Goal: Task Accomplishment & Management: Complete application form

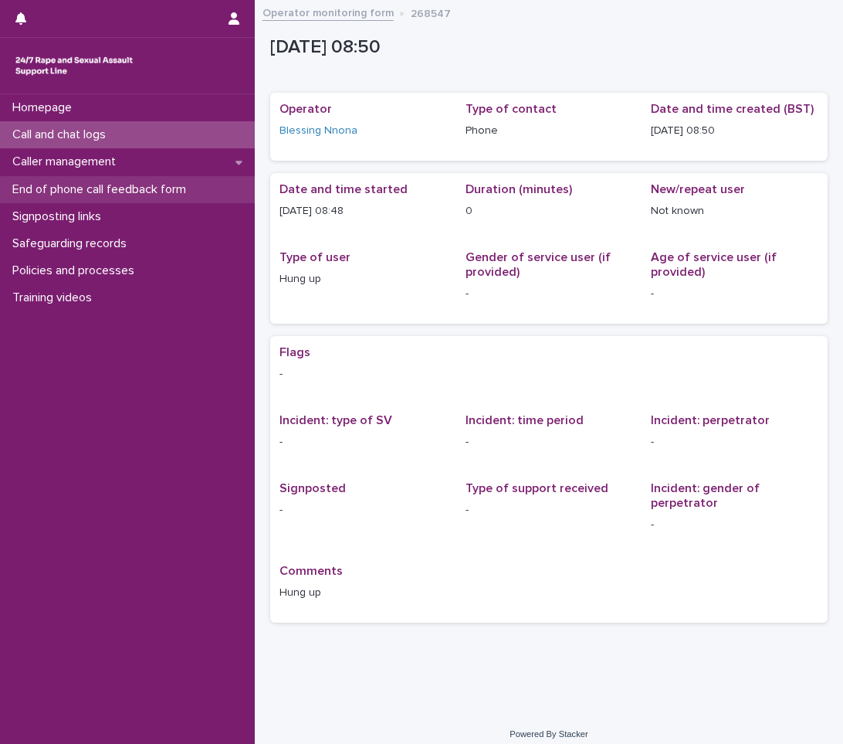
click at [110, 186] on p "End of phone call feedback form" at bounding box center [102, 189] width 192 height 15
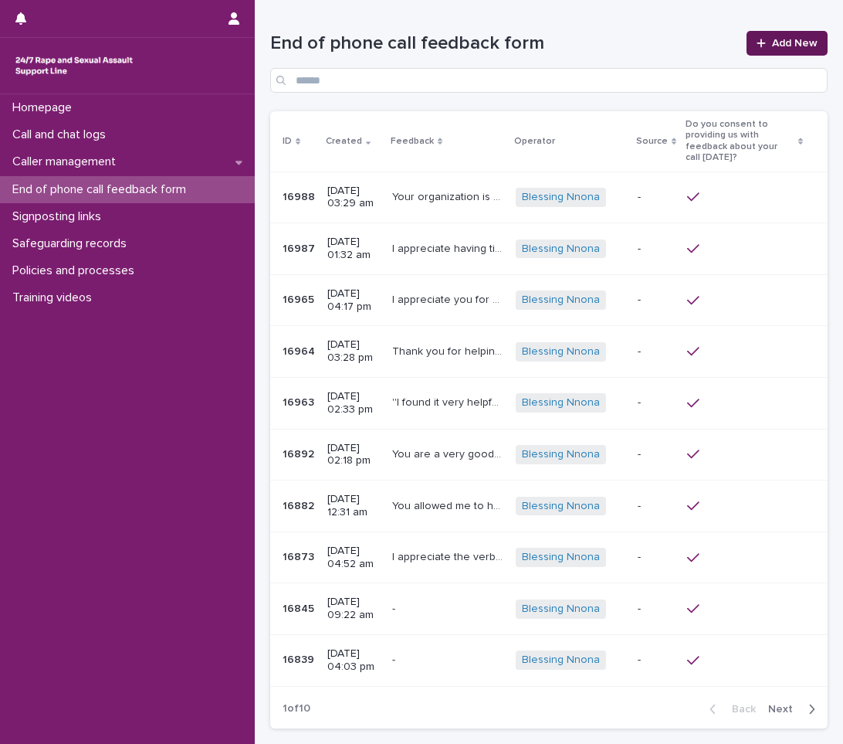
click at [772, 38] on span "Add New" at bounding box center [795, 43] width 46 height 11
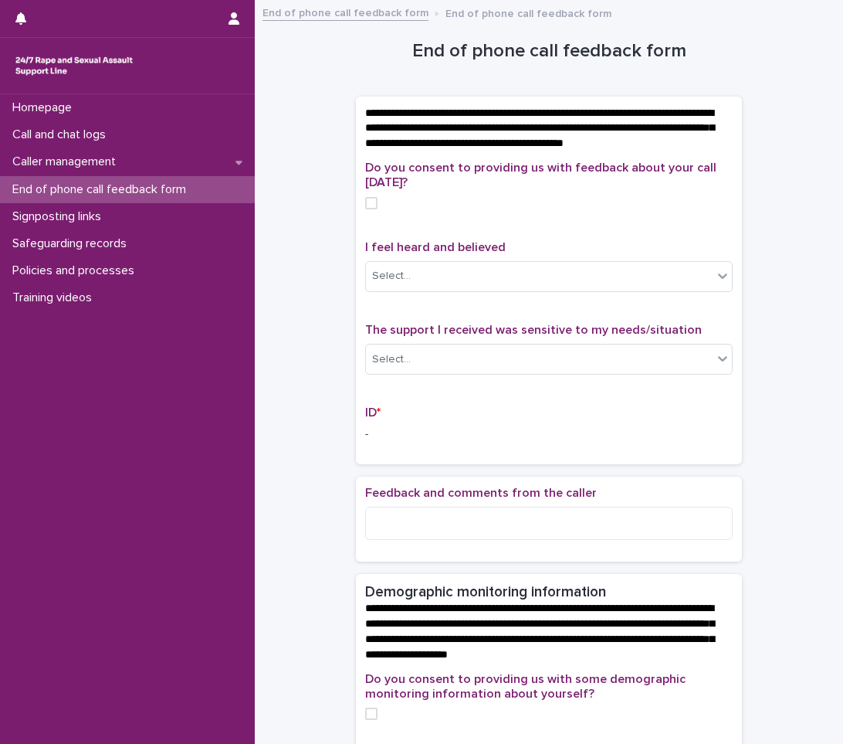
click at [370, 209] on span at bounding box center [371, 203] width 12 height 12
click at [510, 286] on div "Select..." at bounding box center [539, 275] width 347 height 25
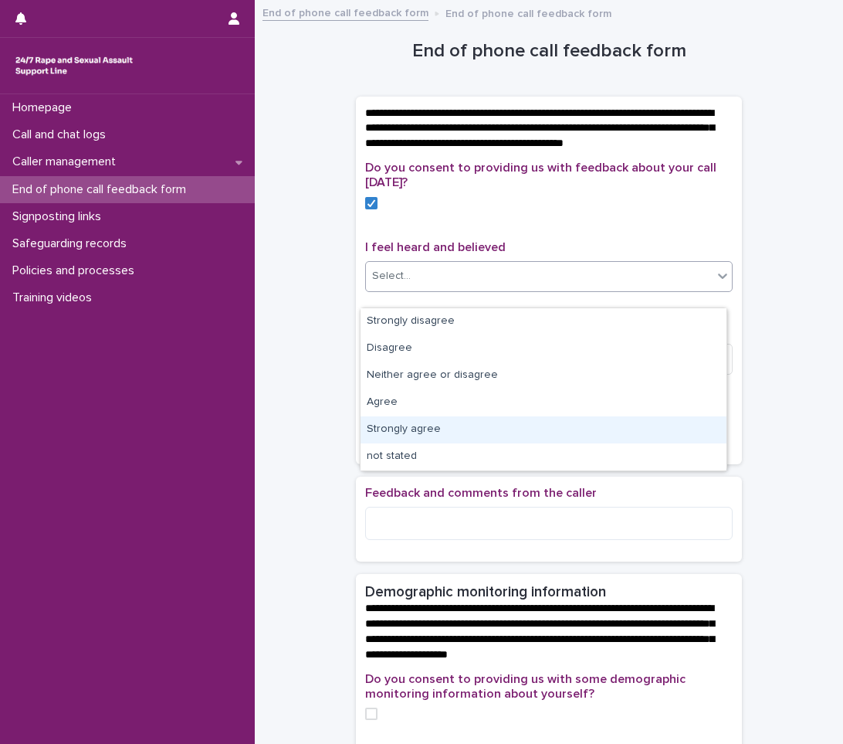
click at [452, 429] on div "Strongly agree" at bounding box center [544, 429] width 366 height 27
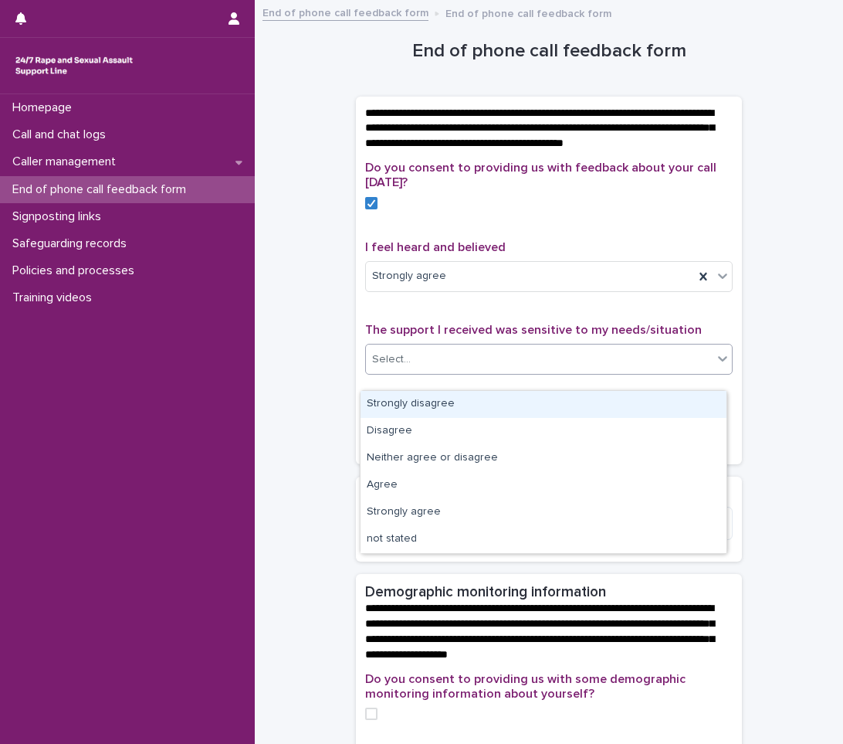
click at [499, 363] on div "Select..." at bounding box center [539, 359] width 347 height 25
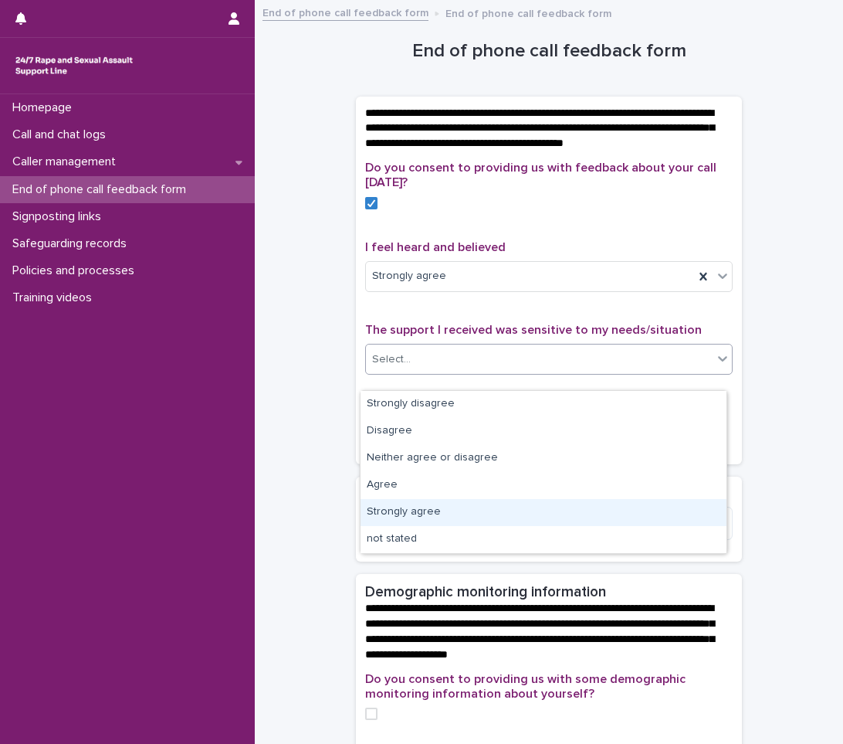
click at [412, 512] on div "Strongly agree" at bounding box center [544, 512] width 366 height 27
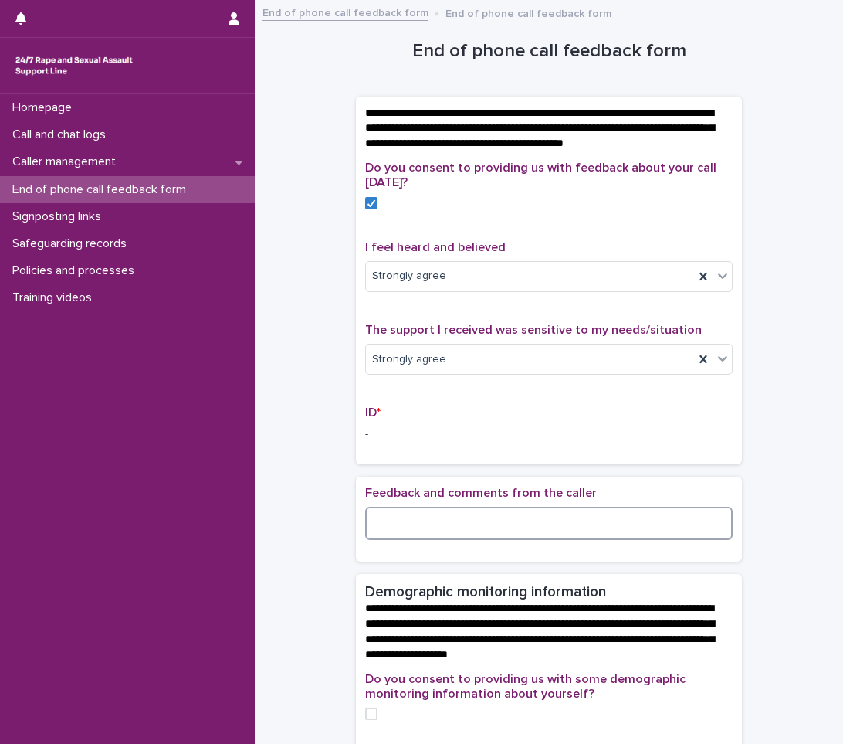
drag, startPoint x: 421, startPoint y: 530, endPoint x: 448, endPoint y: 546, distance: 31.1
click at [421, 531] on textarea at bounding box center [549, 523] width 368 height 33
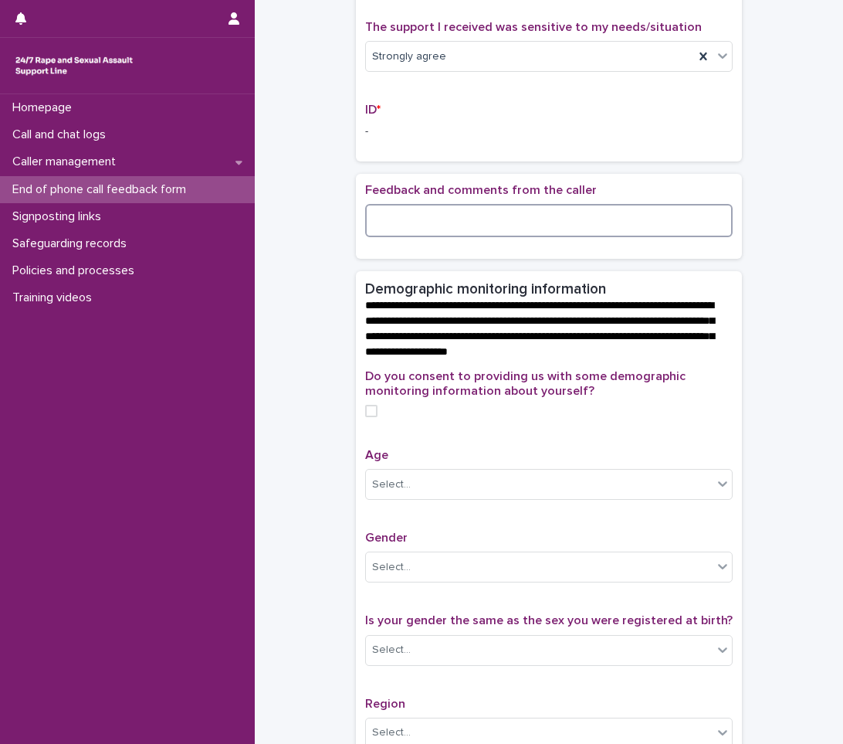
scroll to position [309, 0]
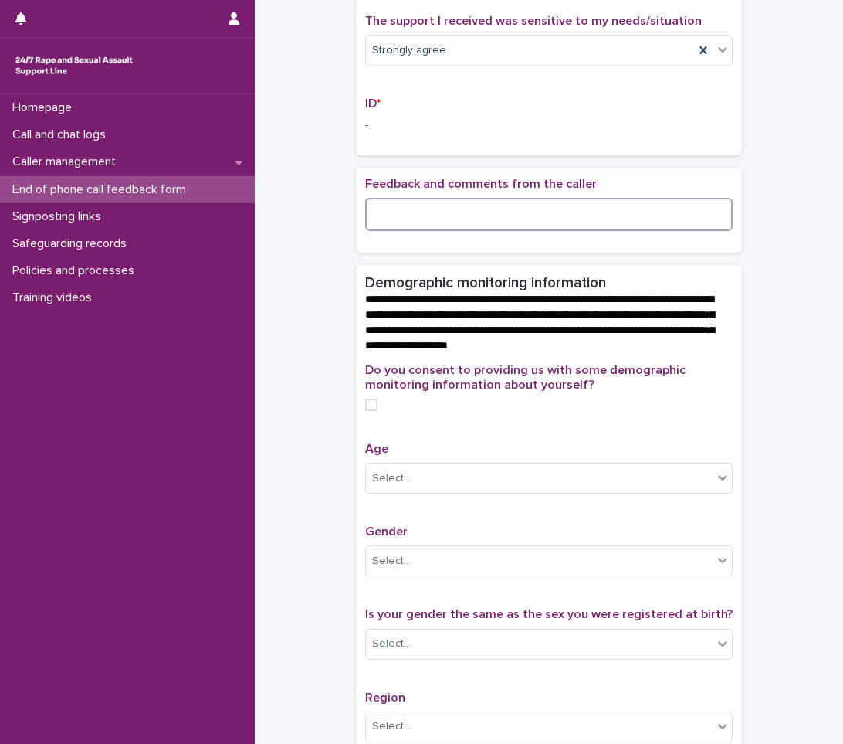
drag, startPoint x: 436, startPoint y: 219, endPoint x: 425, endPoint y: 261, distance: 43.1
click at [425, 252] on div "Feedback and comments from the caller" at bounding box center [549, 210] width 386 height 85
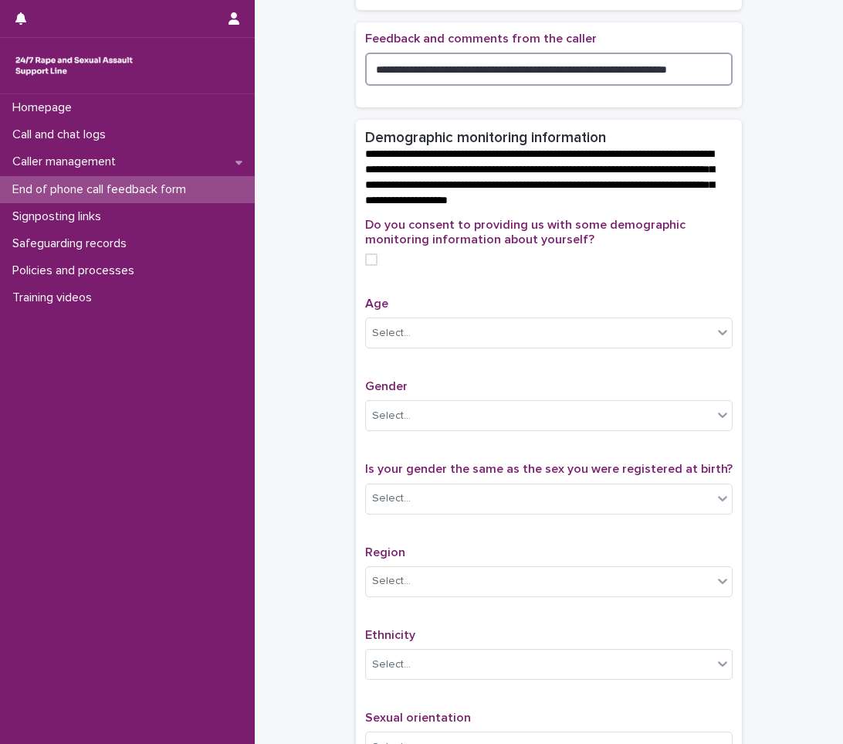
scroll to position [442, 0]
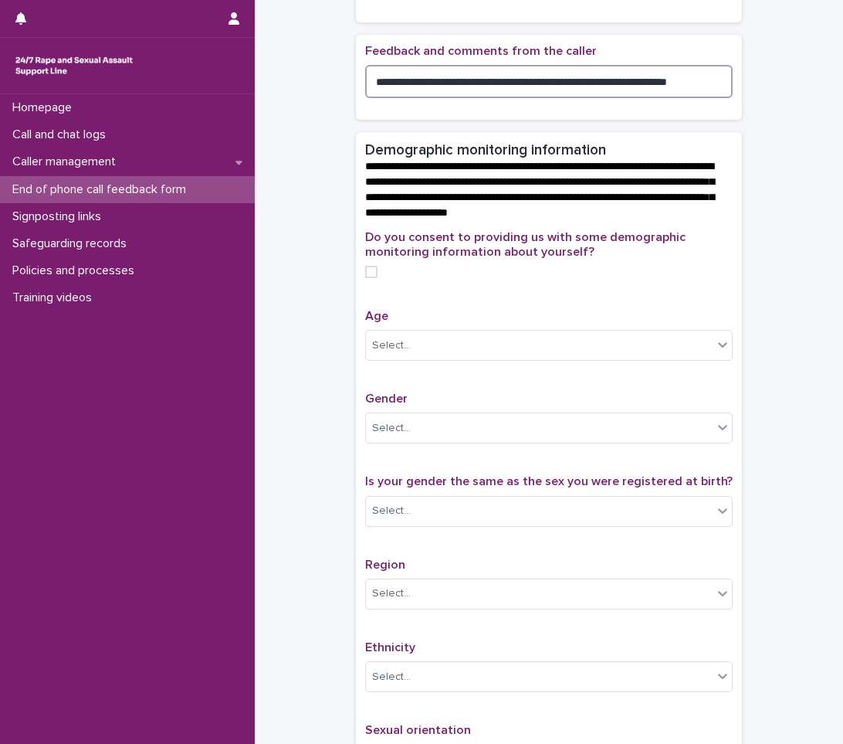
click at [536, 97] on textarea "**********" at bounding box center [549, 81] width 368 height 33
click at [371, 97] on textarea "**********" at bounding box center [549, 81] width 368 height 33
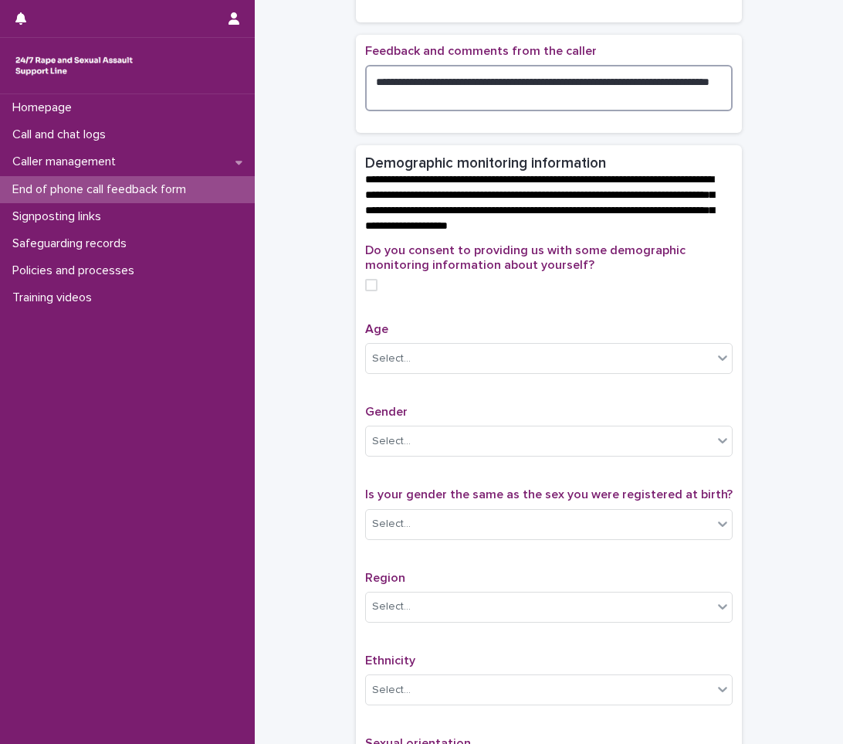
drag, startPoint x: 431, startPoint y: 93, endPoint x: 347, endPoint y: 92, distance: 83.4
click at [347, 92] on div "**********" at bounding box center [548, 249] width 557 height 1362
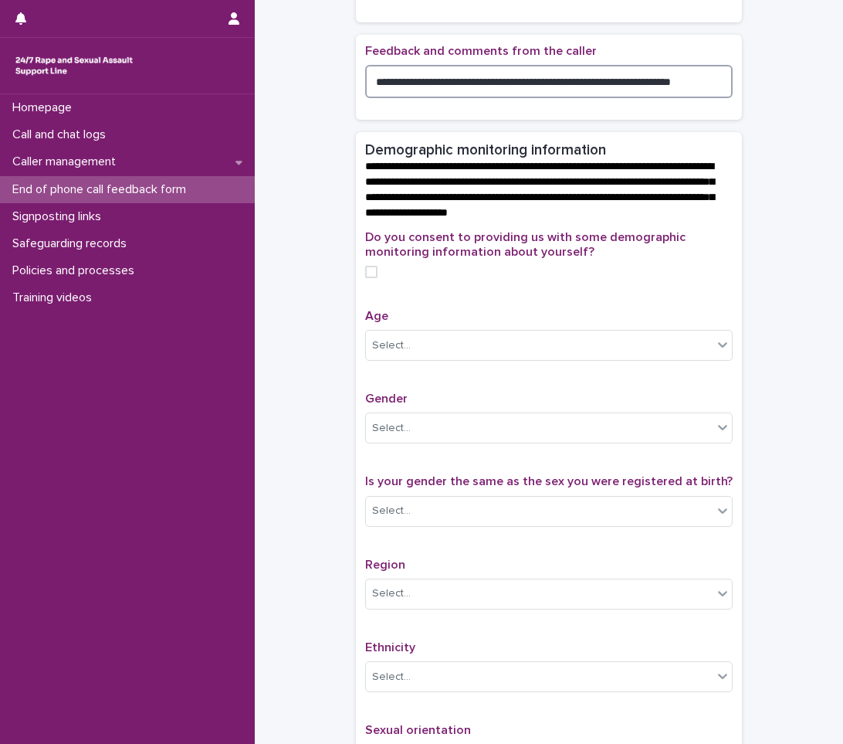
click at [667, 97] on textarea "**********" at bounding box center [549, 81] width 368 height 33
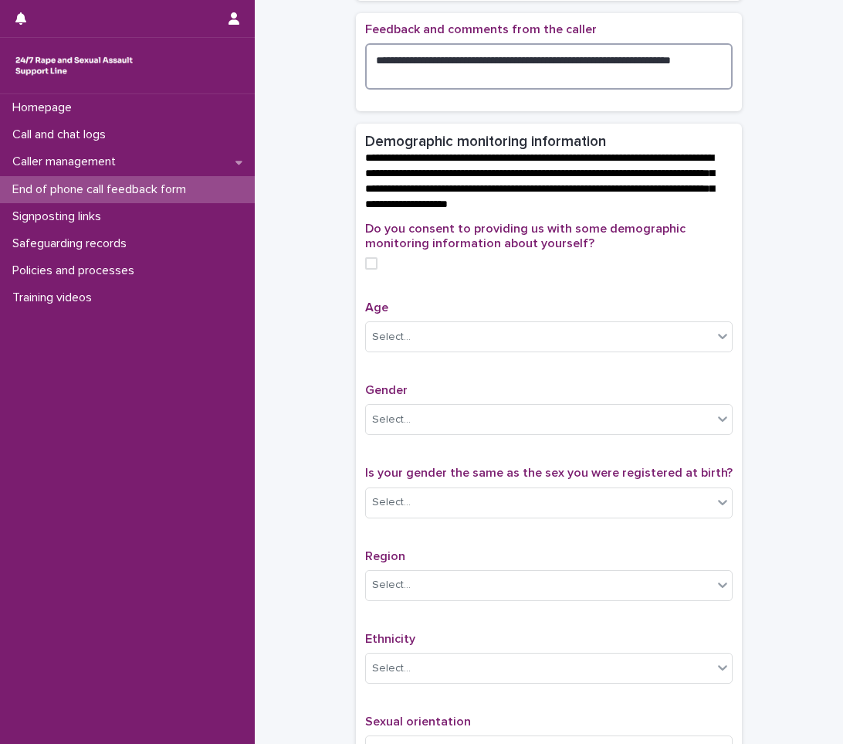
scroll to position [764, 0]
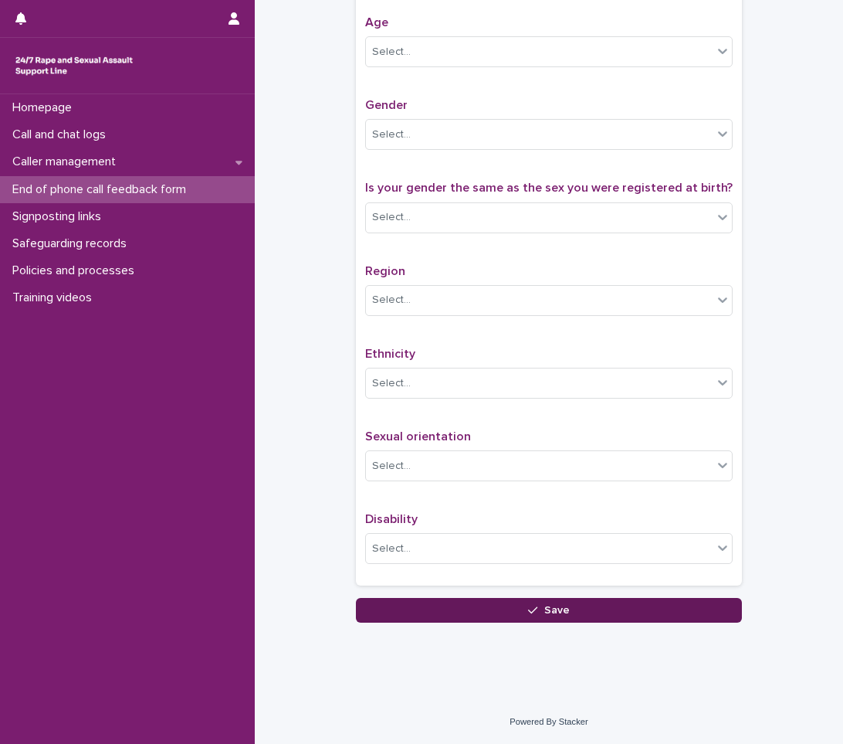
type textarea "**********"
click at [425, 601] on button "Save" at bounding box center [549, 610] width 386 height 25
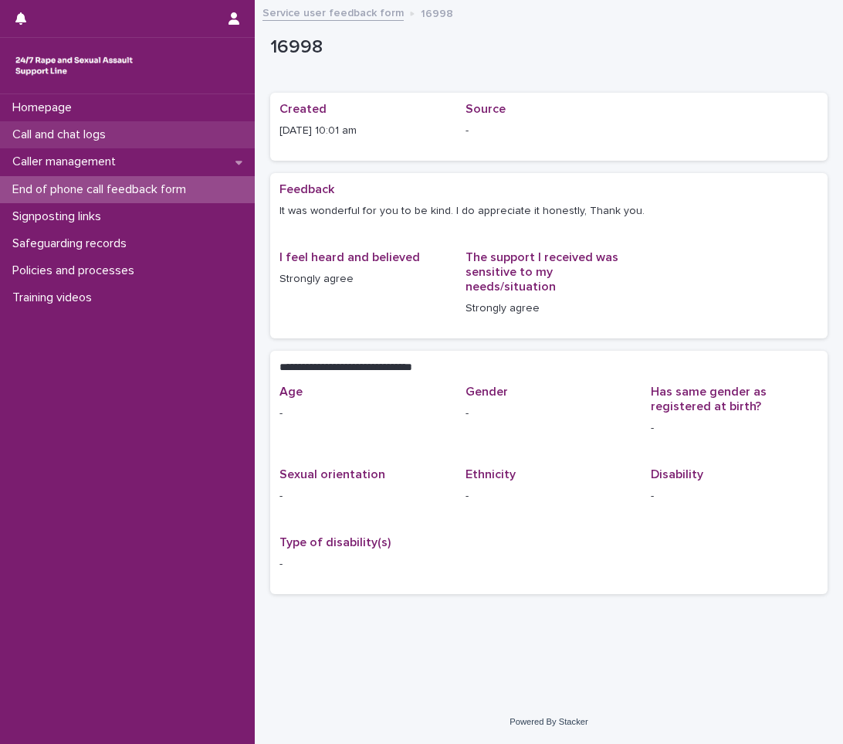
click at [100, 125] on div "Call and chat logs" at bounding box center [127, 134] width 255 height 27
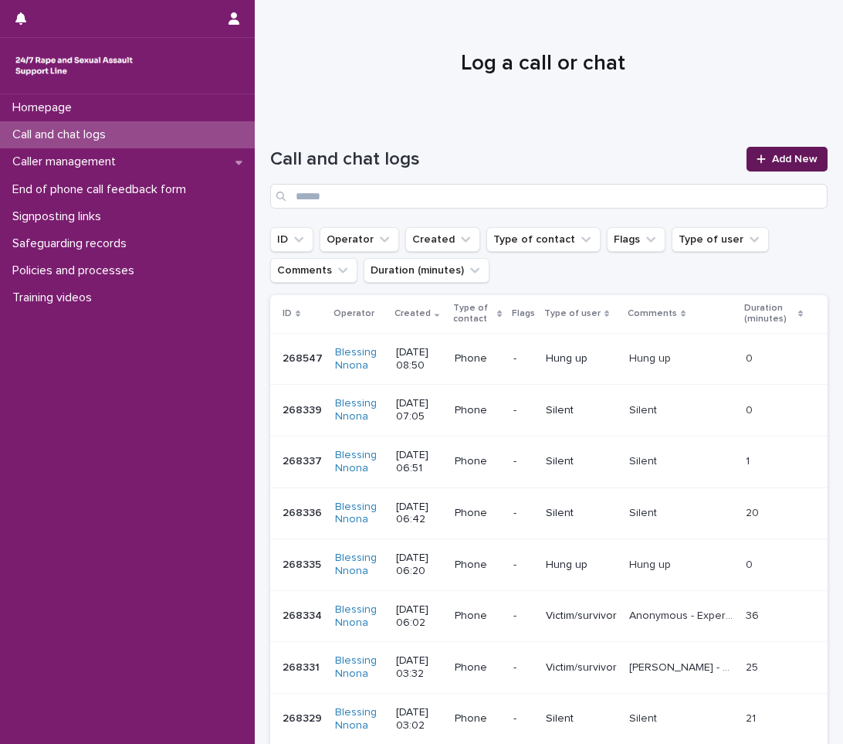
click at [772, 161] on span "Add New" at bounding box center [795, 159] width 46 height 11
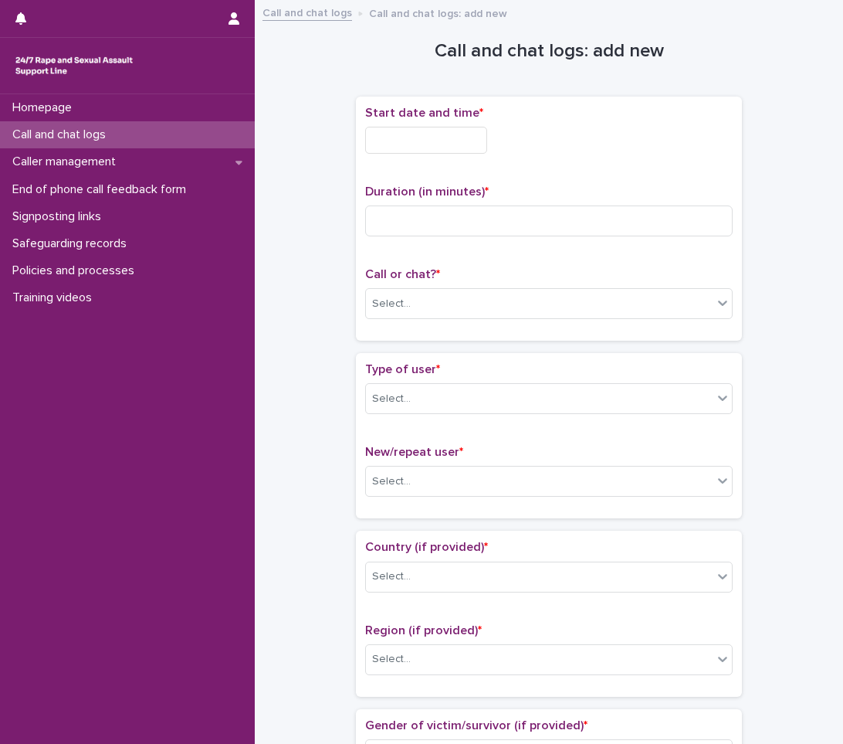
drag, startPoint x: 435, startPoint y: 147, endPoint x: 426, endPoint y: 153, distance: 10.1
click at [433, 148] on input "text" at bounding box center [426, 140] width 122 height 27
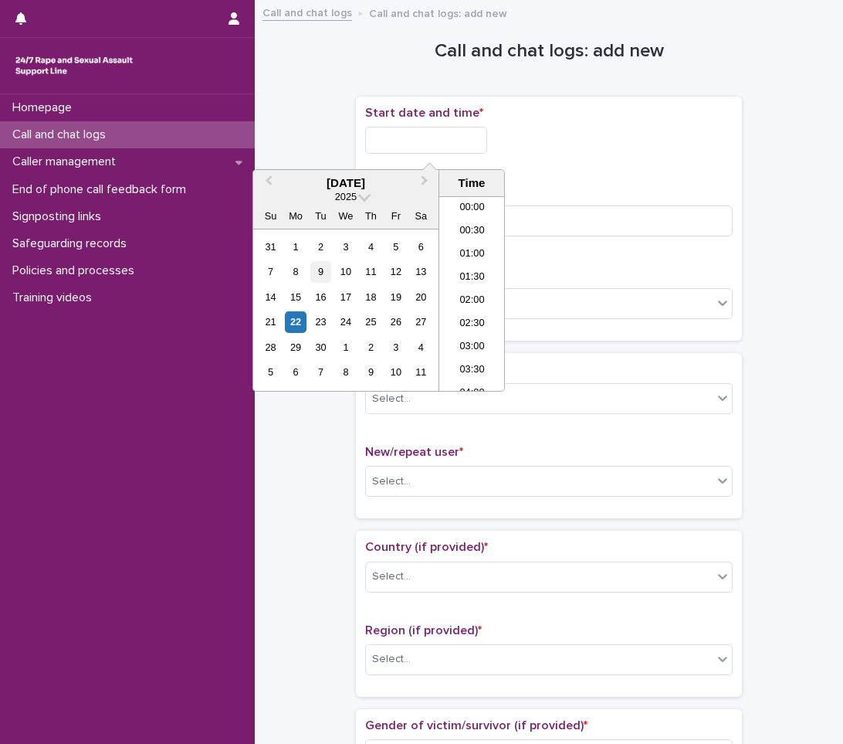
scroll to position [378, 0]
click at [300, 318] on div "22" at bounding box center [295, 321] width 21 height 21
click at [479, 246] on li "09:00" at bounding box center [472, 246] width 66 height 23
click at [479, 132] on input "**********" at bounding box center [426, 140] width 122 height 27
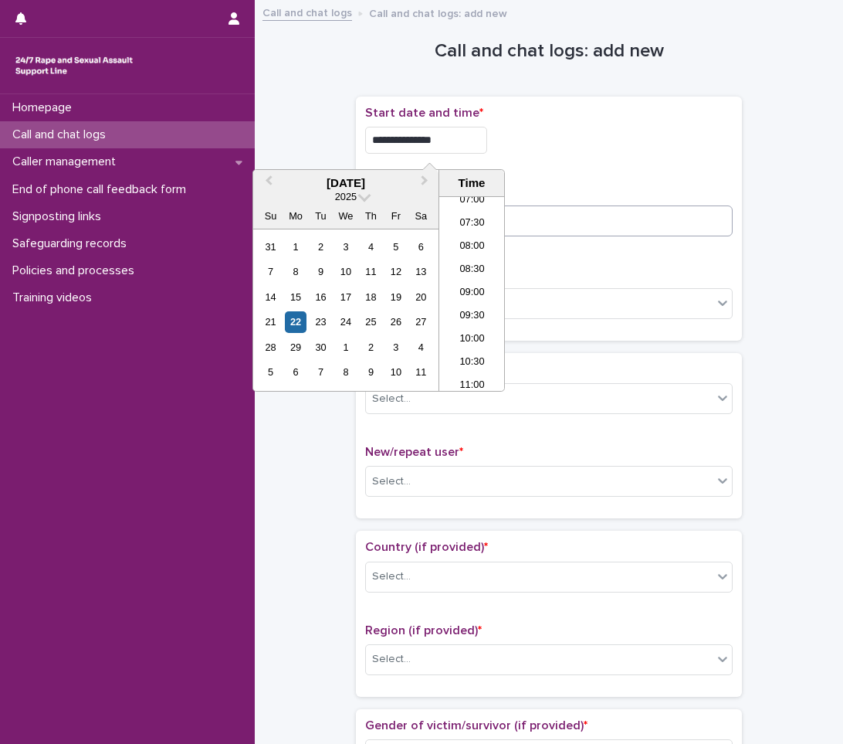
type input "**********"
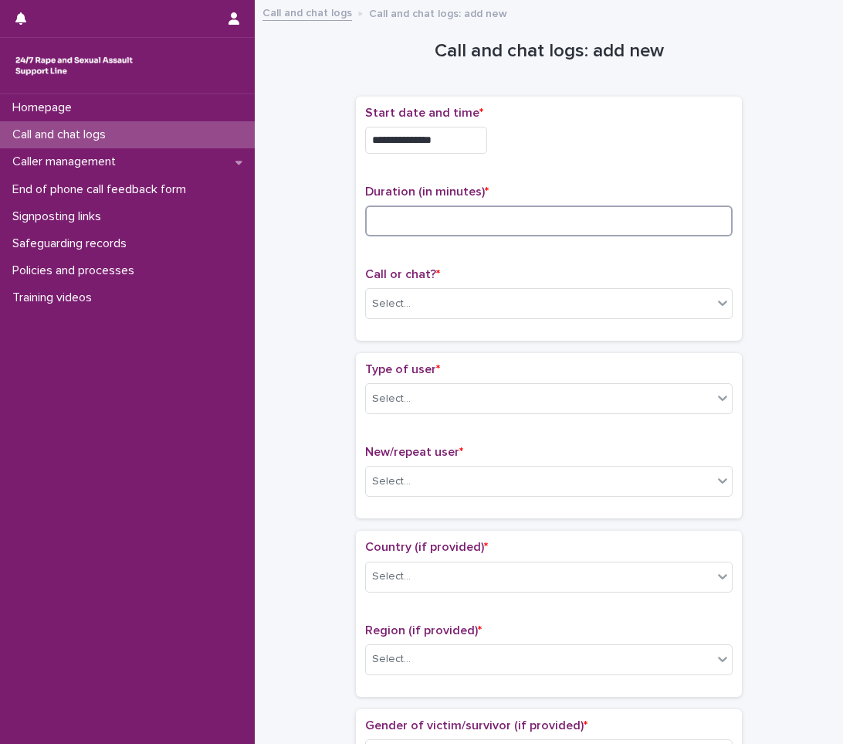
click at [587, 224] on input at bounding box center [549, 220] width 368 height 31
type input "**"
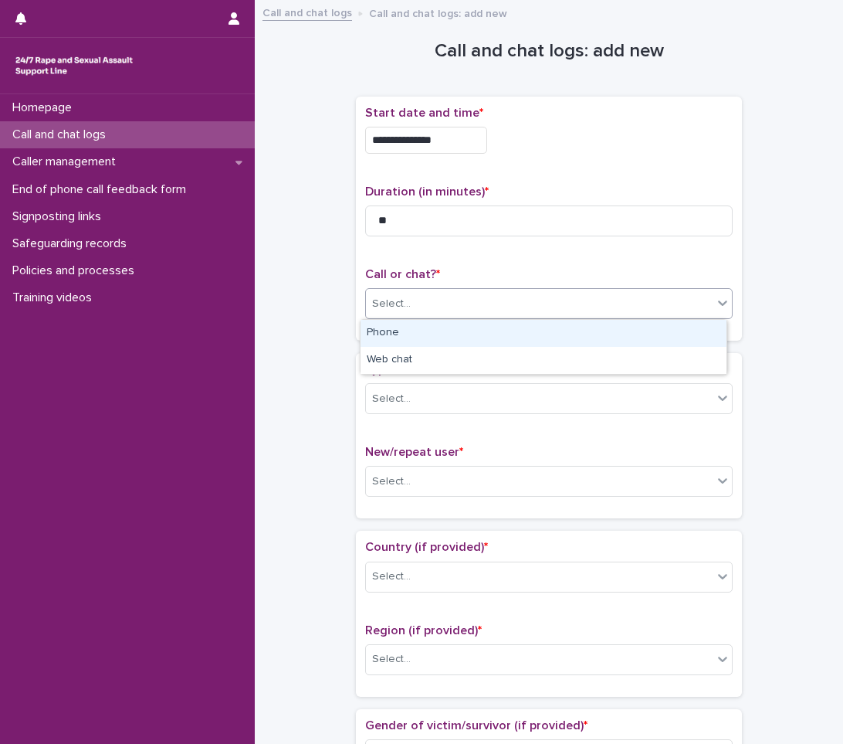
click at [463, 311] on div "Select..." at bounding box center [539, 303] width 347 height 25
click at [421, 330] on div "Phone" at bounding box center [544, 333] width 366 height 27
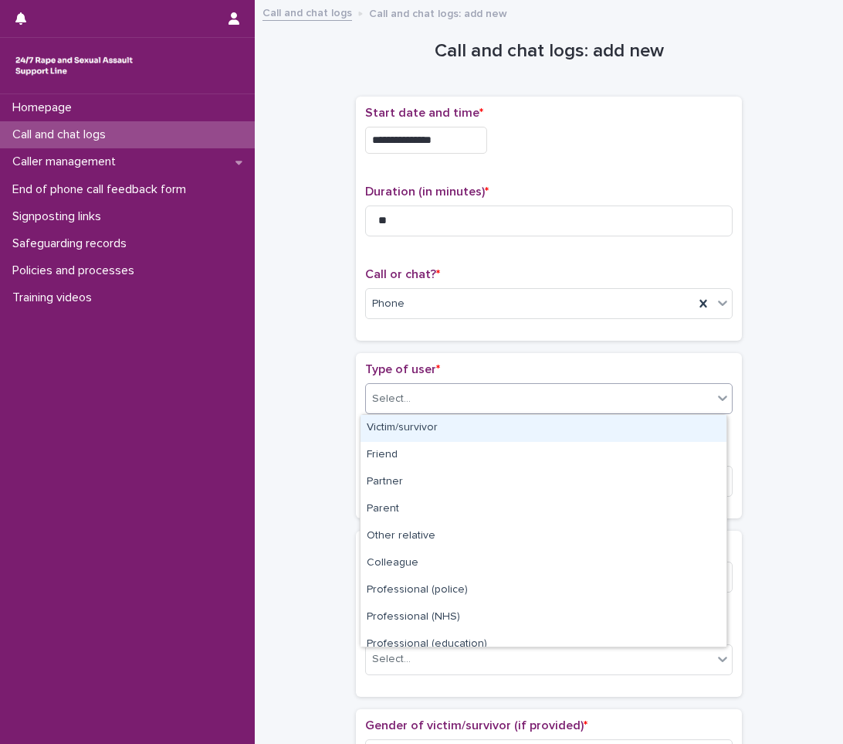
click at [412, 405] on div at bounding box center [413, 399] width 2 height 16
click at [413, 434] on div "Victim/survivor" at bounding box center [544, 428] width 366 height 27
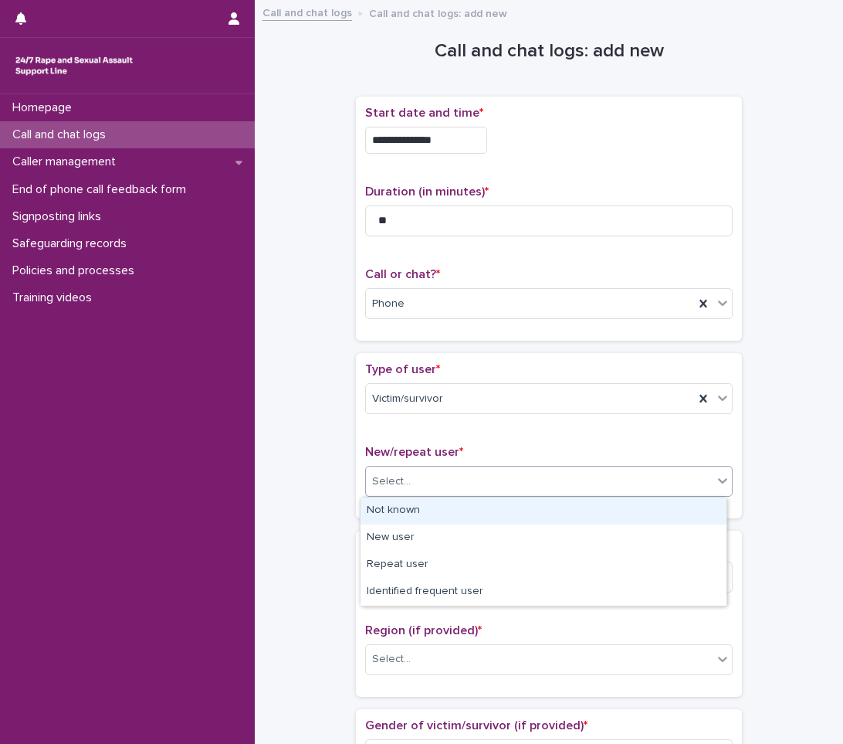
click at [424, 469] on div "Select..." at bounding box center [539, 481] width 347 height 25
click at [374, 517] on div "Not known" at bounding box center [544, 510] width 366 height 27
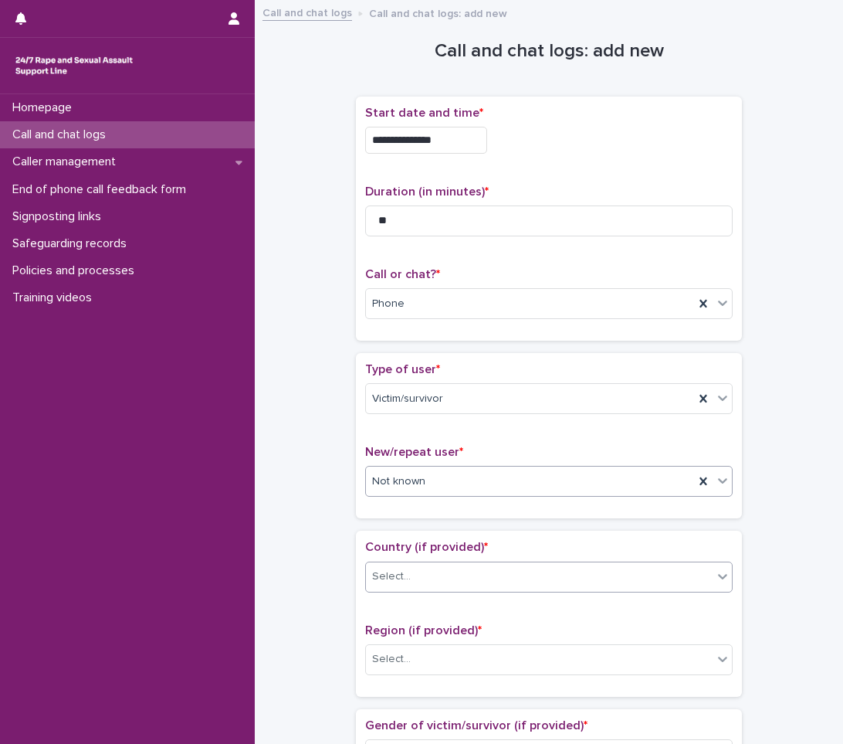
click at [398, 588] on div "Select..." at bounding box center [539, 576] width 347 height 25
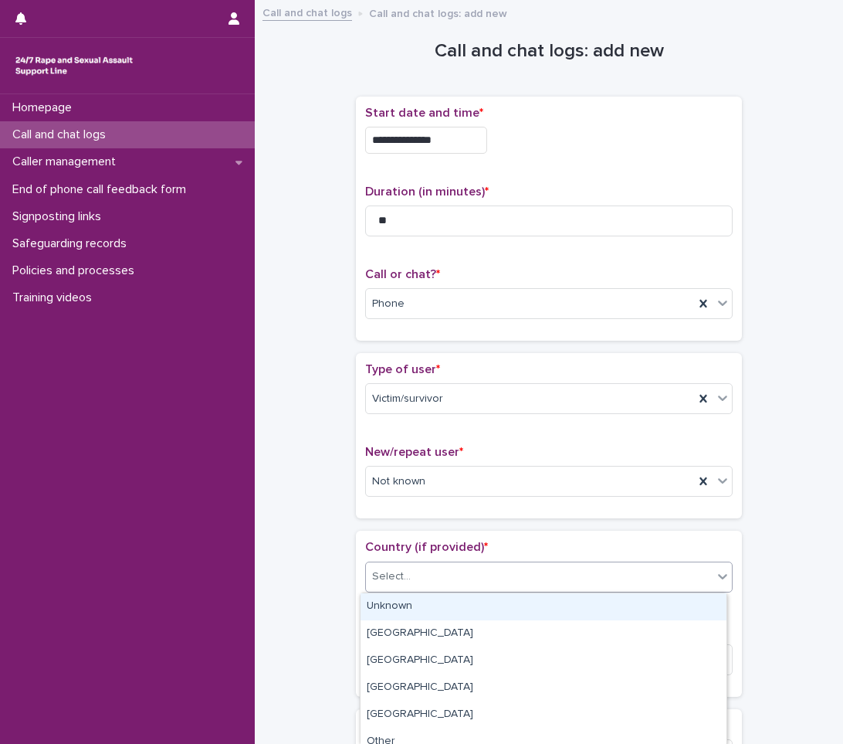
click at [400, 605] on div "Unknown" at bounding box center [544, 606] width 366 height 27
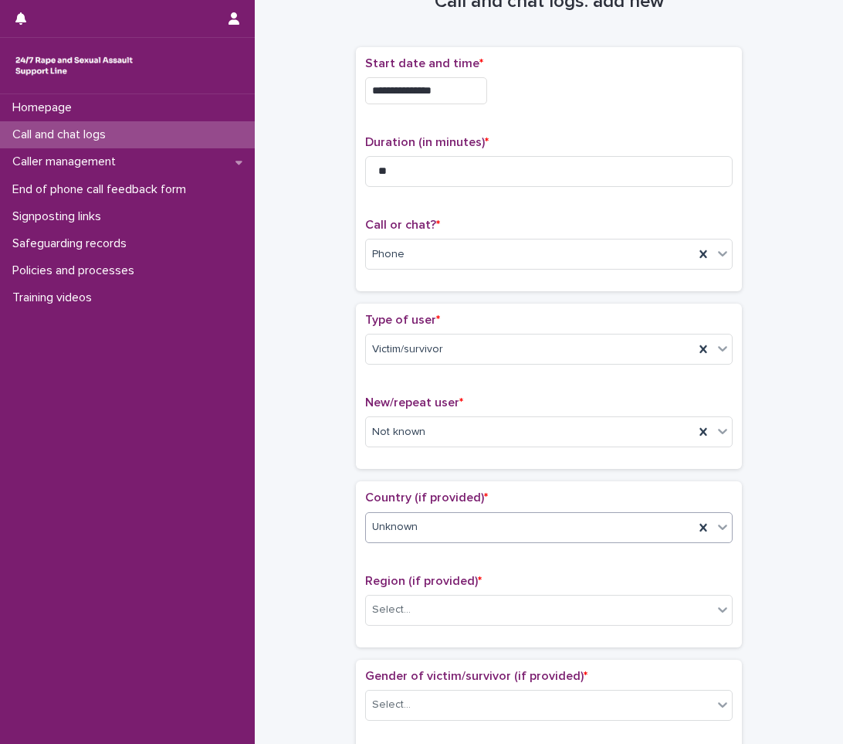
scroll to position [77, 0]
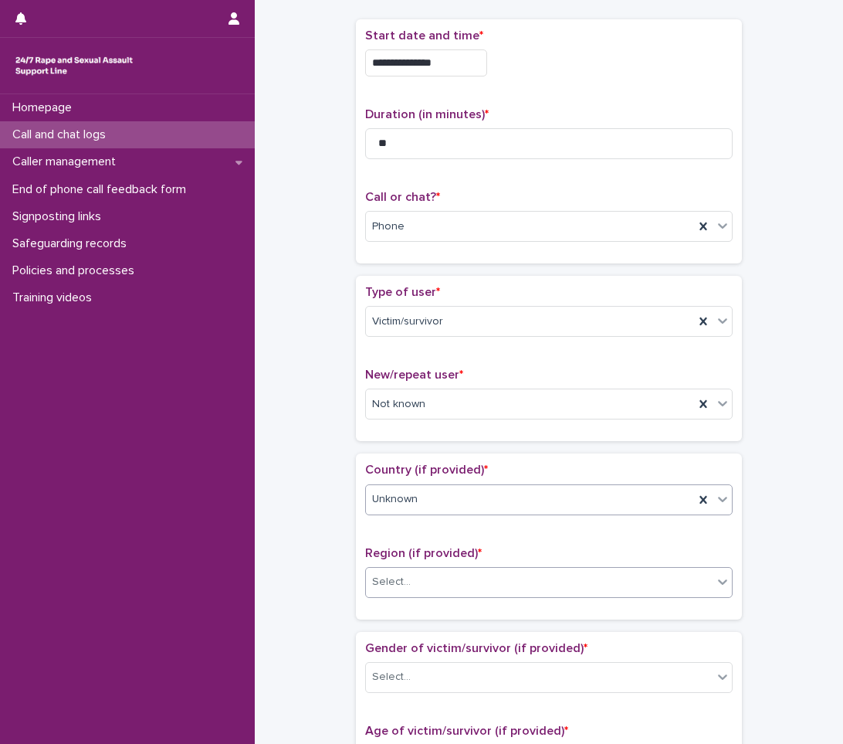
click at [418, 568] on div "Select..." at bounding box center [549, 582] width 368 height 31
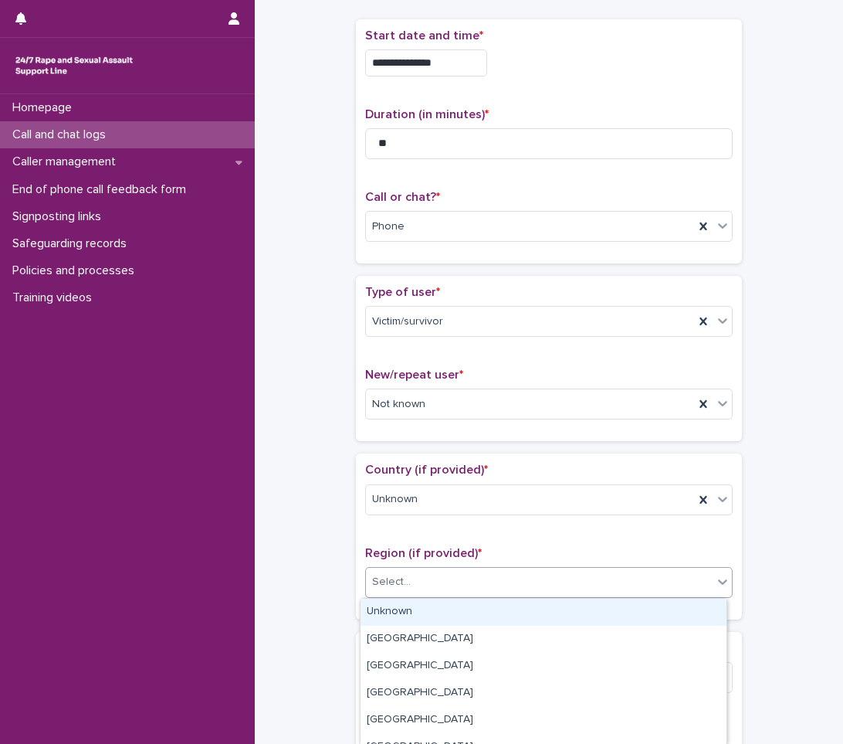
click at [383, 622] on div "Unknown" at bounding box center [544, 611] width 366 height 27
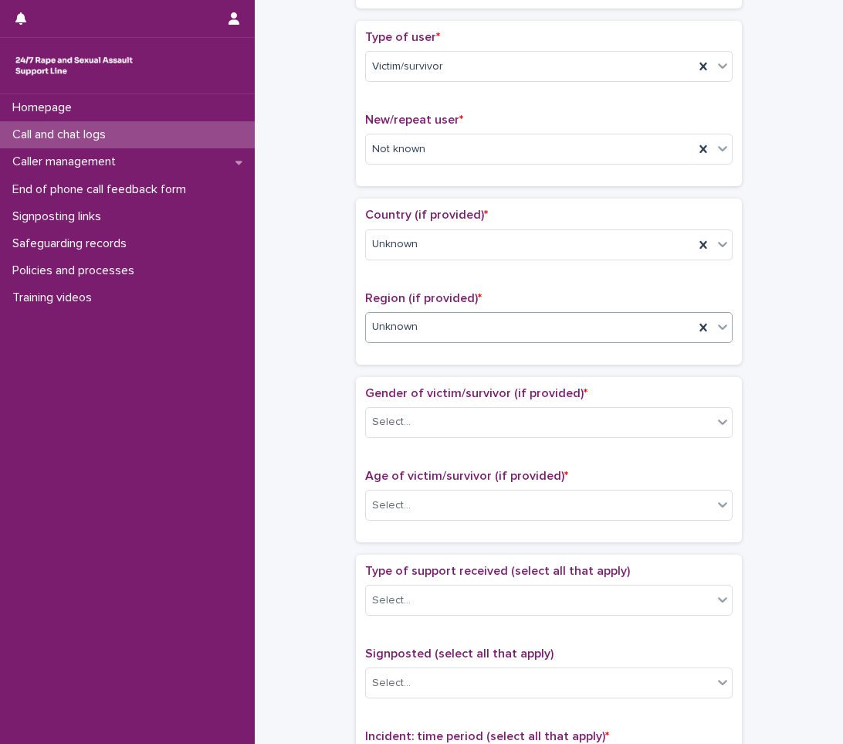
scroll to position [386, 0]
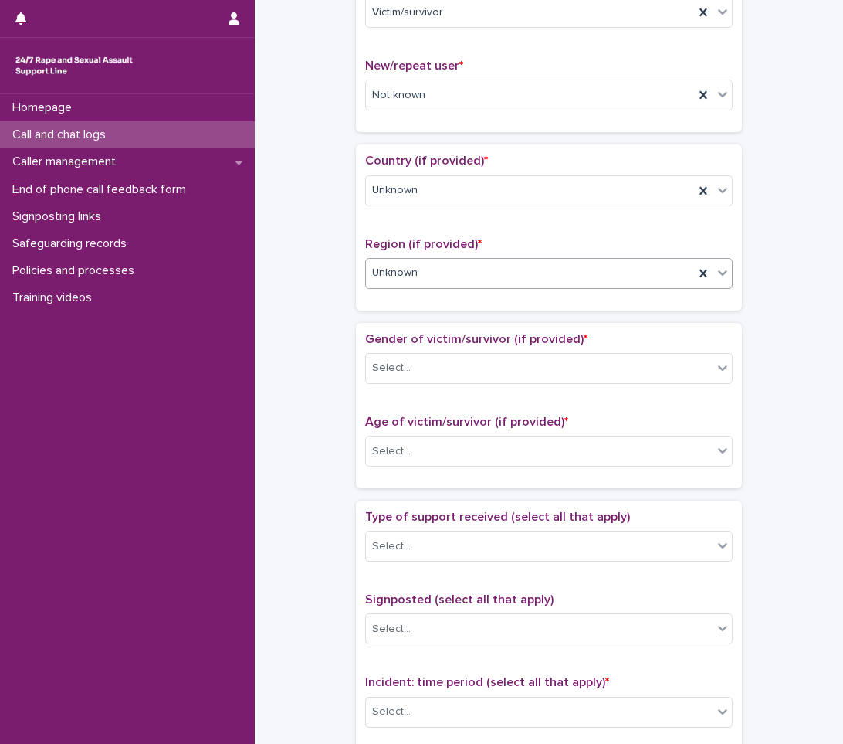
click at [421, 350] on div "Gender of victim/survivor (if provided) * Select..." at bounding box center [549, 364] width 368 height 64
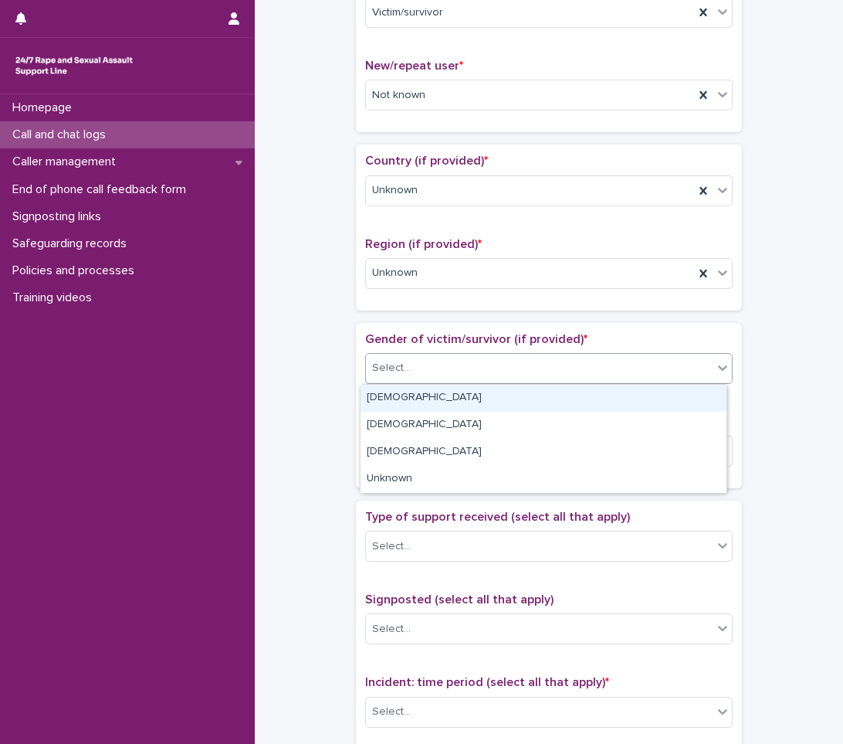
click at [423, 354] on div "Select..." at bounding box center [549, 368] width 368 height 31
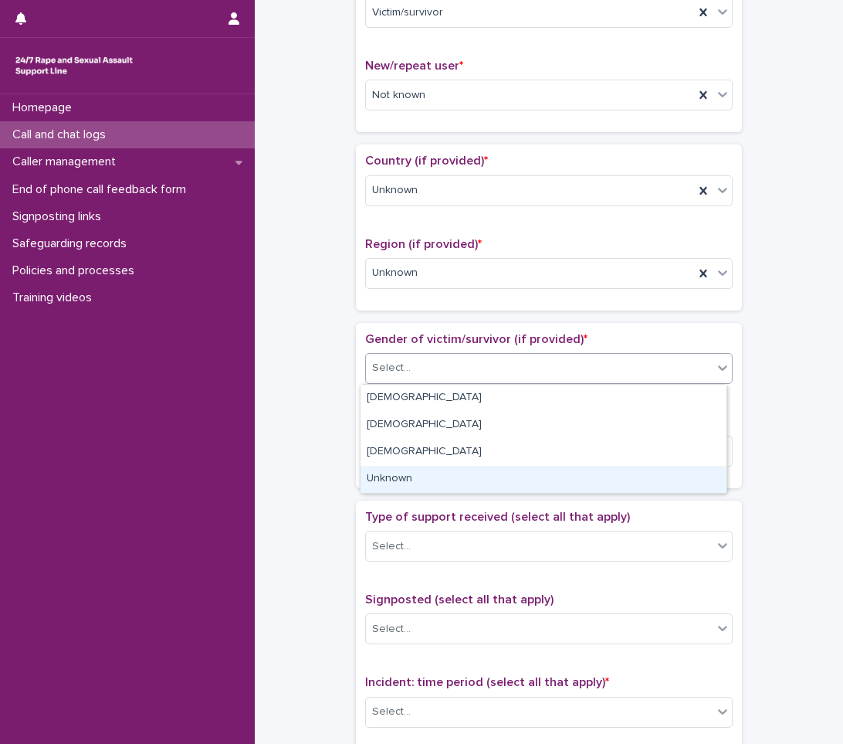
click at [371, 483] on div "Unknown" at bounding box center [544, 479] width 366 height 27
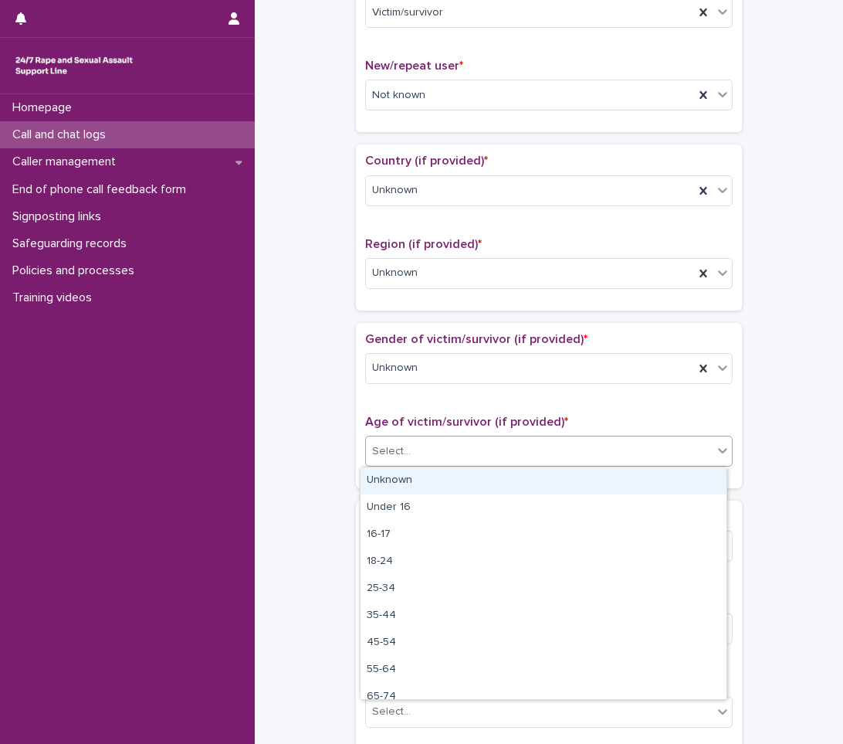
click at [417, 446] on div "Select..." at bounding box center [539, 451] width 347 height 25
click at [396, 481] on div "Unknown" at bounding box center [544, 480] width 366 height 27
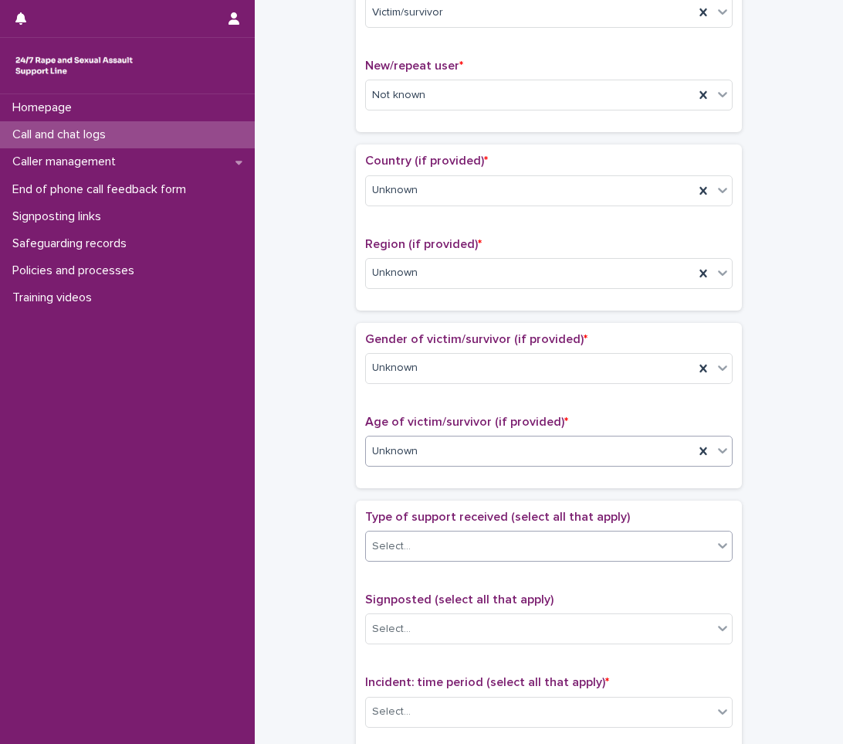
click at [400, 547] on div "Select..." at bounding box center [391, 546] width 39 height 16
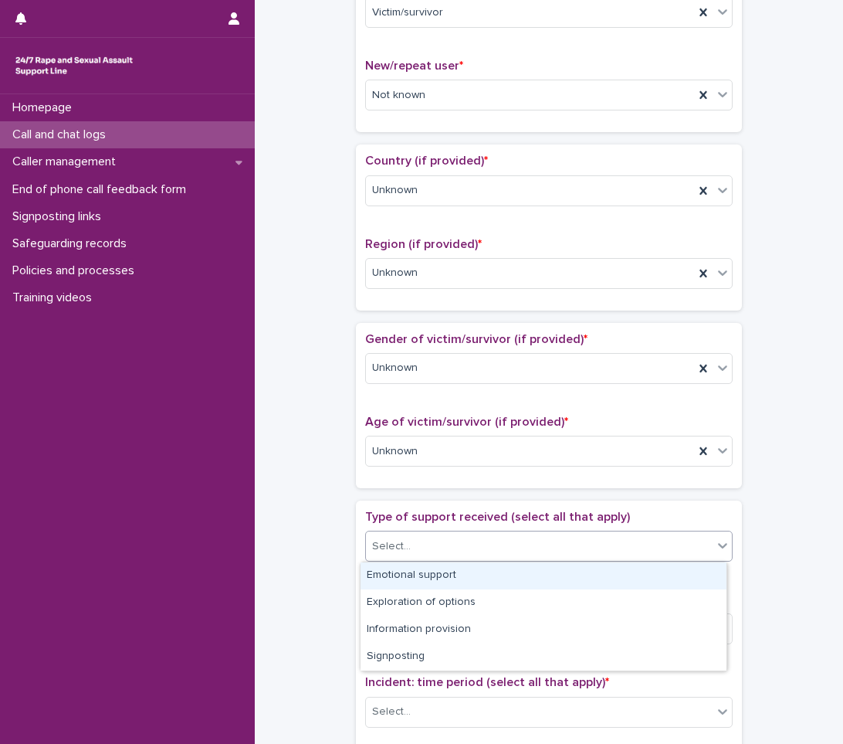
click at [395, 580] on div "Emotional support" at bounding box center [544, 575] width 366 height 27
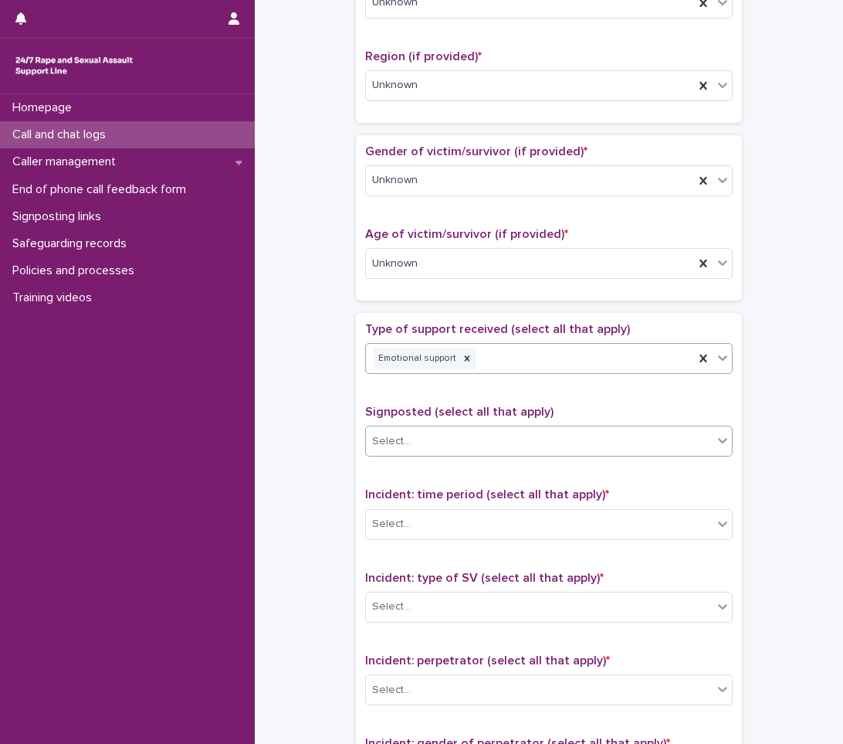
scroll to position [618, 0]
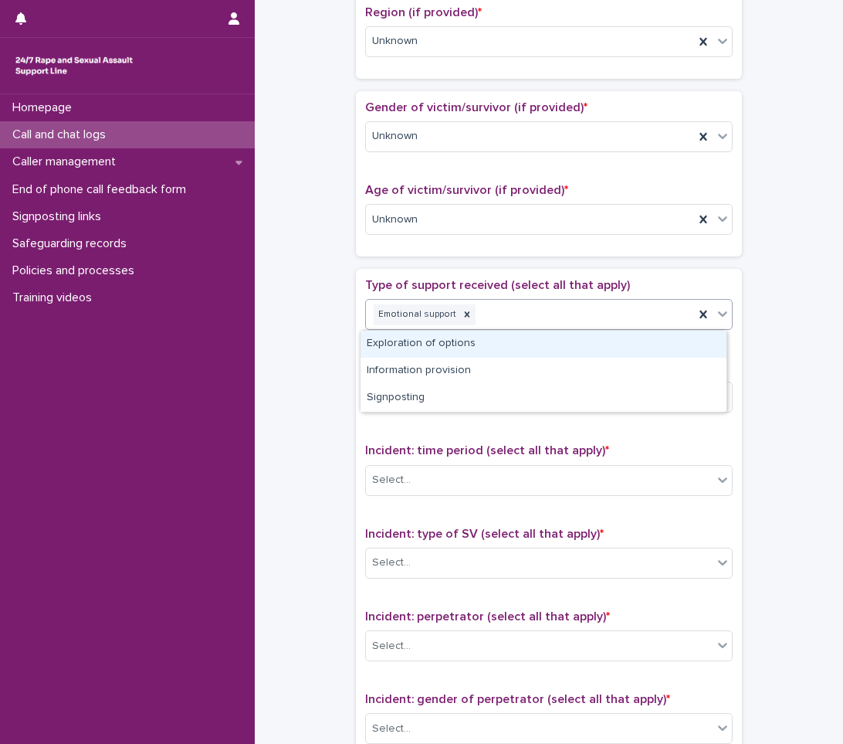
click at [719, 318] on icon at bounding box center [722, 313] width 15 height 15
click at [622, 347] on div "Exploration of options" at bounding box center [544, 343] width 366 height 27
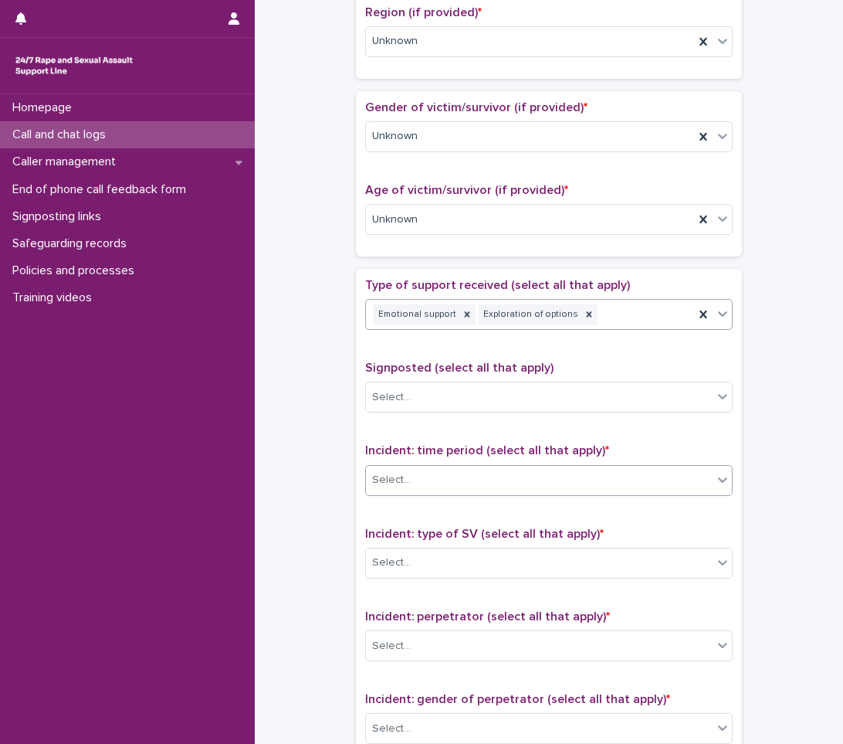
click at [529, 474] on div "Select..." at bounding box center [539, 479] width 347 height 25
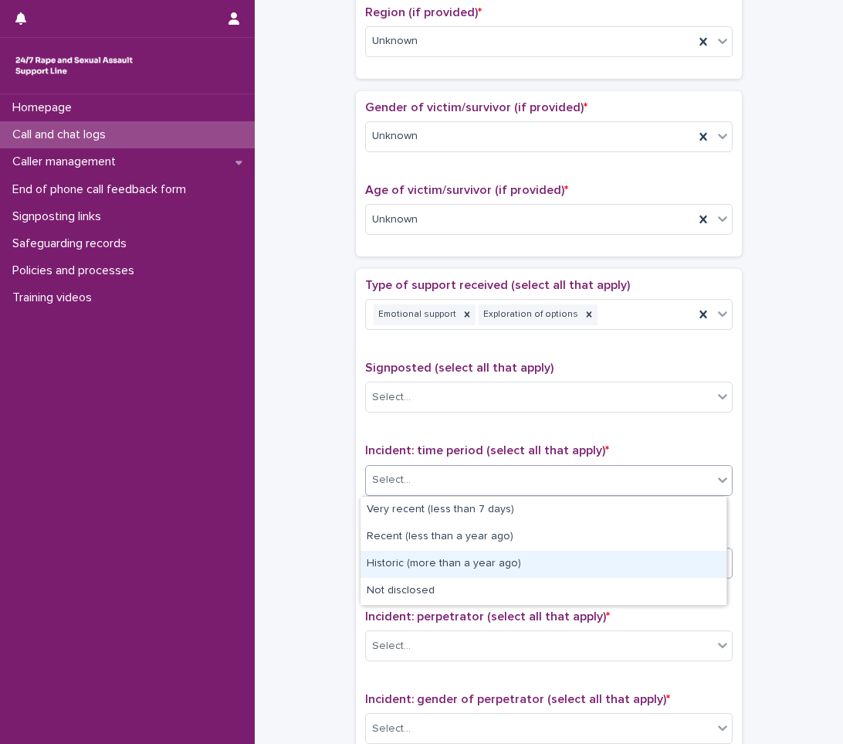
click at [391, 559] on div "Historic (more than a year ago)" at bounding box center [544, 564] width 366 height 27
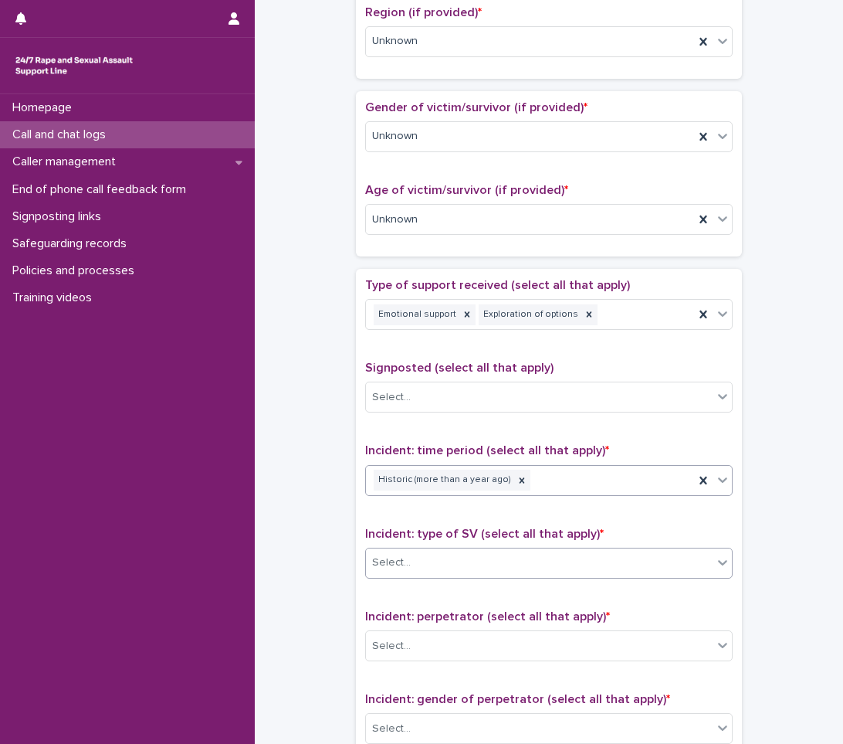
click at [413, 555] on div "Select..." at bounding box center [539, 562] width 347 height 25
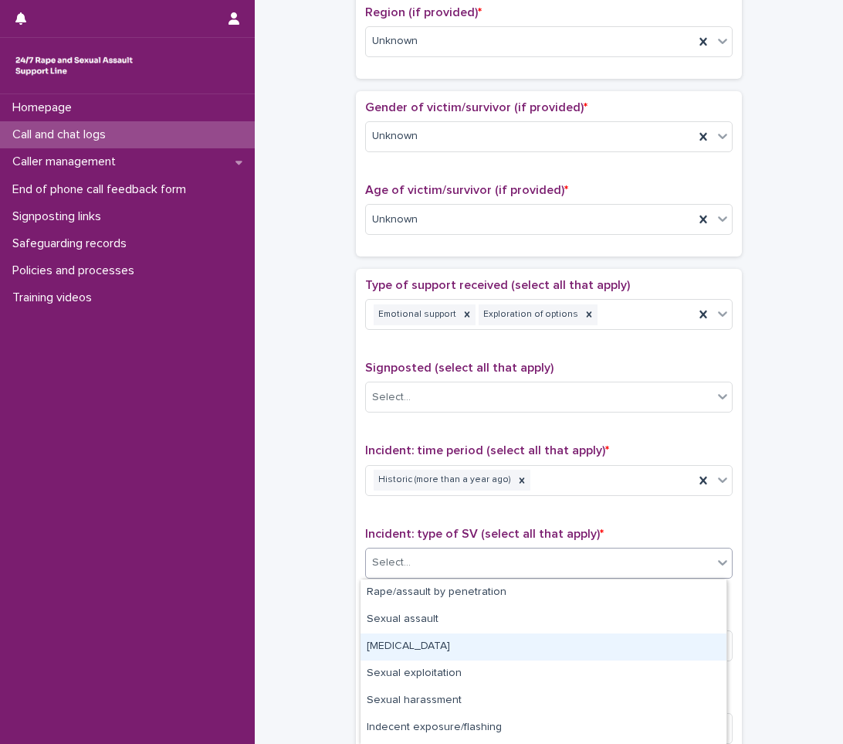
click at [409, 644] on div "[MEDICAL_DATA]" at bounding box center [544, 646] width 366 height 27
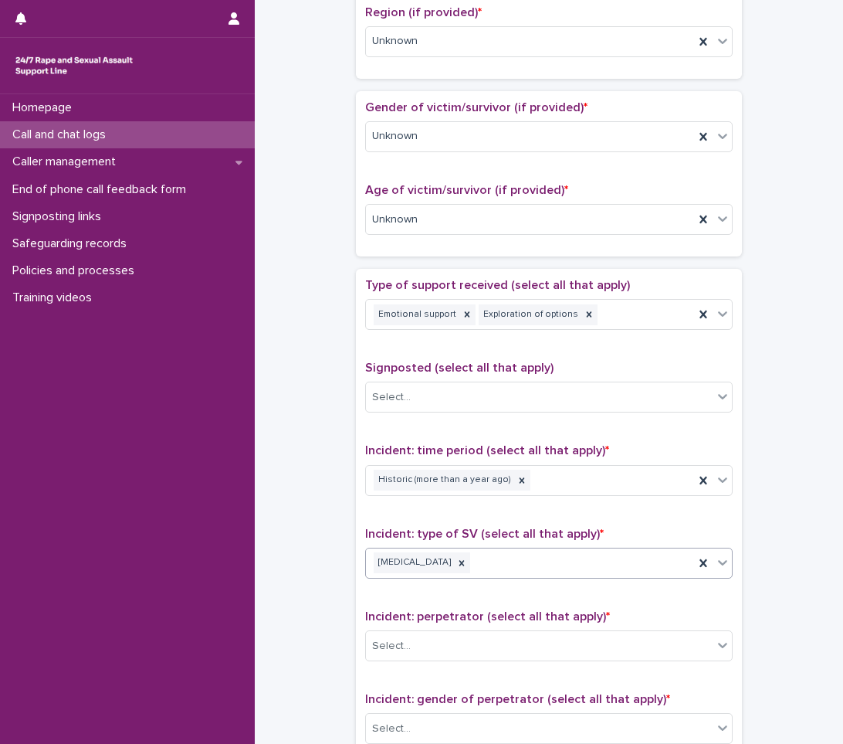
click at [659, 547] on div "[MEDICAL_DATA]" at bounding box center [549, 562] width 368 height 31
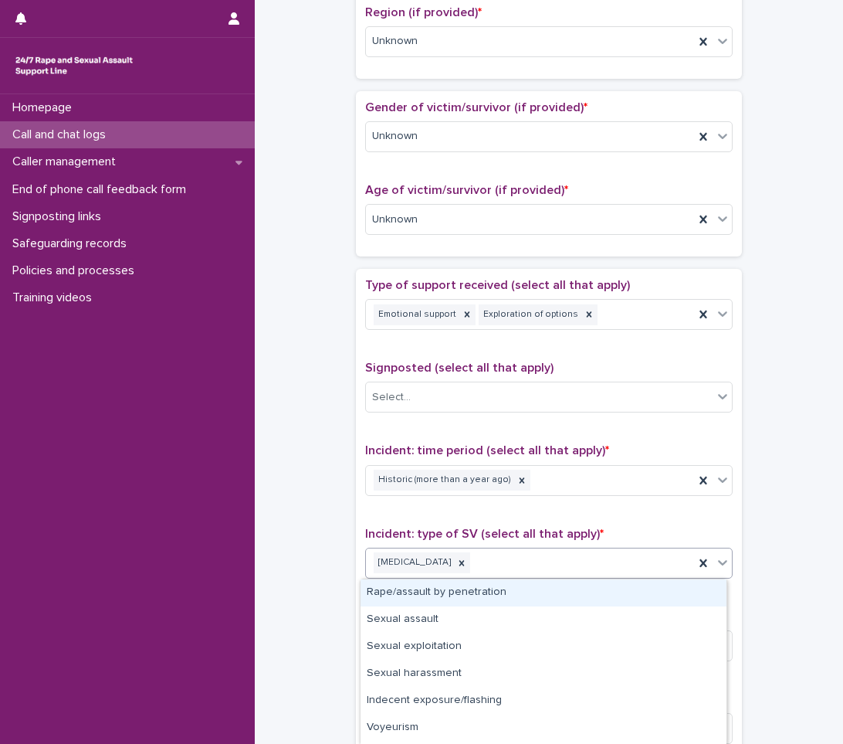
click at [457, 587] on div "Rape/assault by penetration" at bounding box center [544, 592] width 366 height 27
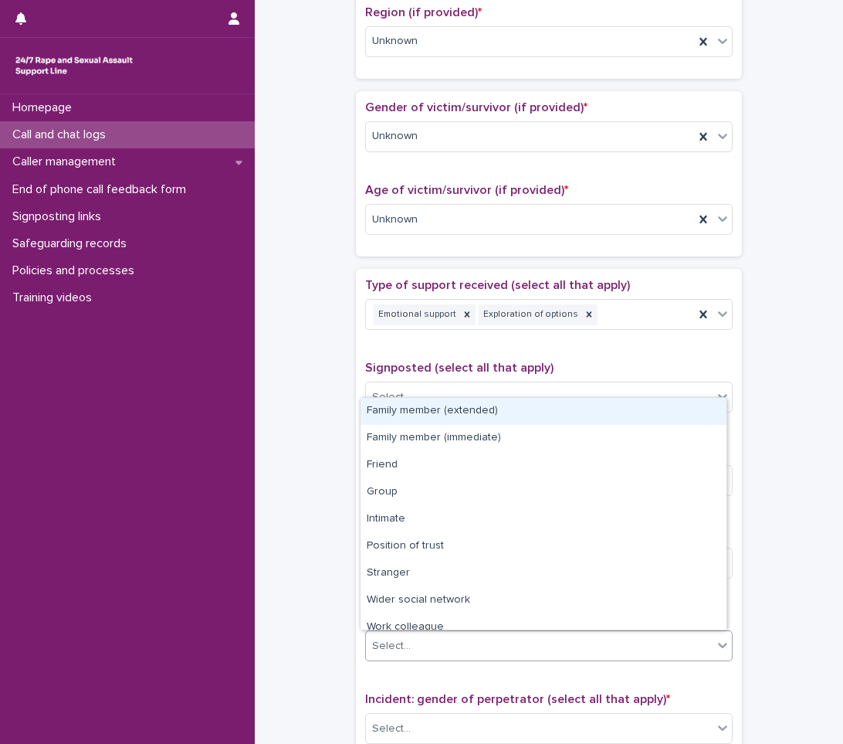
click at [442, 640] on div "Select..." at bounding box center [539, 645] width 347 height 25
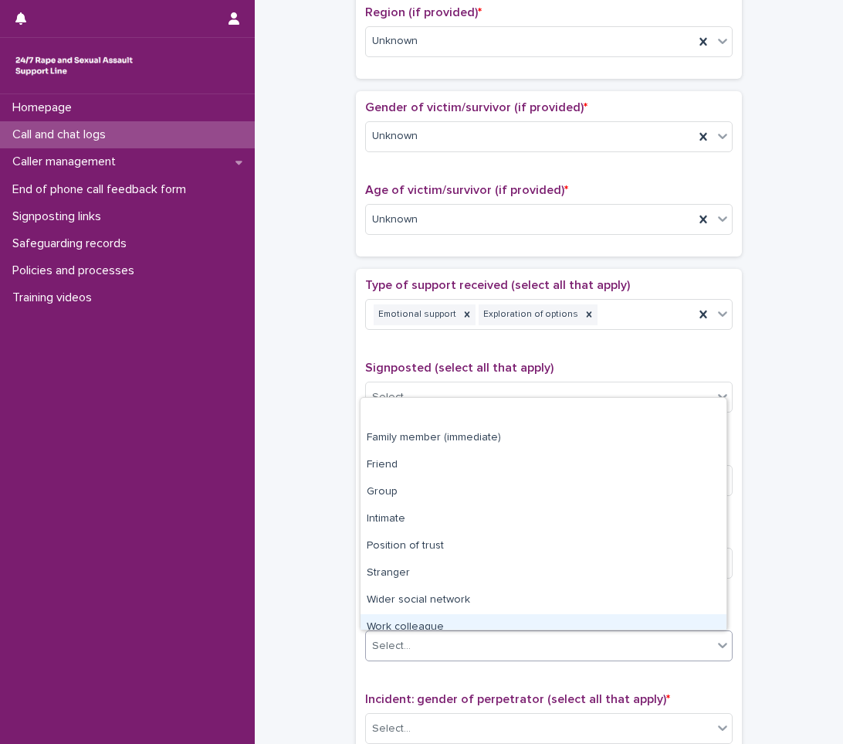
scroll to position [66, 0]
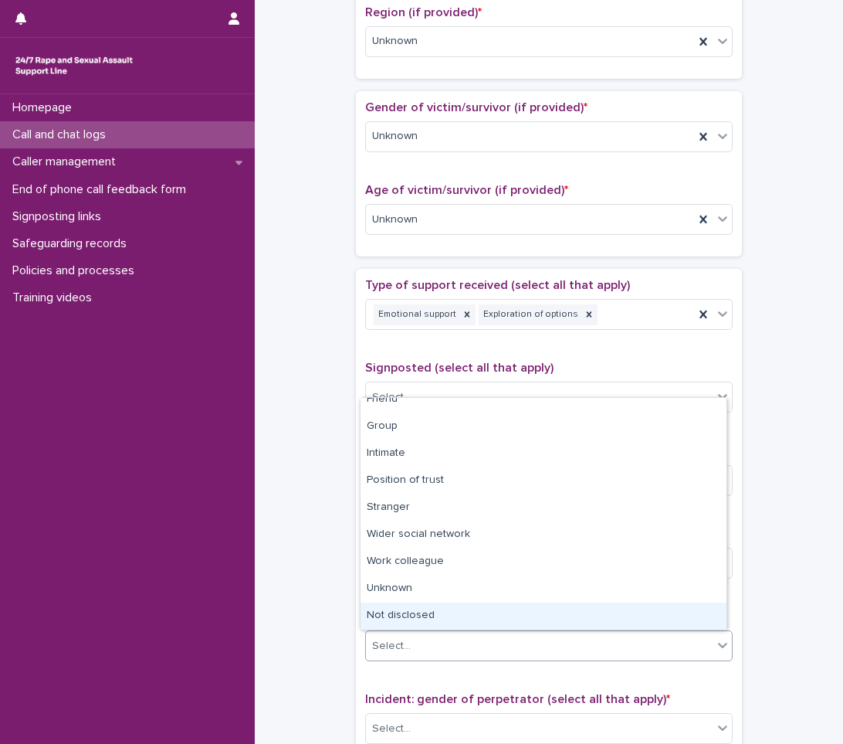
click at [386, 615] on div "Not disclosed" at bounding box center [544, 615] width 366 height 27
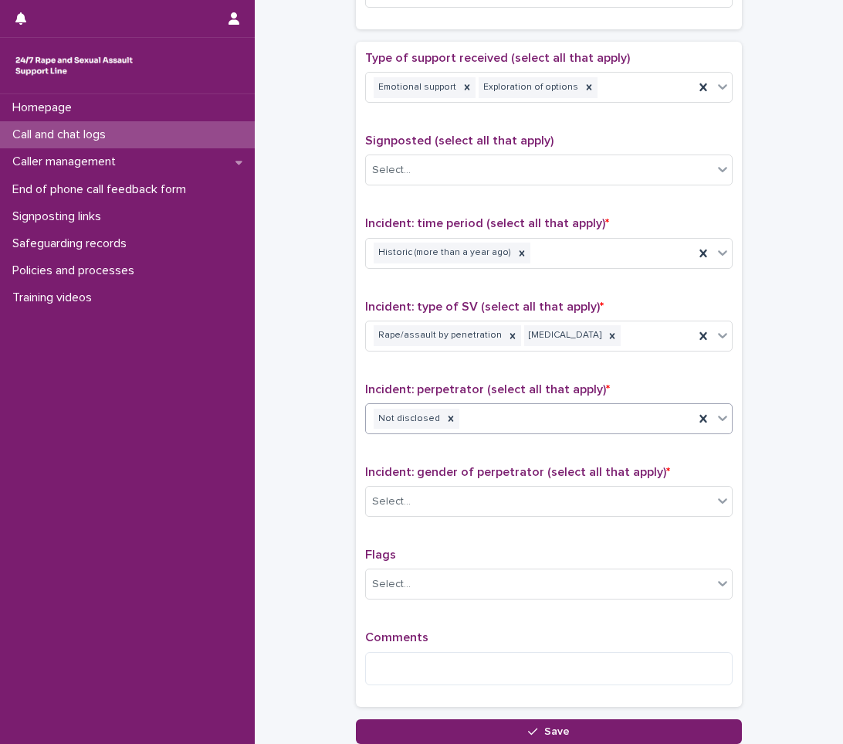
scroll to position [927, 0]
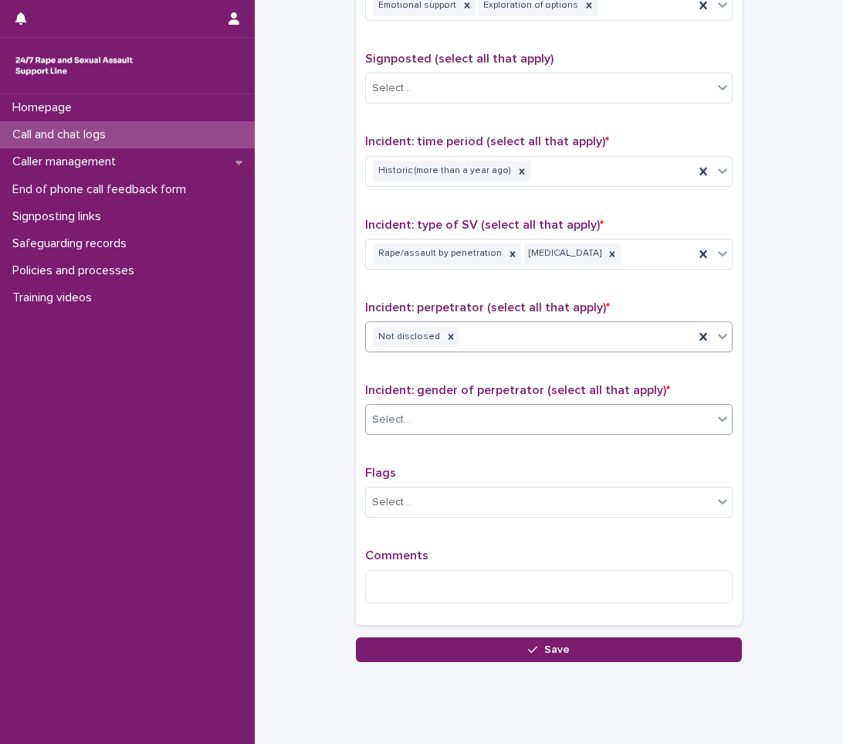
click at [415, 412] on div "Select..." at bounding box center [539, 419] width 347 height 25
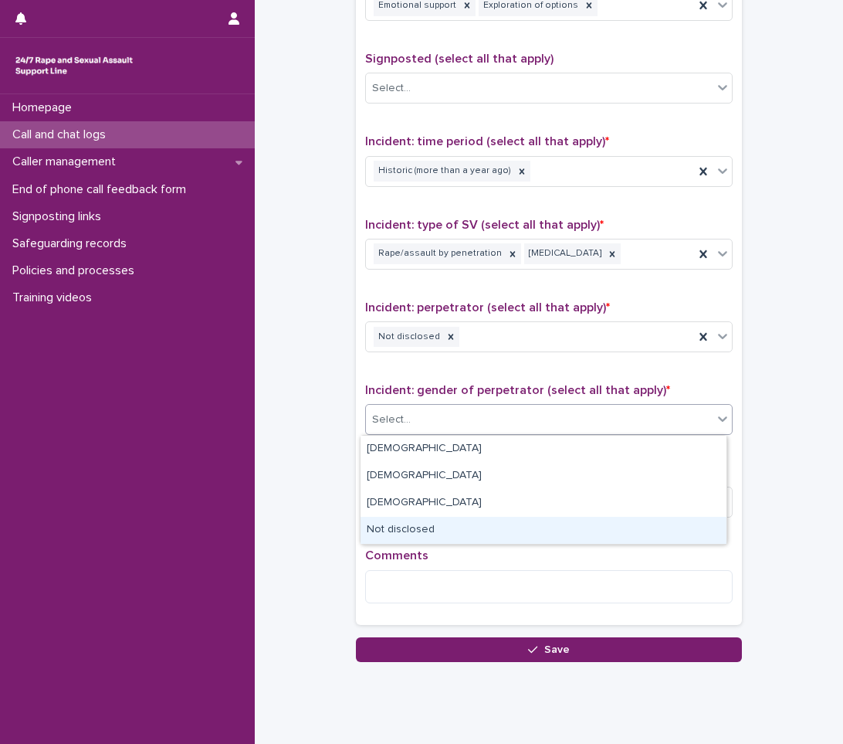
click at [378, 536] on div "Not disclosed" at bounding box center [544, 530] width 366 height 27
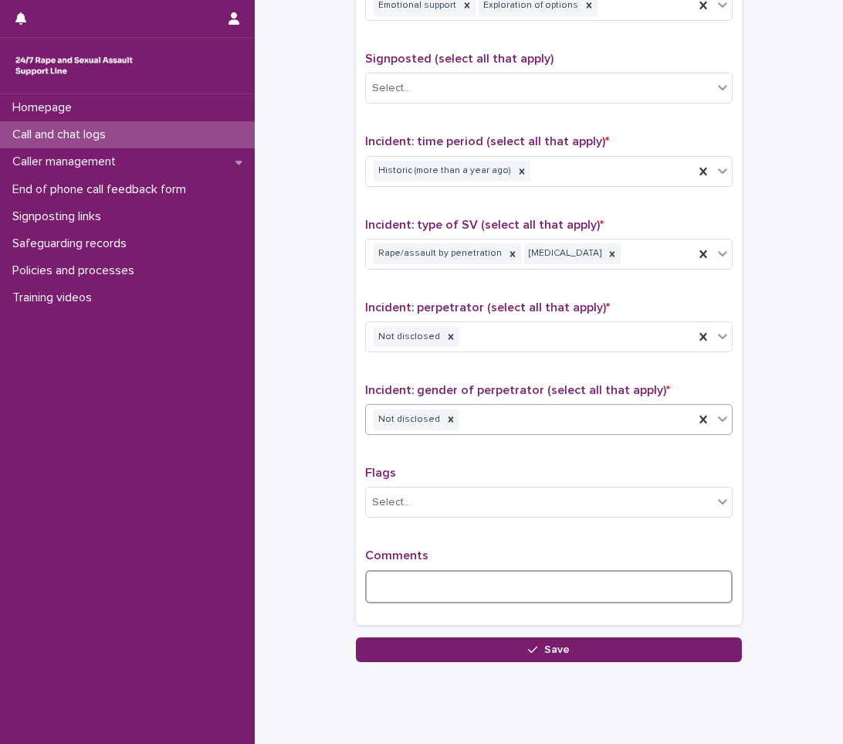
click at [413, 588] on textarea at bounding box center [549, 586] width 368 height 33
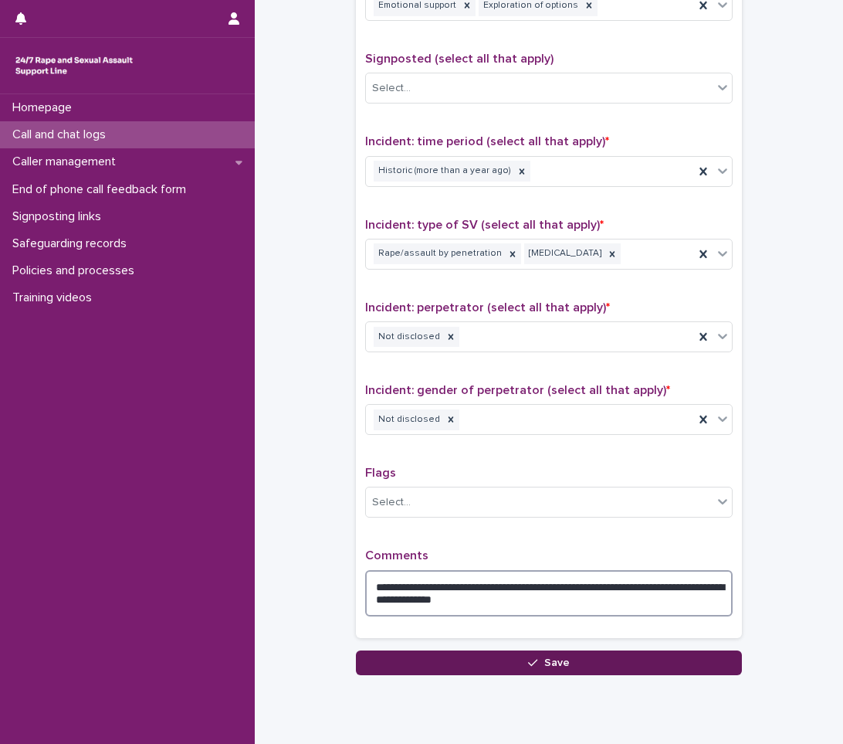
type textarea "**********"
click at [560, 662] on span "Save" at bounding box center [556, 662] width 25 height 11
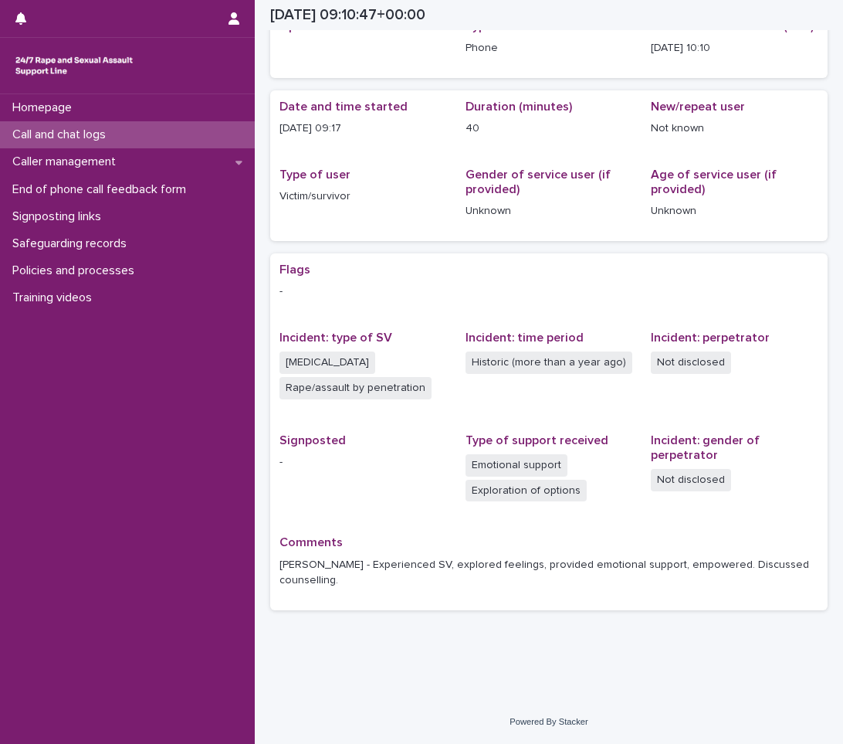
scroll to position [66, 0]
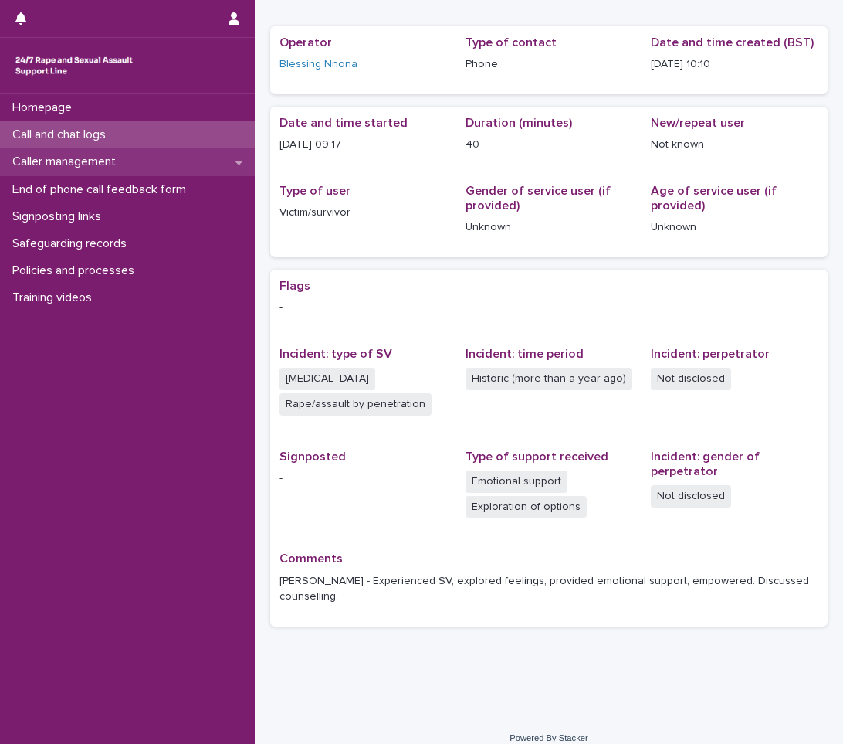
click at [146, 162] on div "Caller management" at bounding box center [127, 161] width 255 height 27
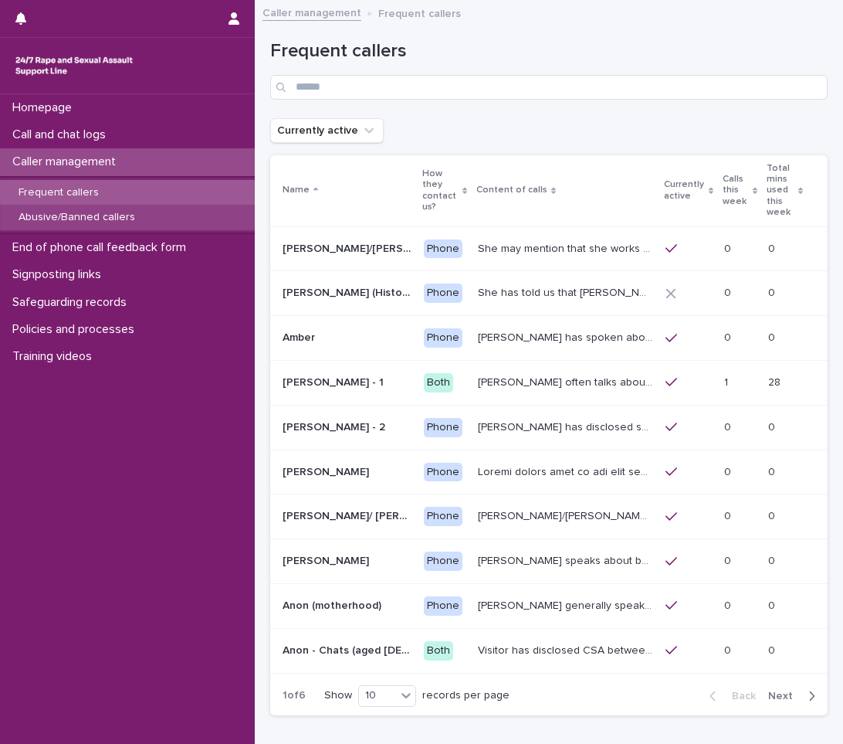
click at [106, 208] on div "Abusive/Banned callers" at bounding box center [127, 217] width 255 height 25
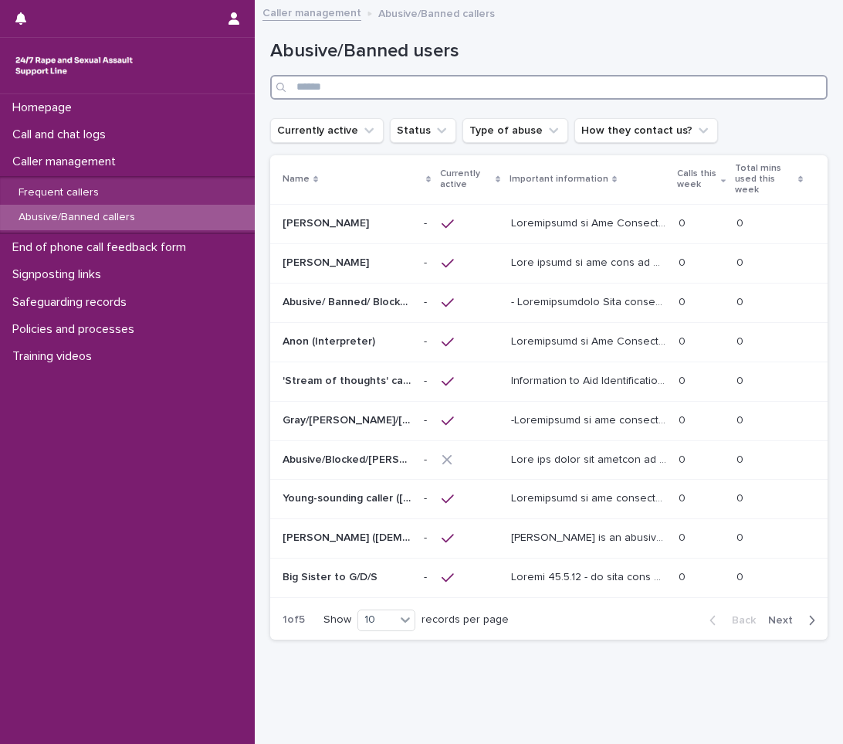
click at [543, 90] on input "Search" at bounding box center [548, 87] width 557 height 25
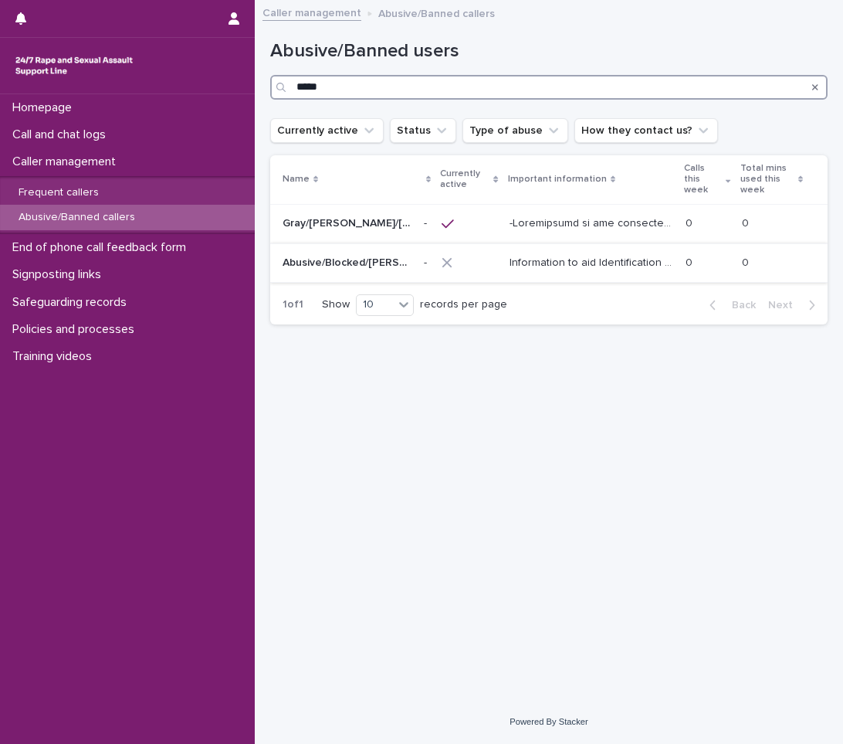
type input "*****"
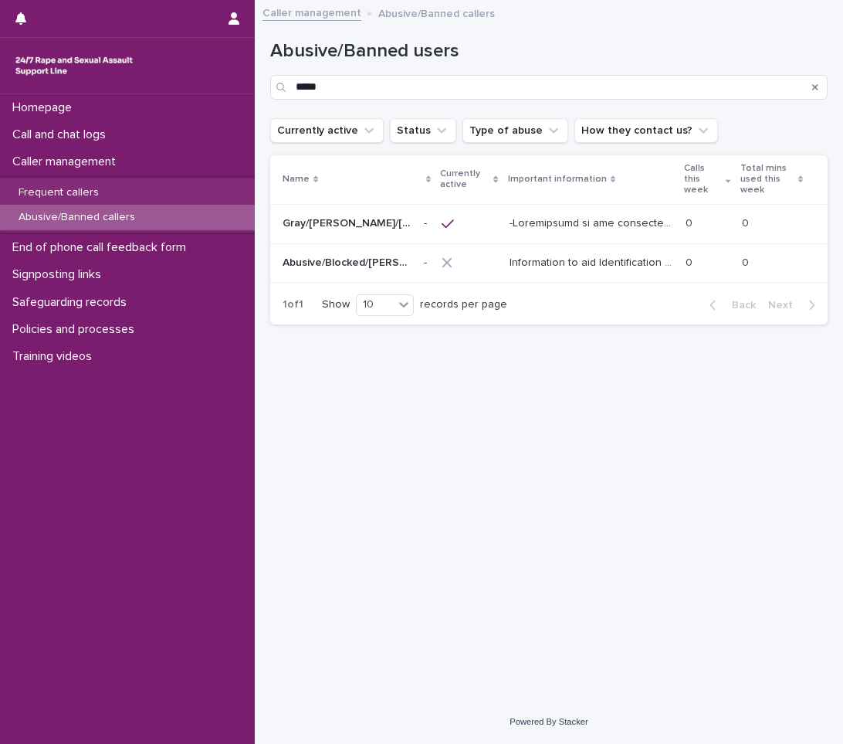
click at [700, 256] on p at bounding box center [707, 262] width 43 height 13
click at [142, 199] on div "Frequent callers" at bounding box center [127, 192] width 255 height 25
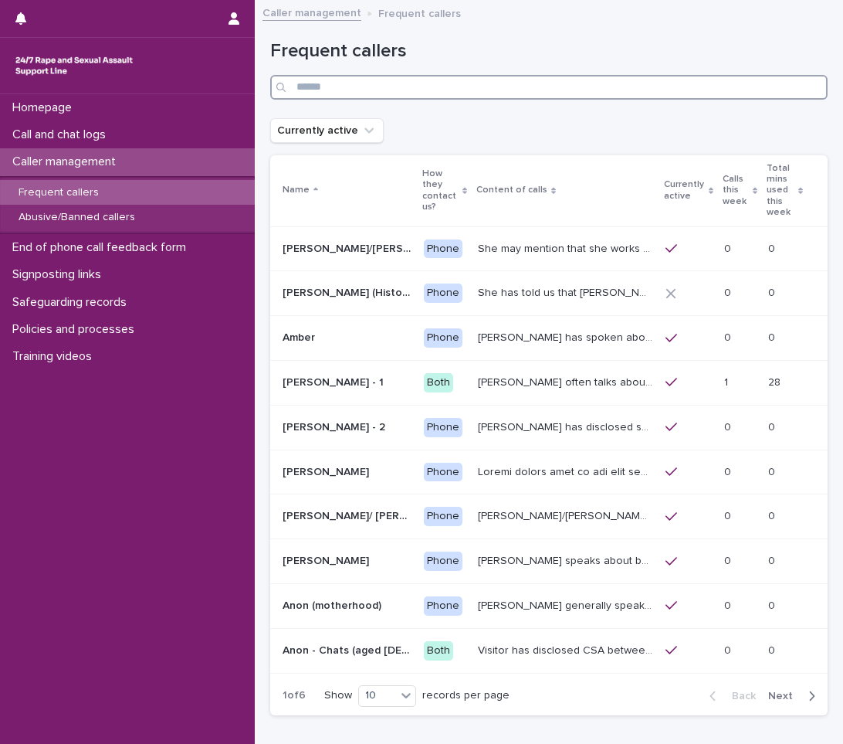
click at [348, 94] on input "Search" at bounding box center [548, 87] width 557 height 25
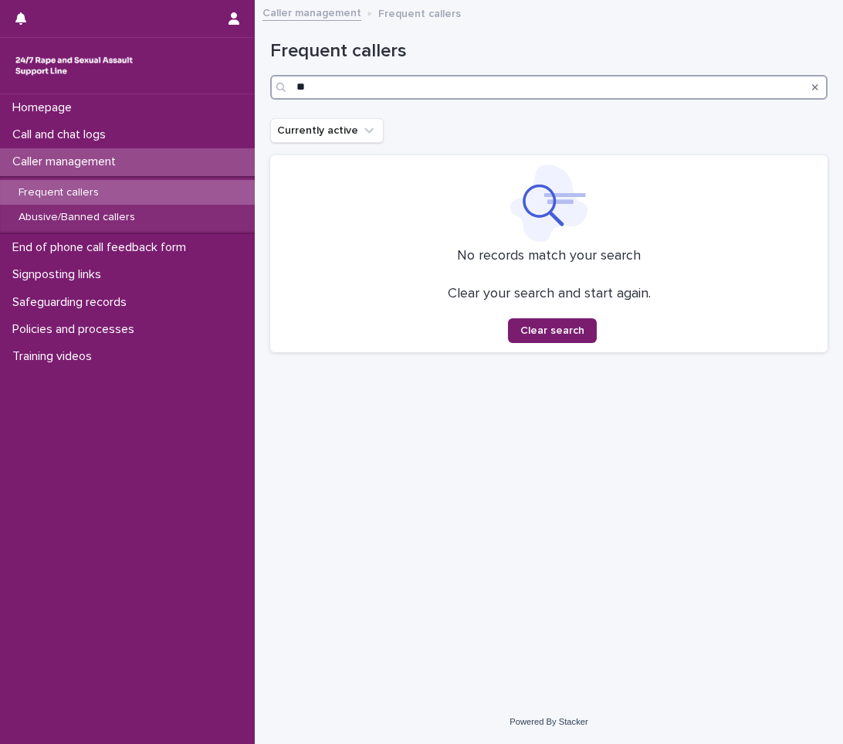
type input "*"
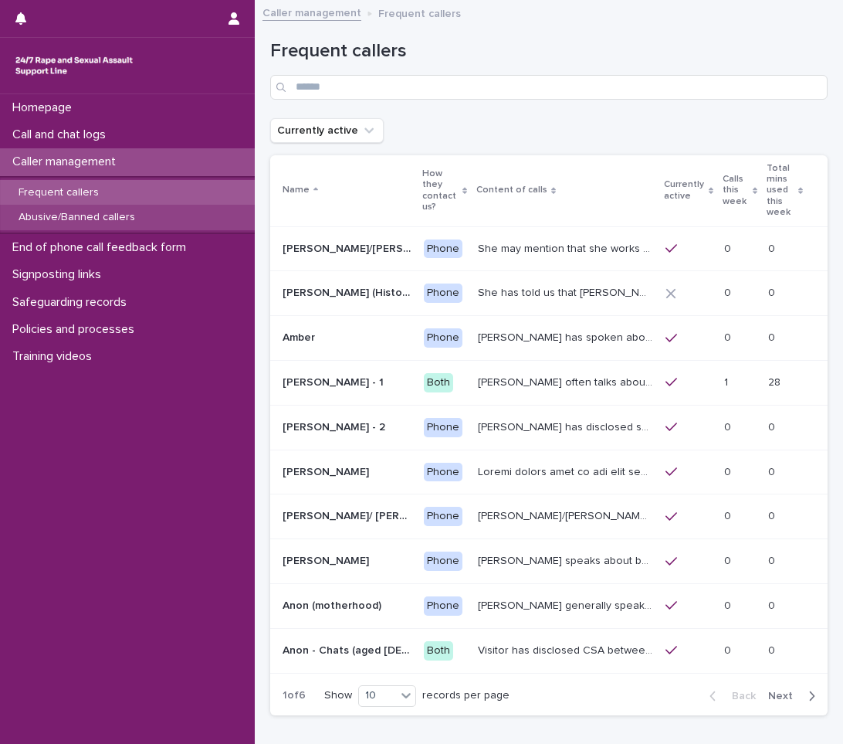
click at [101, 223] on p "Abusive/Banned callers" at bounding box center [76, 217] width 141 height 13
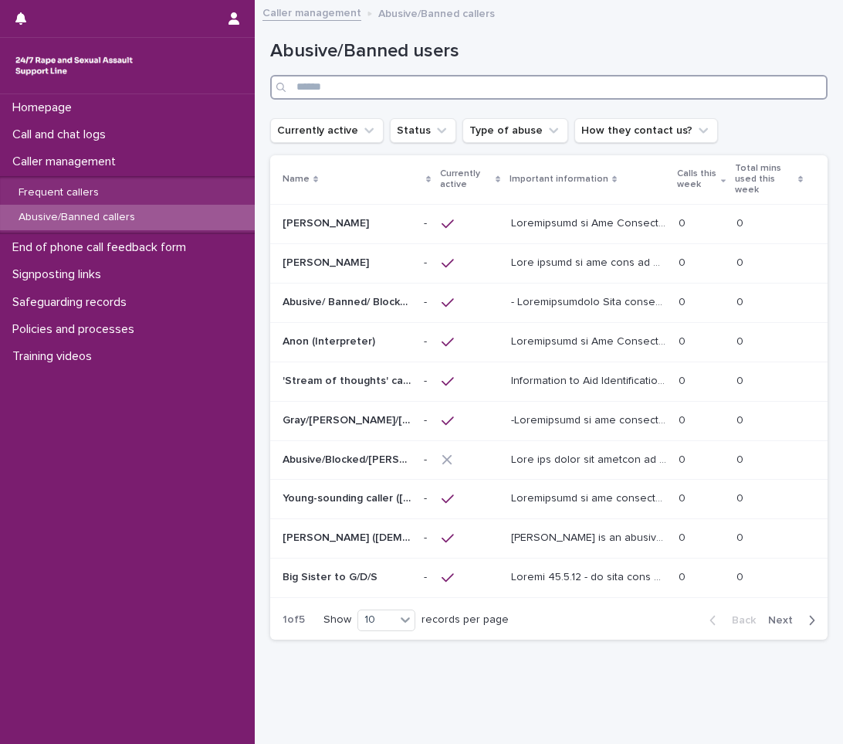
click at [368, 87] on input "Search" at bounding box center [548, 87] width 557 height 25
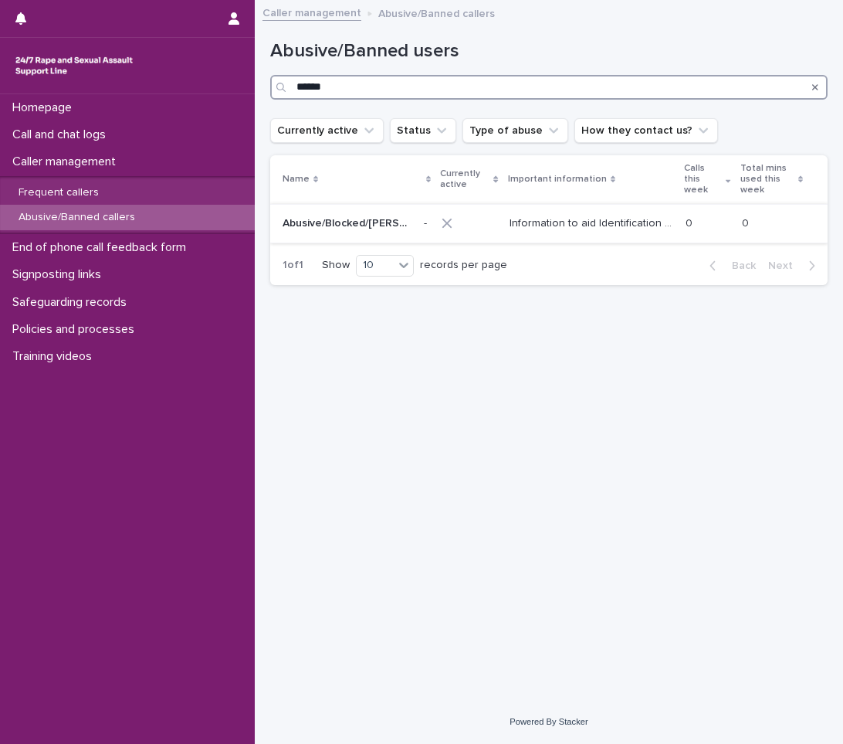
type input "******"
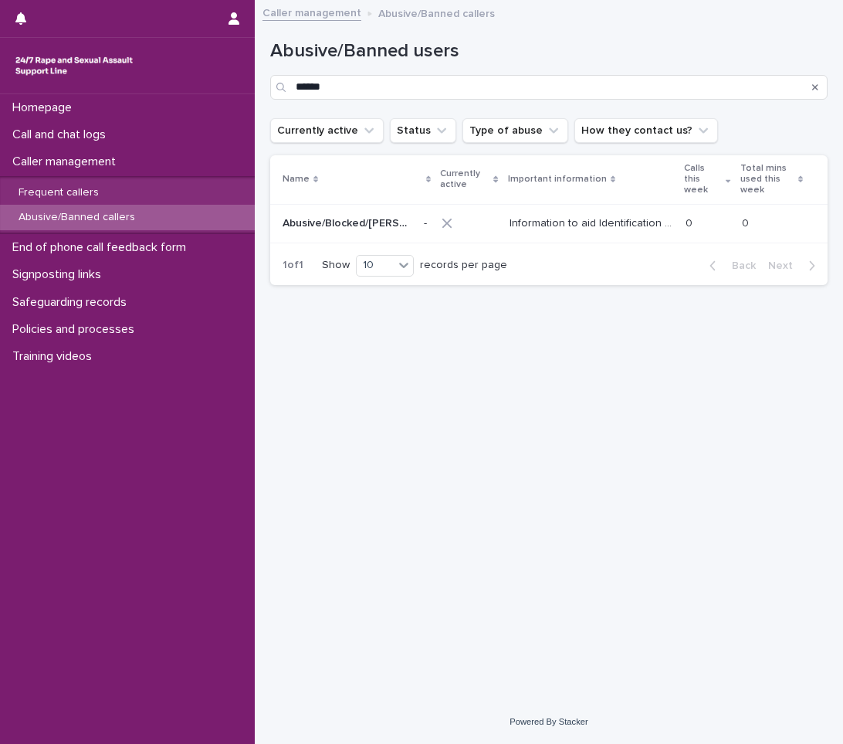
click at [509, 219] on td "Information to aid Identification [PERSON_NAME] is a man who often presents as …" at bounding box center [591, 223] width 177 height 39
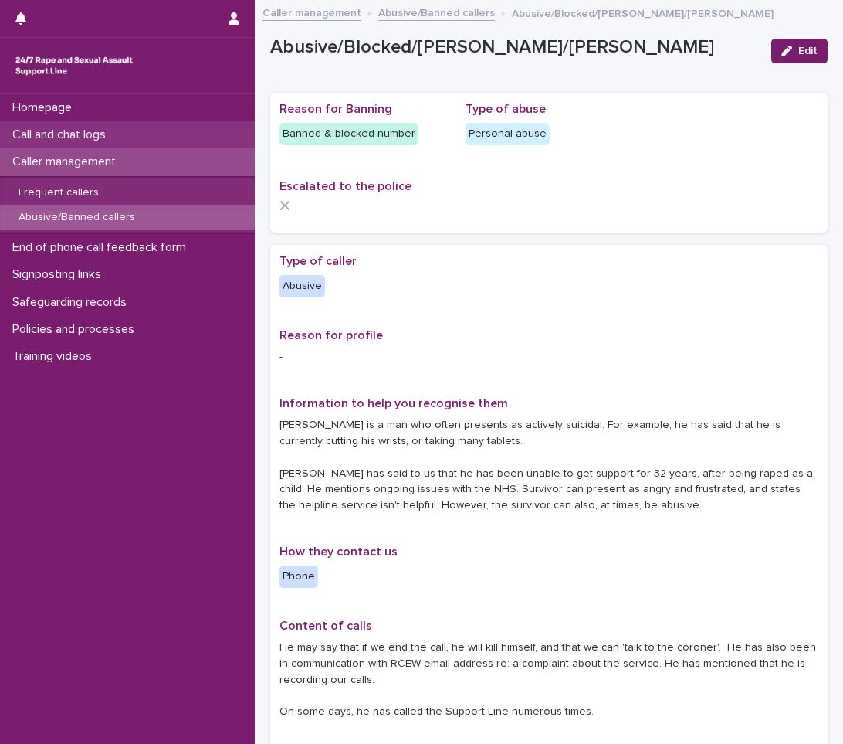
click at [82, 129] on p "Call and chat logs" at bounding box center [62, 134] width 112 height 15
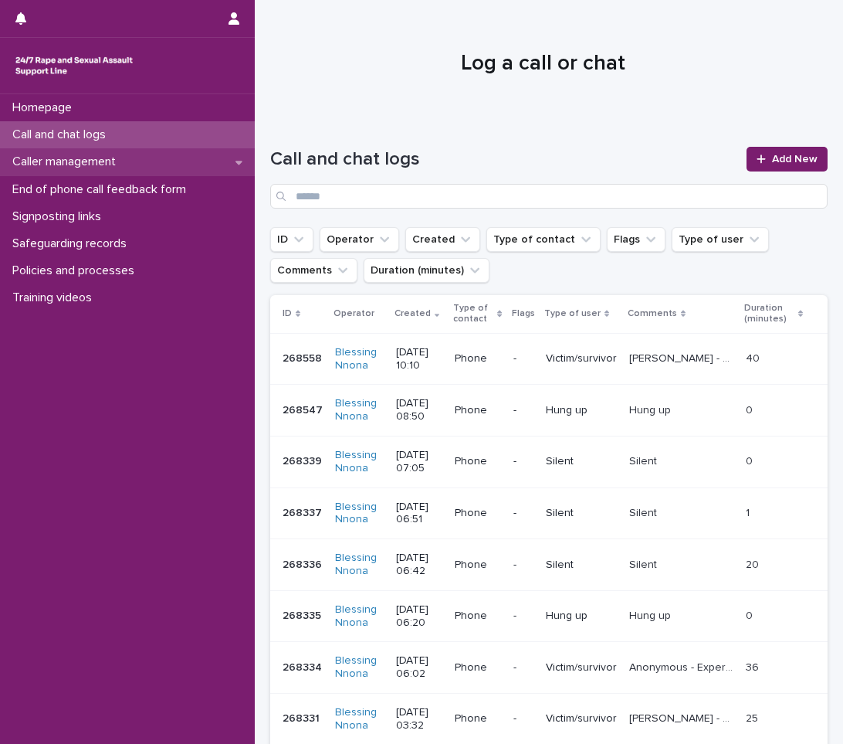
click at [127, 161] on p "Caller management" at bounding box center [67, 161] width 122 height 15
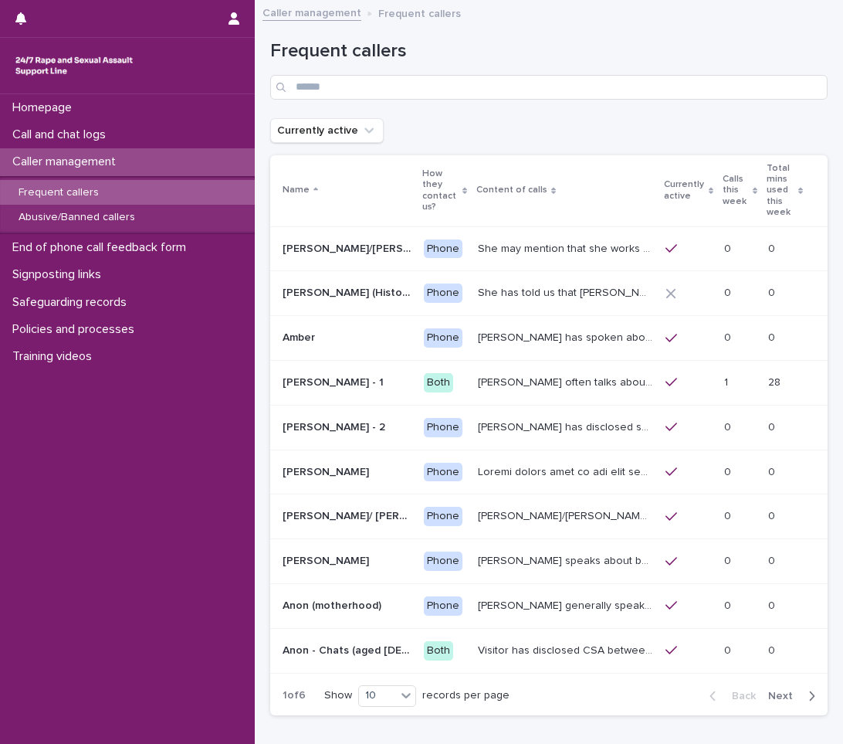
click at [188, 186] on div "Frequent callers" at bounding box center [127, 192] width 255 height 25
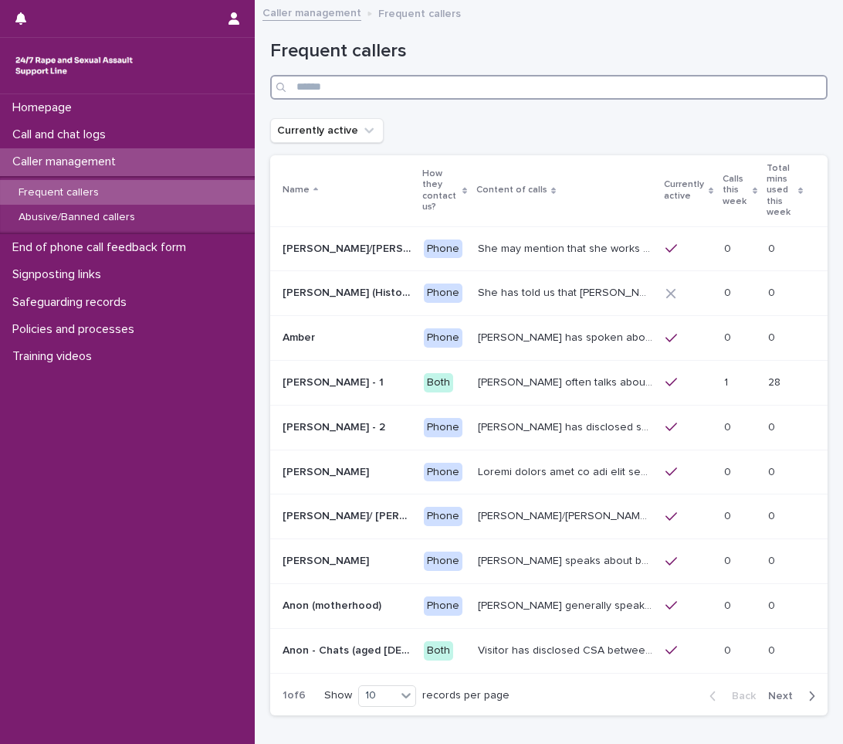
click at [397, 80] on input "Search" at bounding box center [548, 87] width 557 height 25
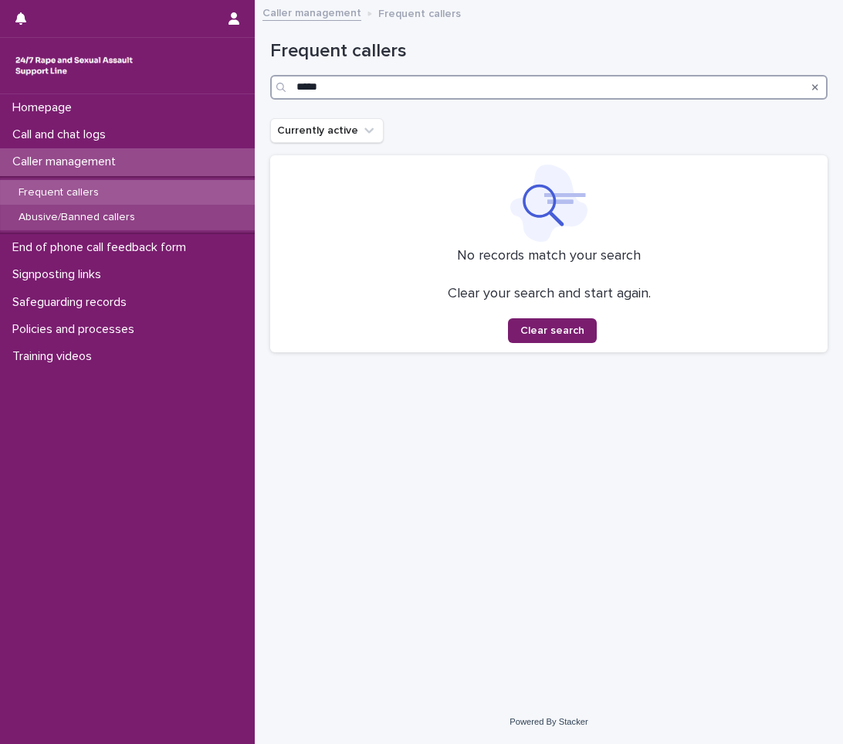
type input "*****"
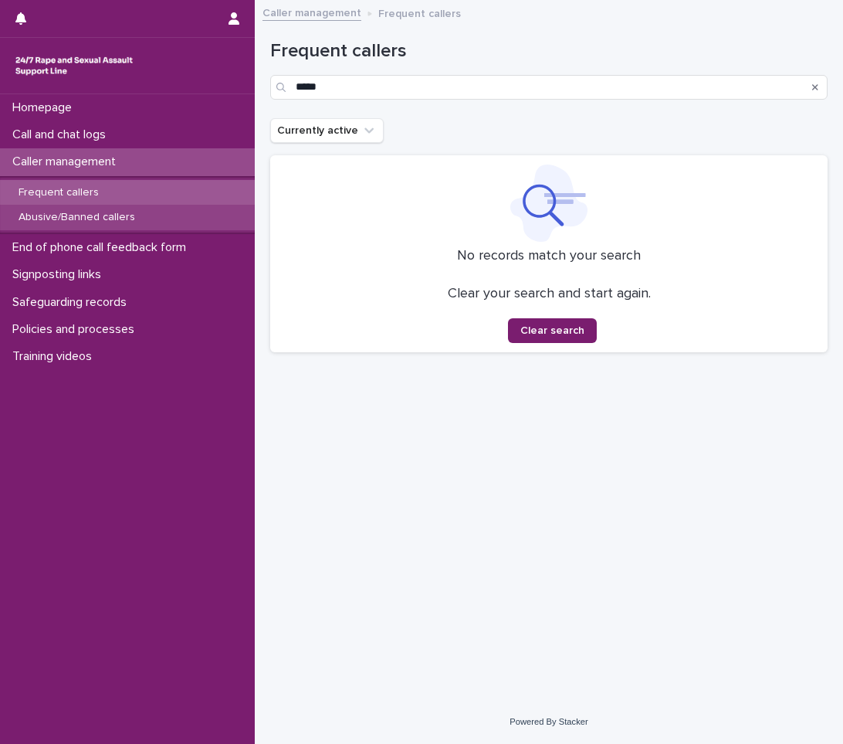
click at [145, 209] on div "Abusive/Banned callers" at bounding box center [127, 217] width 255 height 25
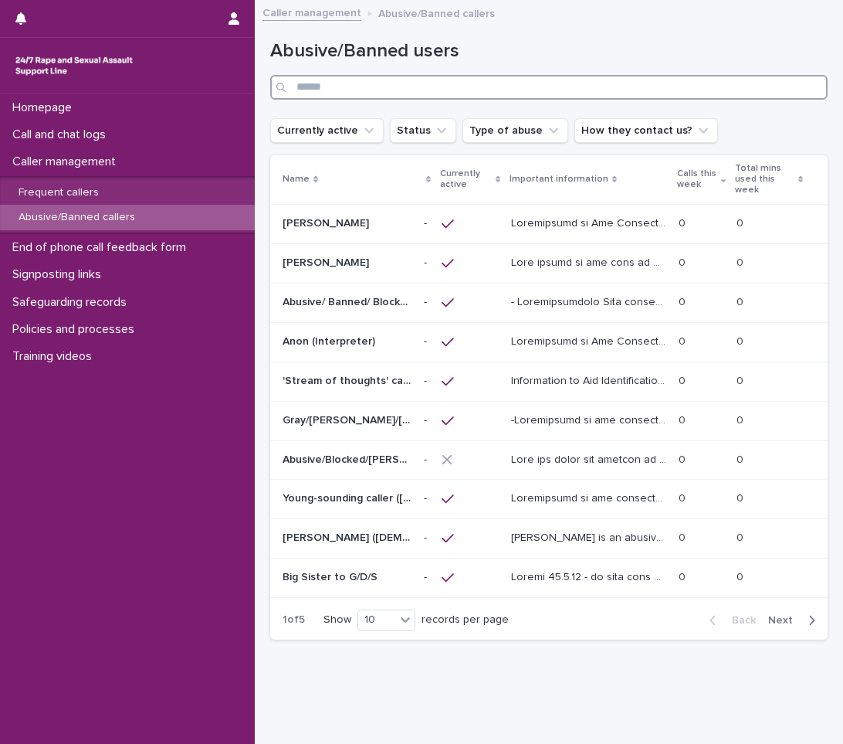
click at [336, 92] on input "Search" at bounding box center [548, 87] width 557 height 25
type input "*"
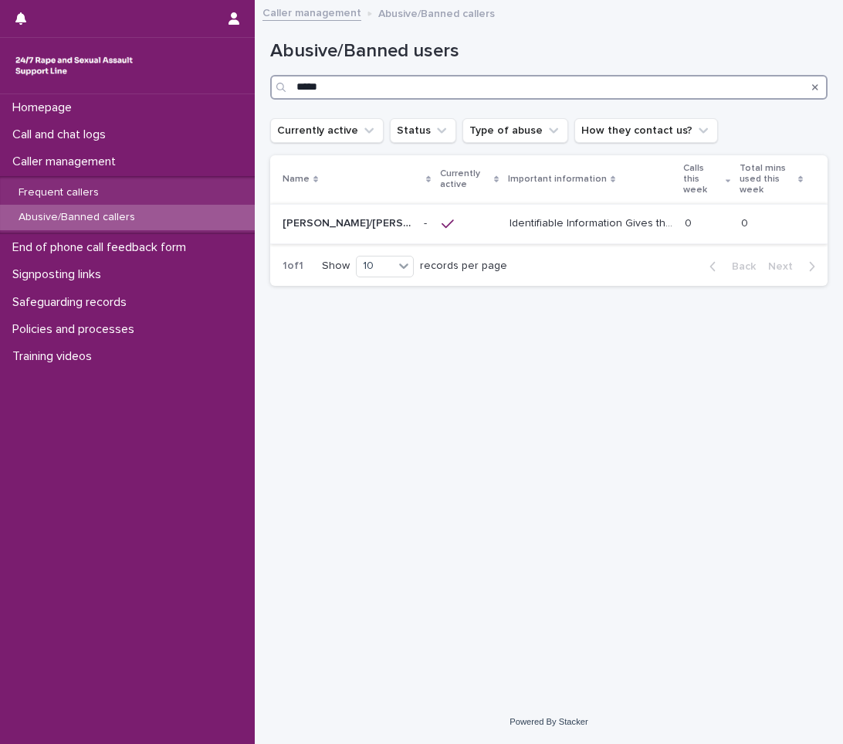
type input "*****"
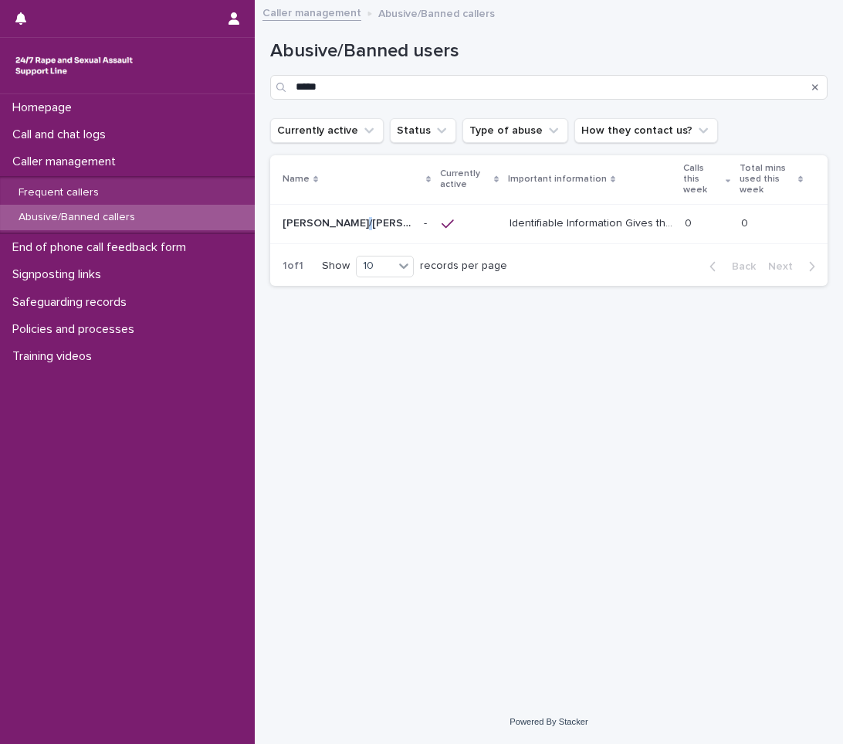
click at [351, 222] on p "[PERSON_NAME]/[PERSON_NAME]/[PERSON_NAME]/[PERSON_NAME]/[PERSON_NAME]/ [PERSON_…" at bounding box center [349, 222] width 132 height 16
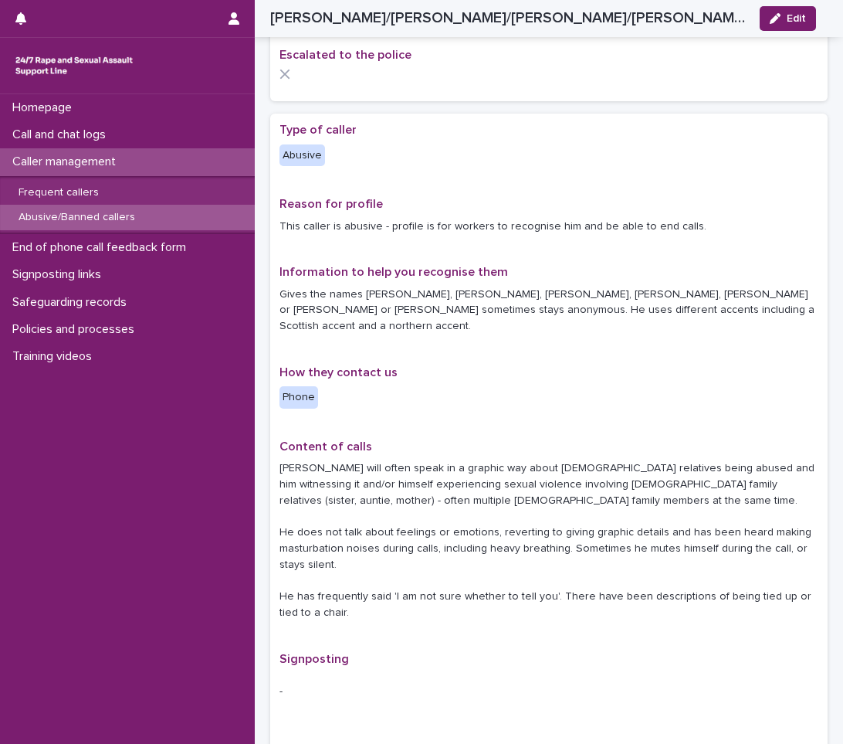
scroll to position [154, 0]
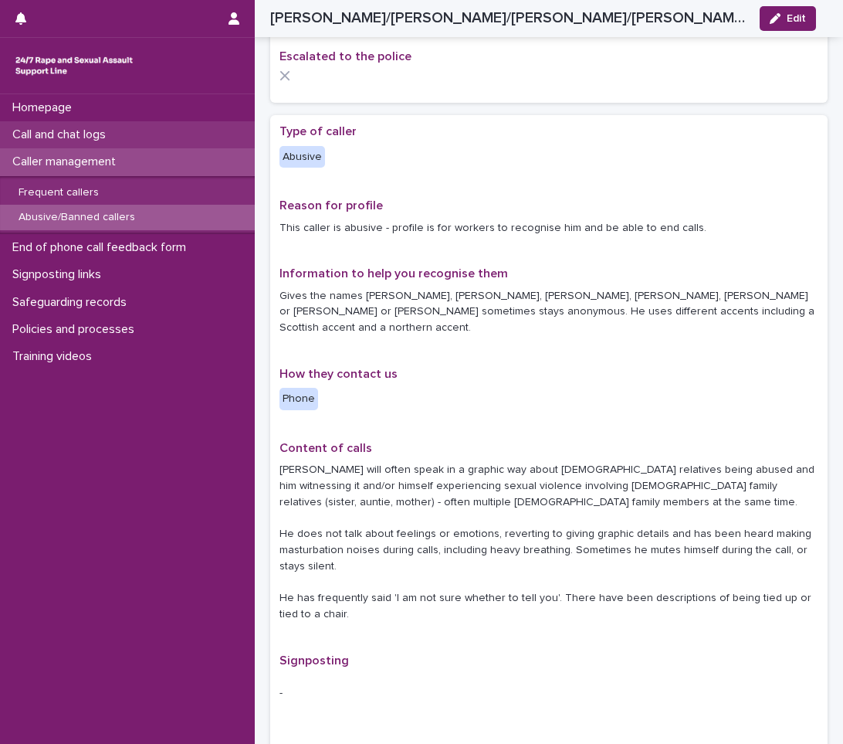
click at [66, 133] on p "Call and chat logs" at bounding box center [62, 134] width 112 height 15
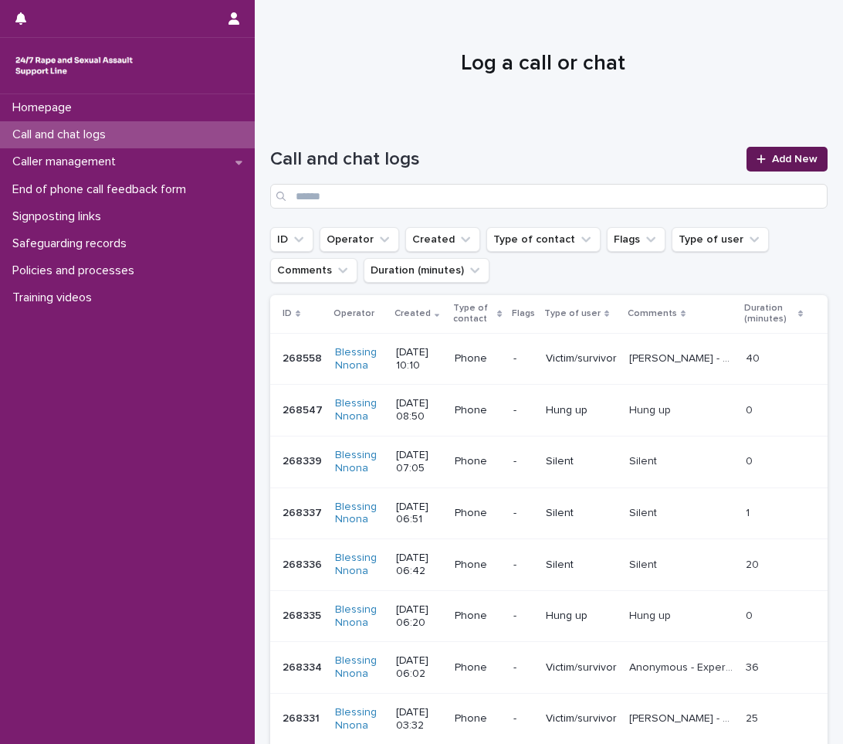
click at [759, 147] on link "Add New" at bounding box center [787, 159] width 81 height 25
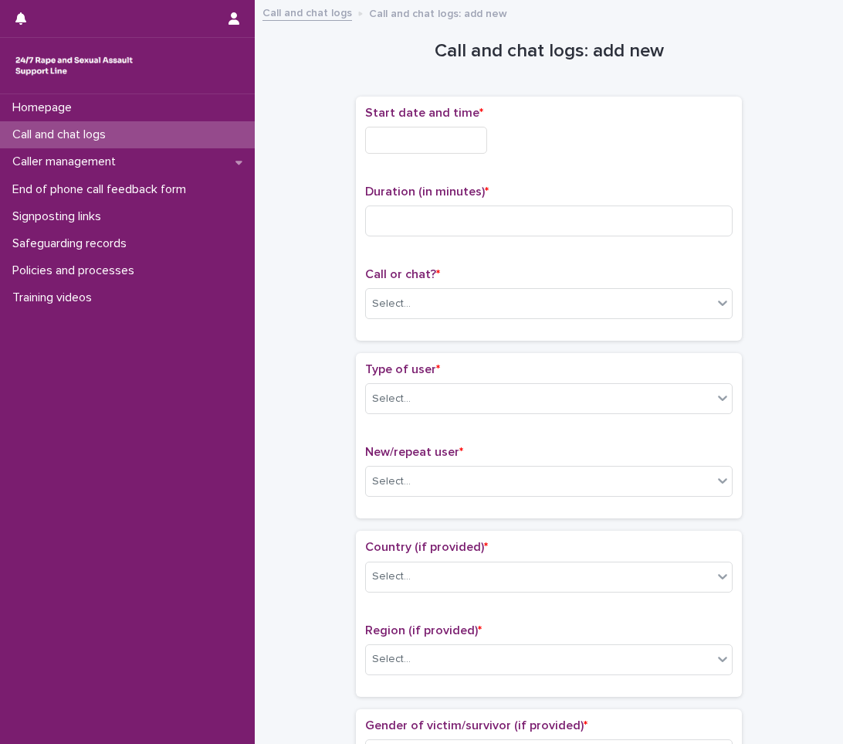
click at [408, 158] on div "Start date and time *" at bounding box center [549, 136] width 368 height 60
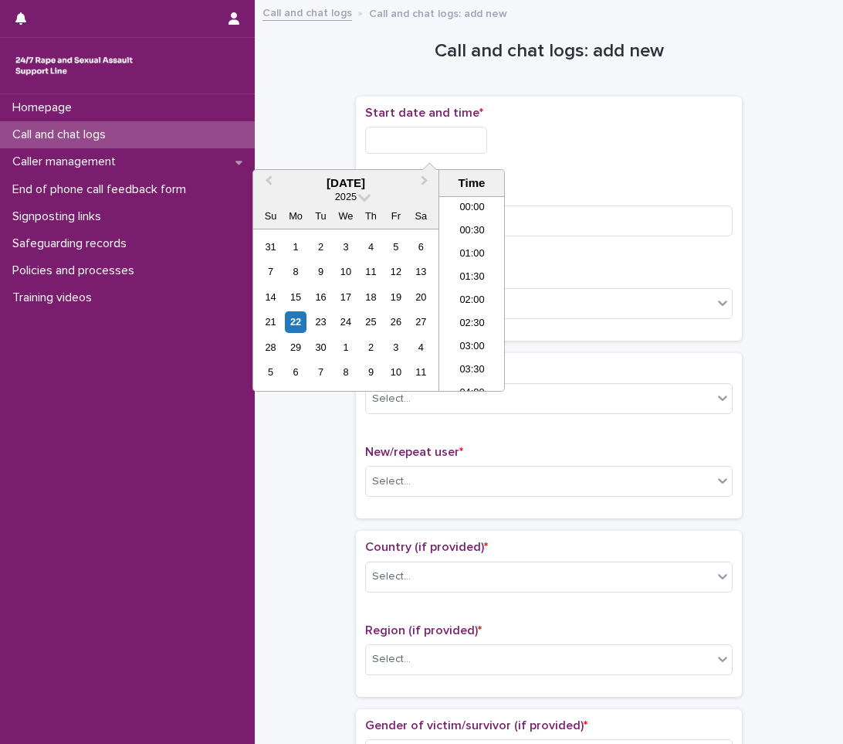
scroll to position [402, 0]
drag, startPoint x: 408, startPoint y: 145, endPoint x: 409, endPoint y: 128, distance: 17.1
click at [409, 128] on input "text" at bounding box center [426, 140] width 122 height 27
click at [293, 324] on div "22" at bounding box center [295, 321] width 21 height 21
click at [481, 266] on li "10:00" at bounding box center [472, 270] width 66 height 23
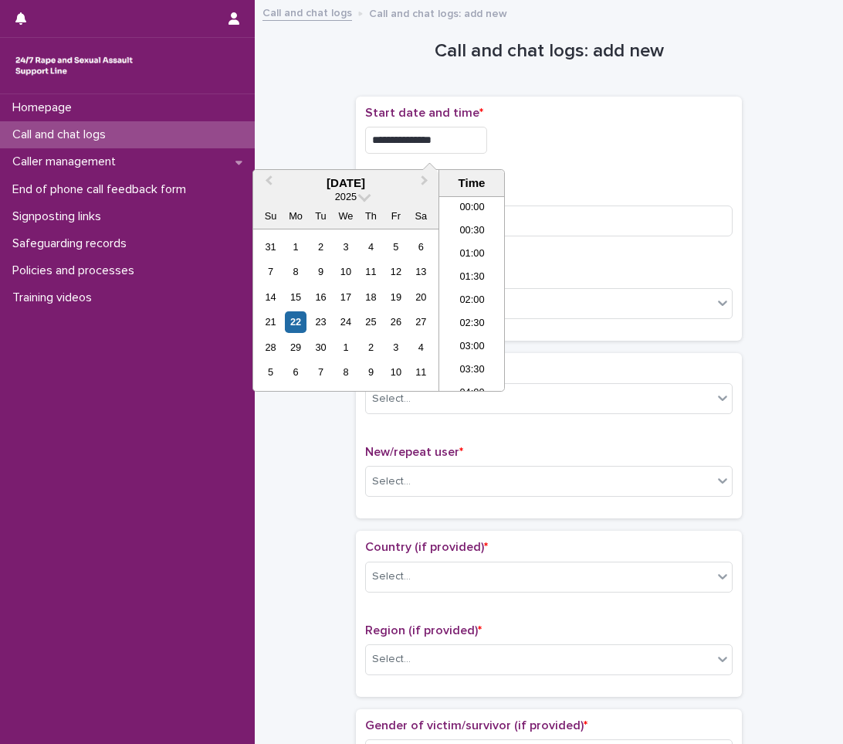
click at [452, 135] on input "**********" at bounding box center [426, 140] width 122 height 27
type input "**********"
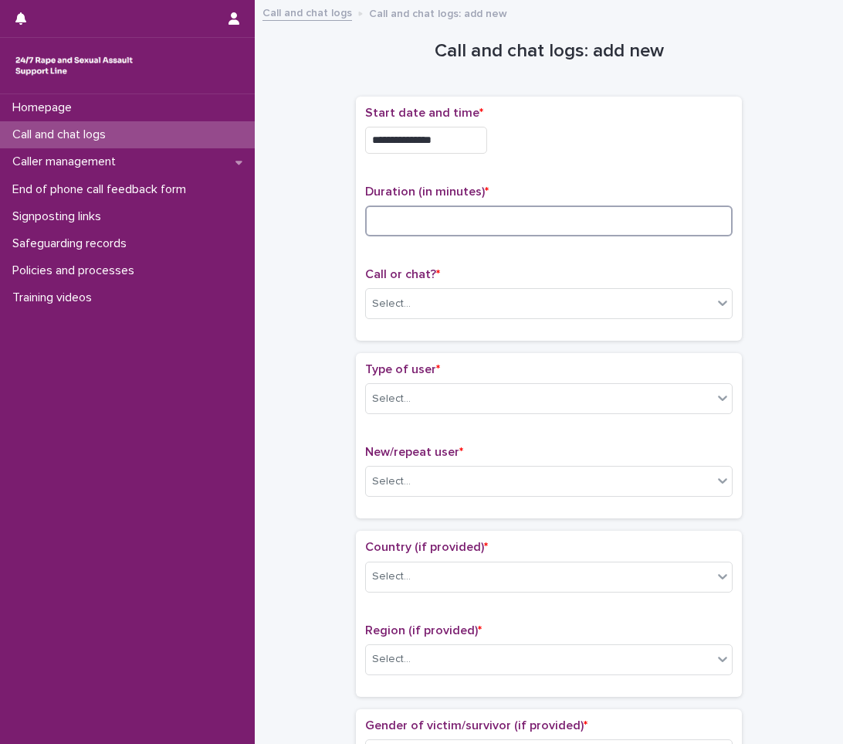
click at [540, 222] on input at bounding box center [549, 220] width 368 height 31
type input "**"
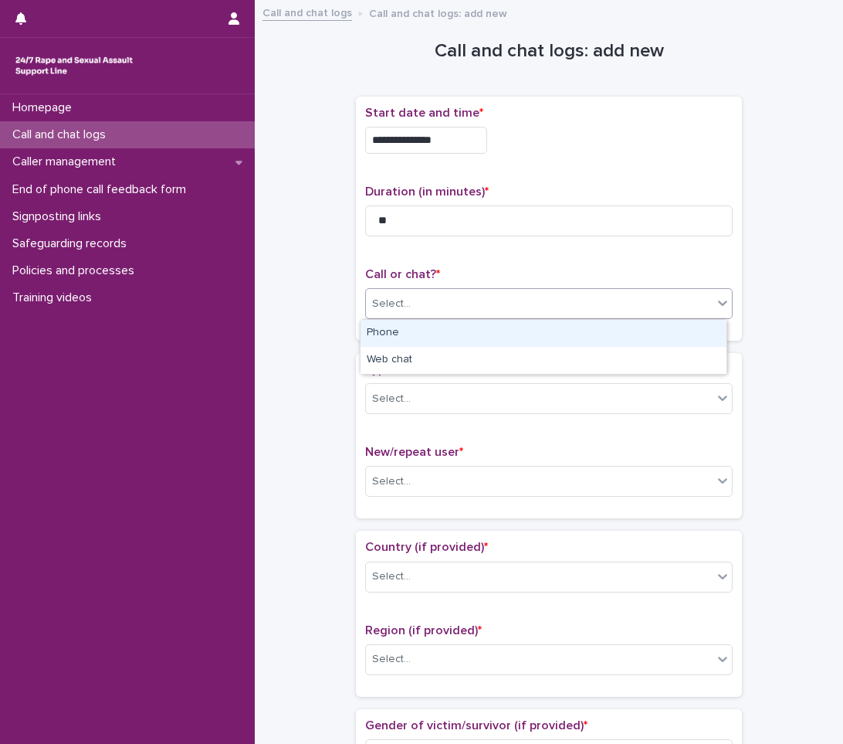
click at [604, 302] on div "Select..." at bounding box center [539, 303] width 347 height 25
click at [554, 323] on div "Phone" at bounding box center [544, 333] width 366 height 27
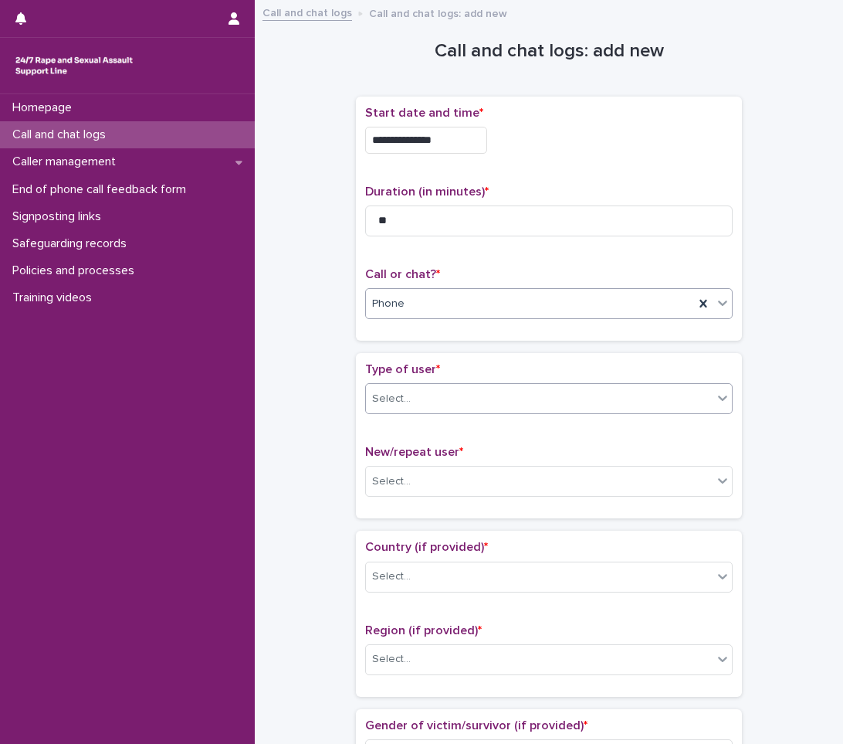
click at [487, 389] on div "Select..." at bounding box center [539, 398] width 347 height 25
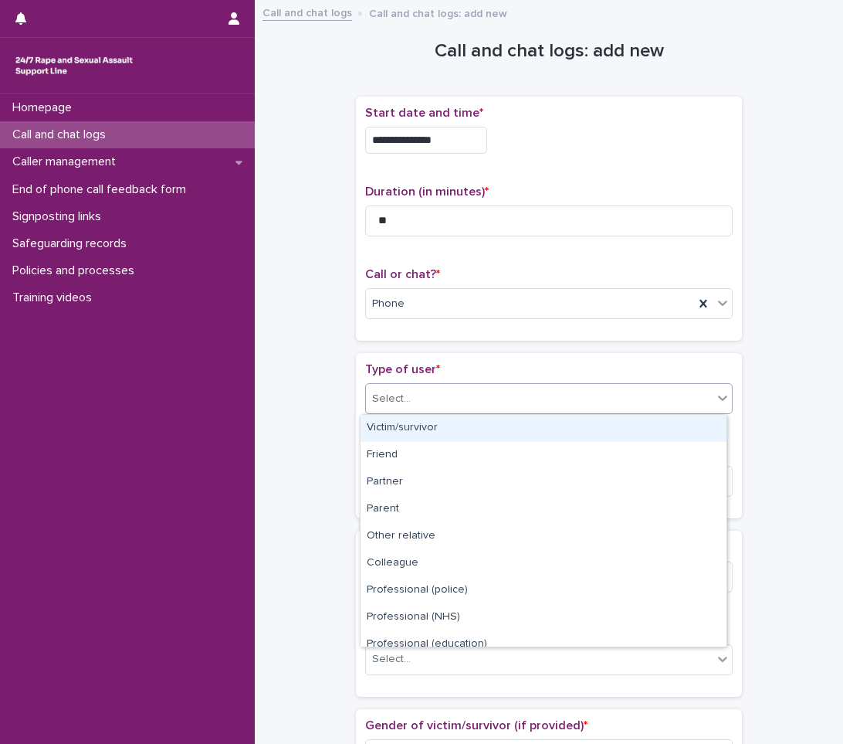
drag, startPoint x: 431, startPoint y: 425, endPoint x: 418, endPoint y: 327, distance: 98.8
click at [417, 361] on body "**********" at bounding box center [421, 372] width 843 height 744
click at [446, 418] on div "Victim/survivor" at bounding box center [544, 428] width 366 height 27
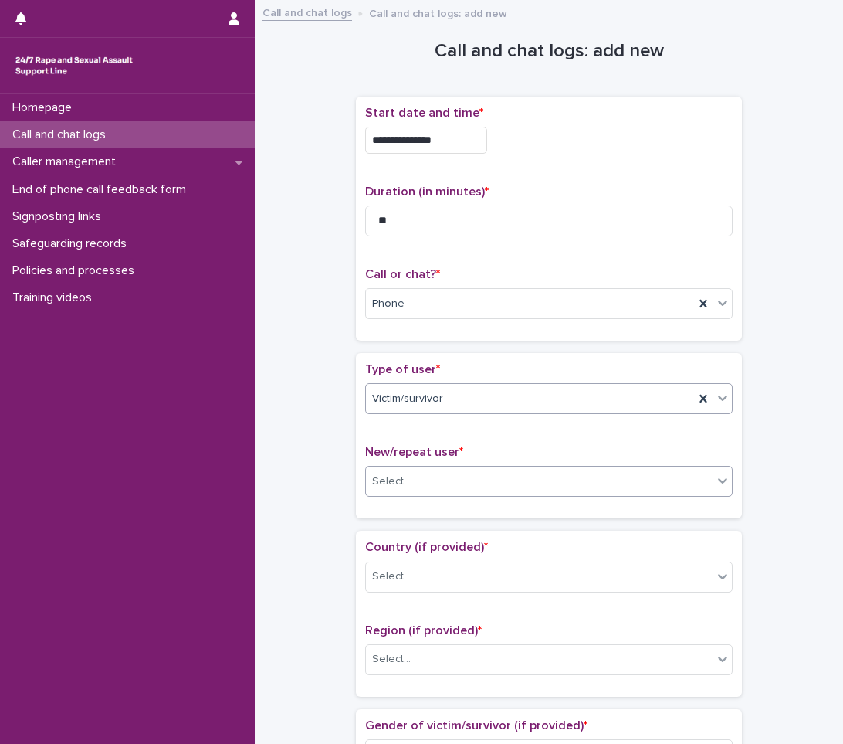
click at [440, 480] on div "Select..." at bounding box center [539, 481] width 347 height 25
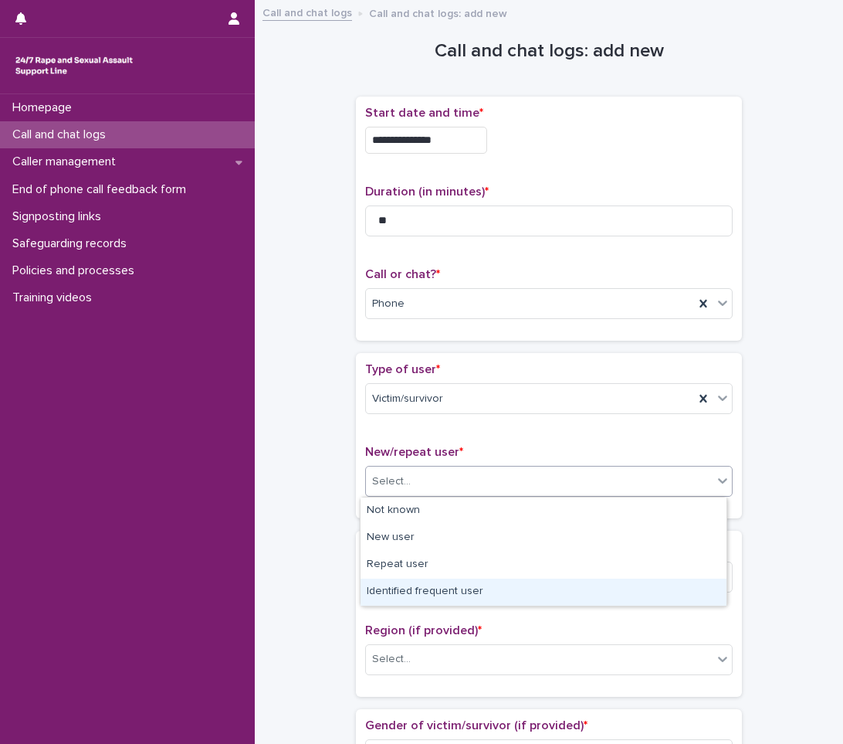
click at [417, 600] on div "Identified frequent user" at bounding box center [544, 591] width 366 height 27
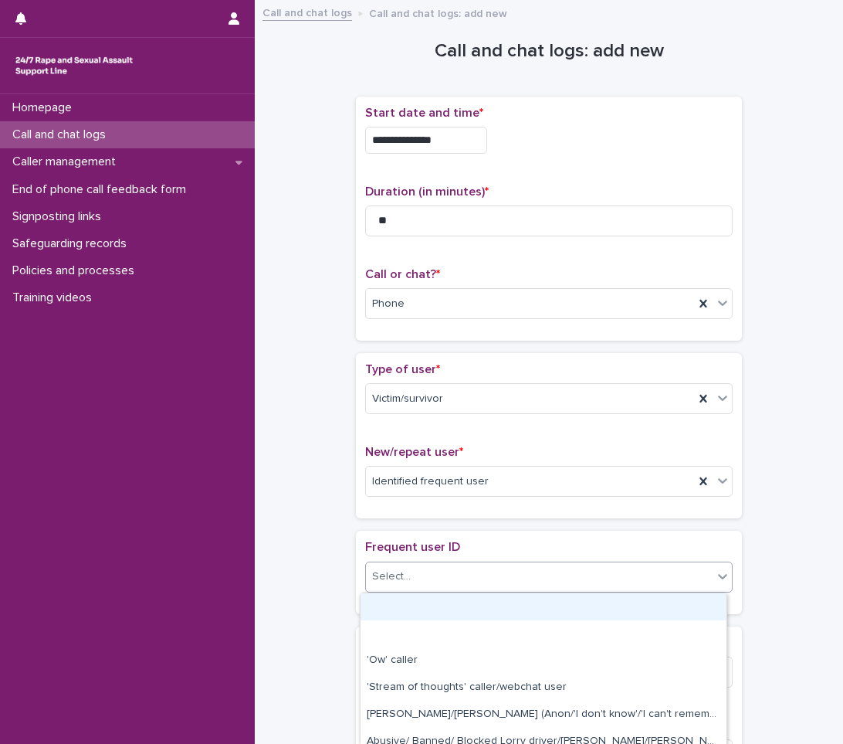
click at [442, 570] on div "Select..." at bounding box center [539, 576] width 347 height 25
click at [413, 598] on div at bounding box center [544, 606] width 366 height 27
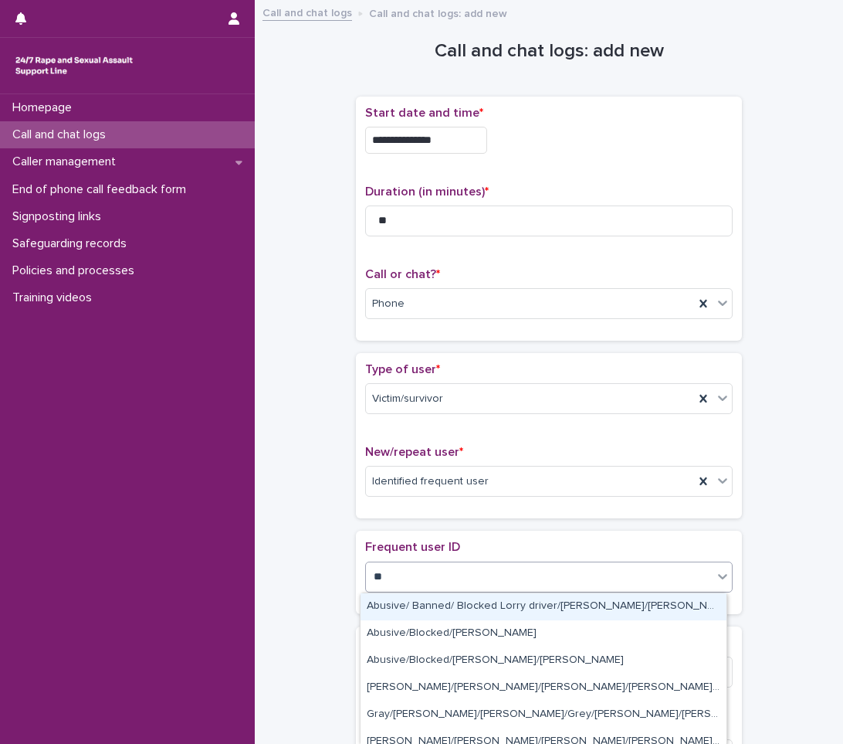
type input "***"
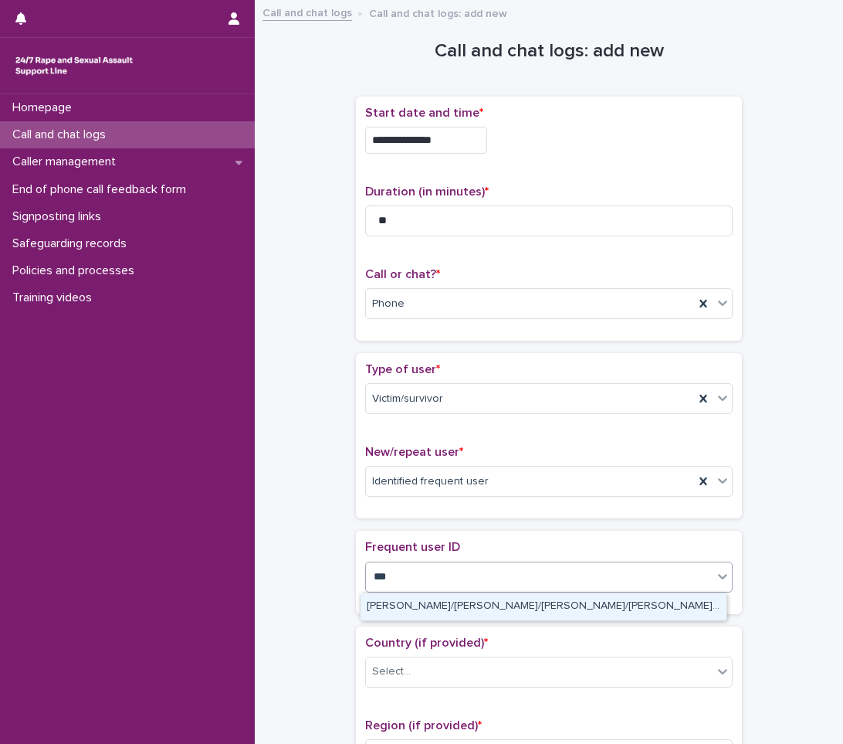
click at [448, 603] on div "[PERSON_NAME]/[PERSON_NAME]/[PERSON_NAME]/[PERSON_NAME]/[PERSON_NAME]/ [PERSON_…" at bounding box center [544, 606] width 366 height 27
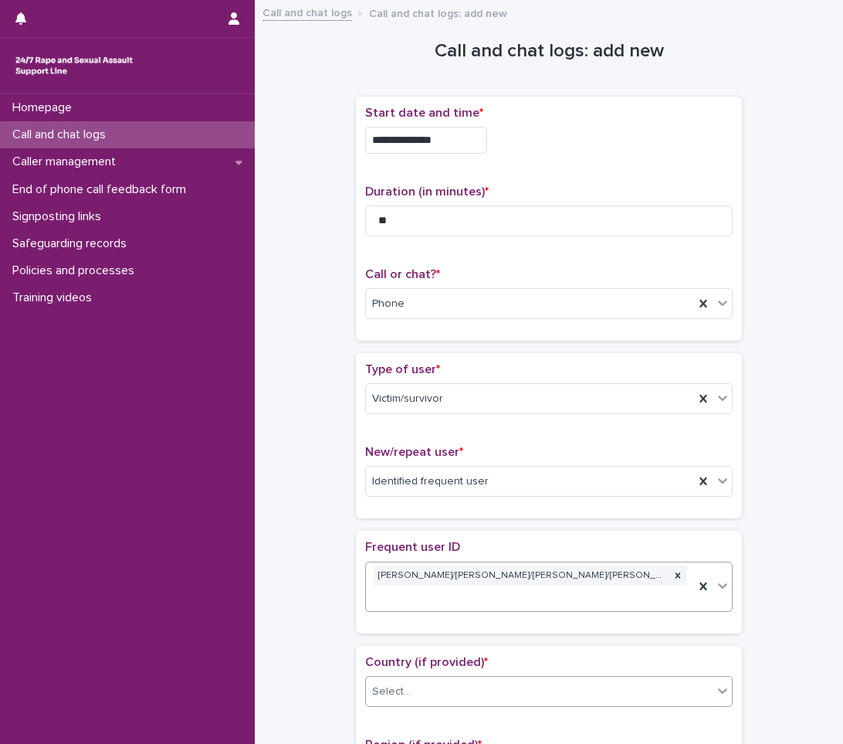
click at [425, 679] on div "Select..." at bounding box center [539, 691] width 347 height 25
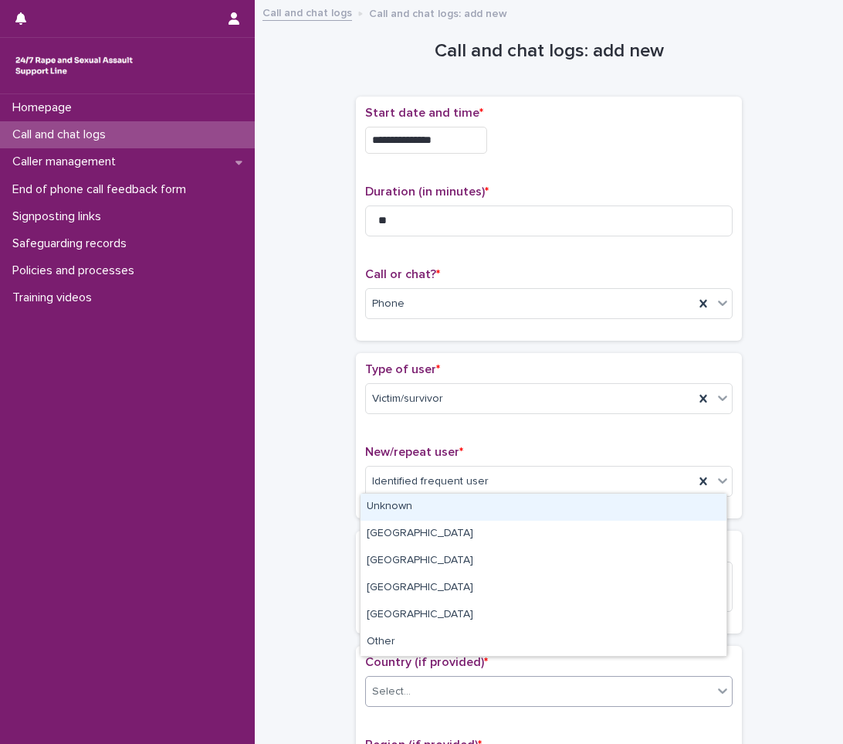
click at [450, 513] on div "Unknown" at bounding box center [544, 506] width 366 height 27
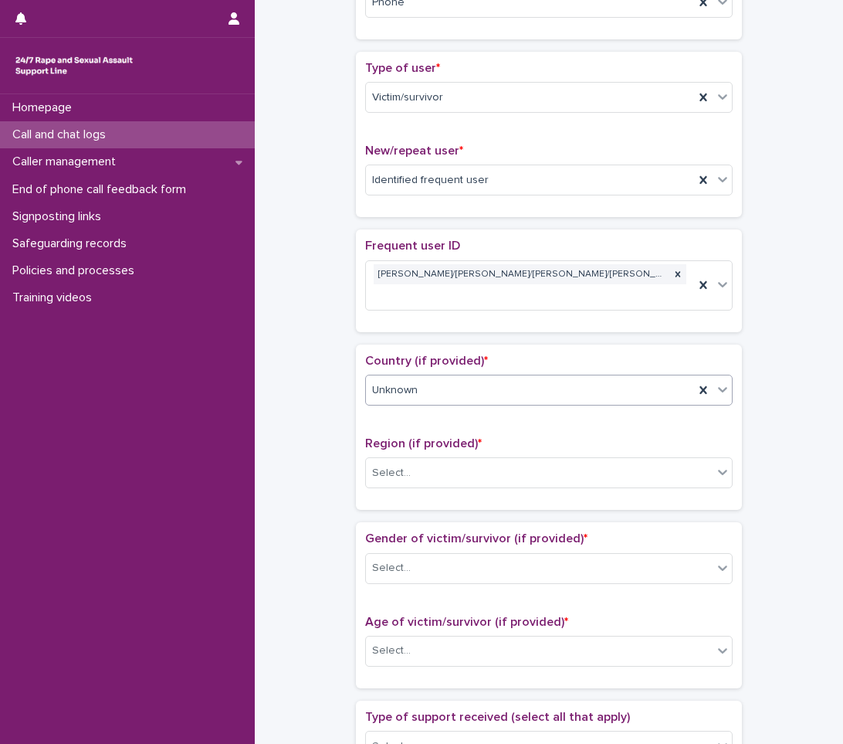
scroll to position [309, 0]
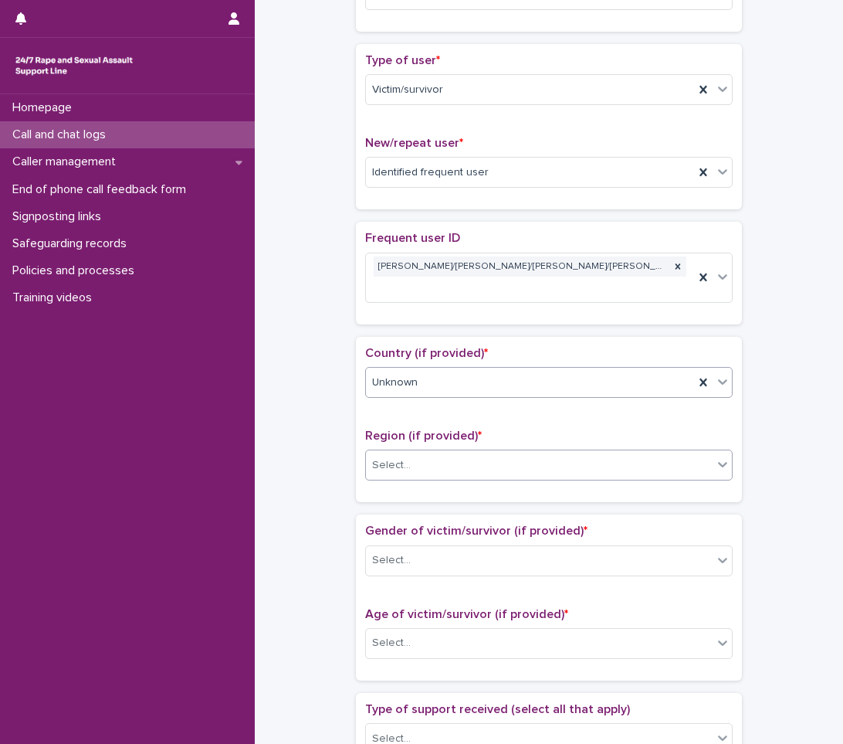
click at [415, 452] on div "Select..." at bounding box center [539, 464] width 347 height 25
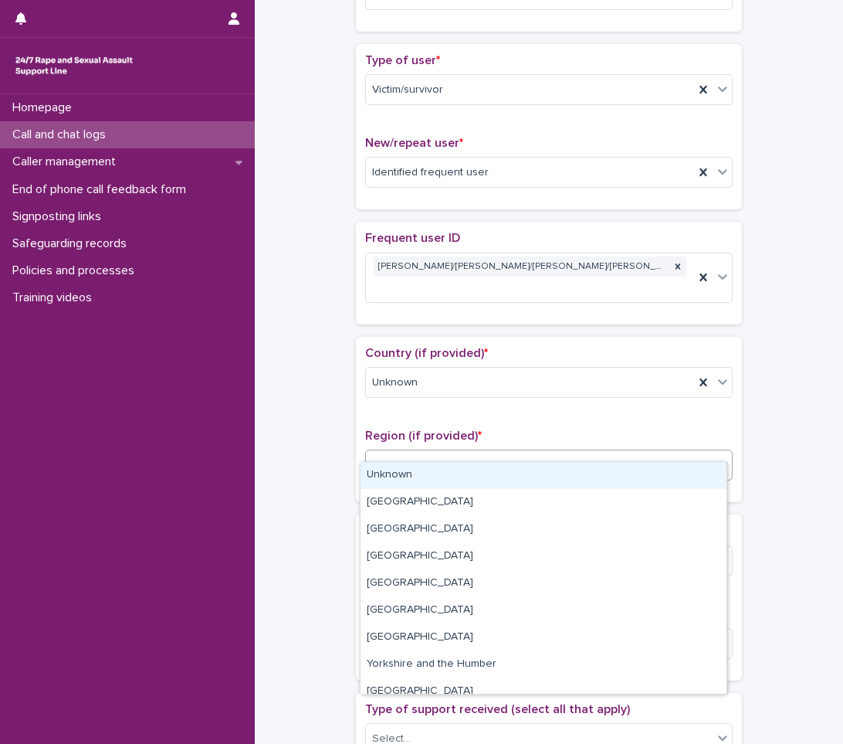
click at [404, 476] on div "Unknown" at bounding box center [544, 475] width 366 height 27
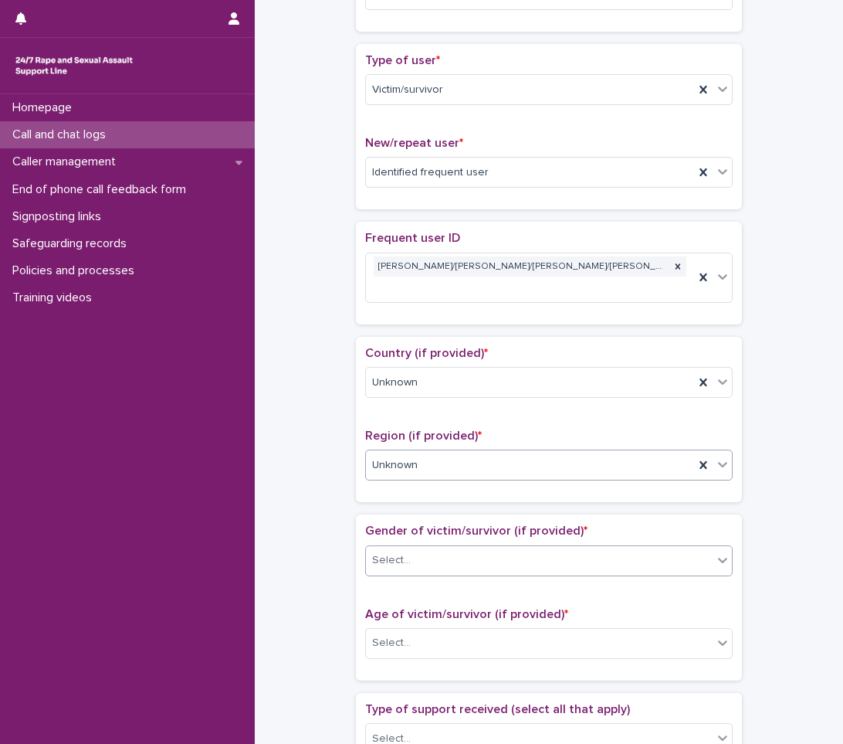
click at [398, 552] on div "Select..." at bounding box center [391, 560] width 39 height 16
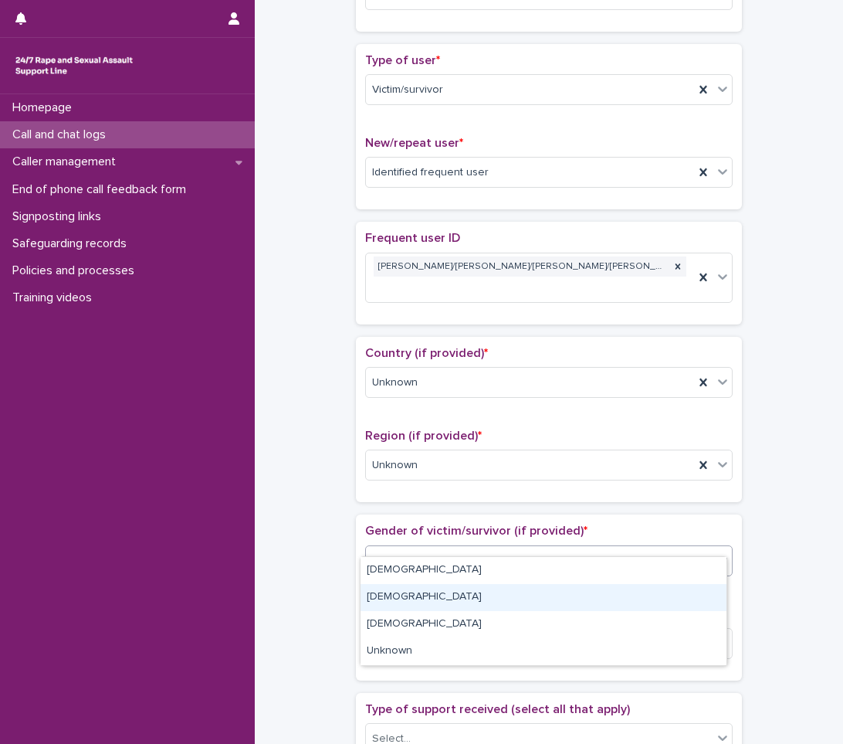
click at [380, 599] on div "[DEMOGRAPHIC_DATA]" at bounding box center [544, 597] width 366 height 27
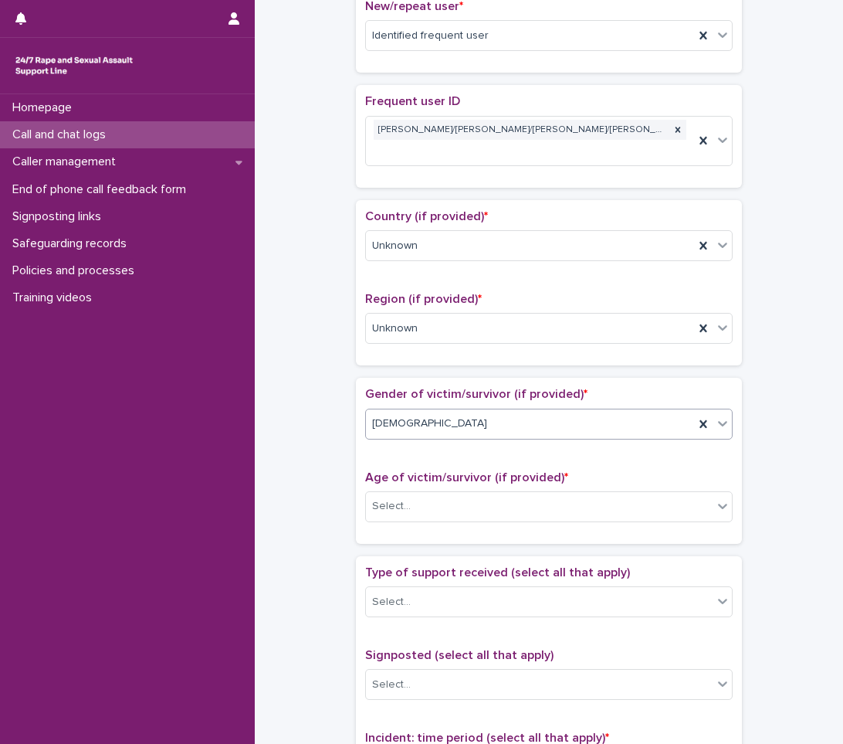
scroll to position [463, 0]
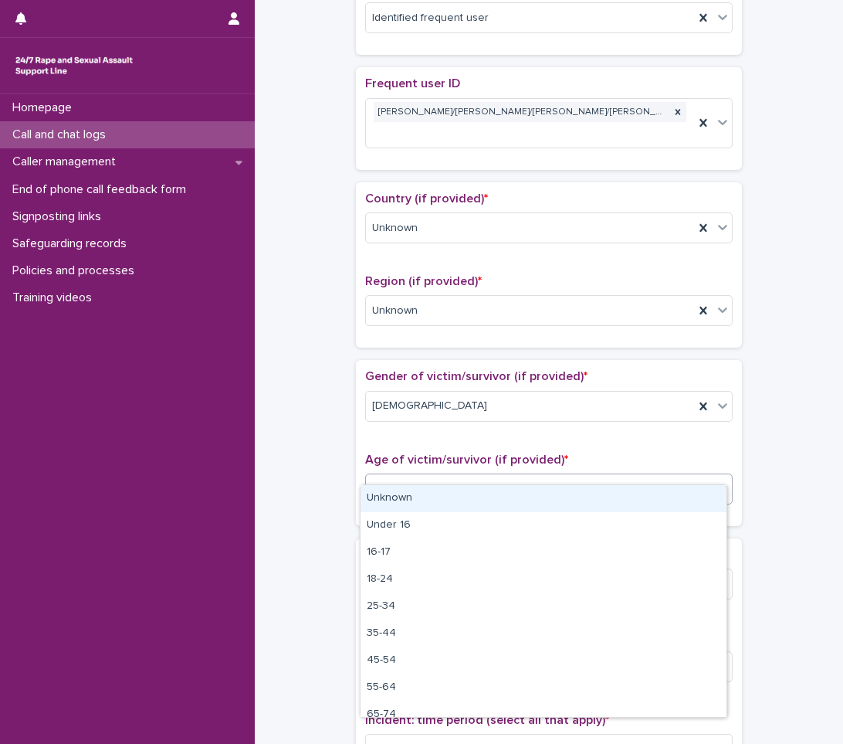
click at [456, 476] on div "Select..." at bounding box center [539, 488] width 347 height 25
click at [407, 502] on div "Unknown" at bounding box center [544, 498] width 366 height 27
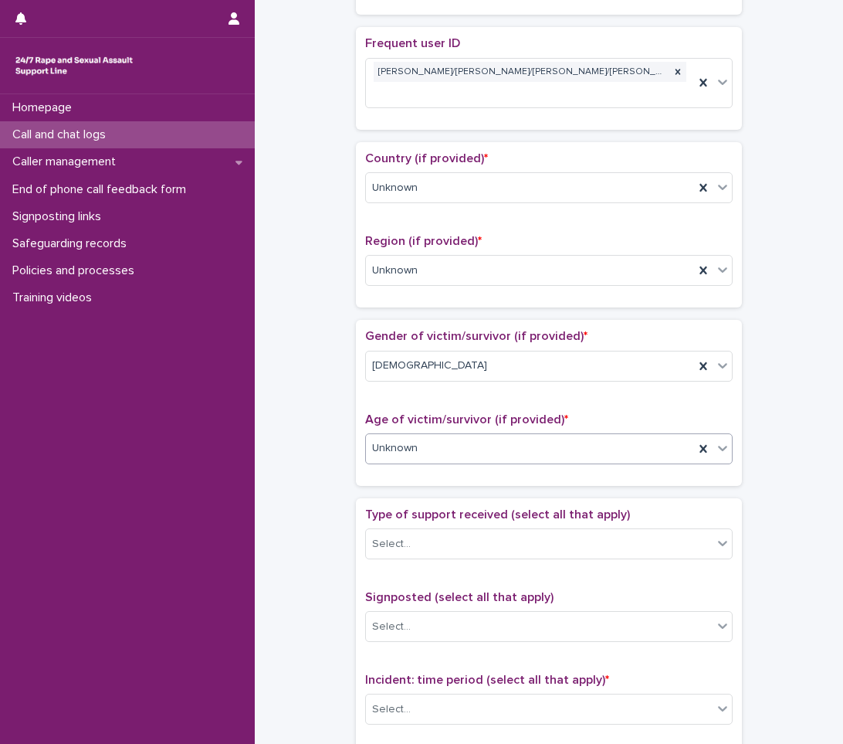
scroll to position [540, 0]
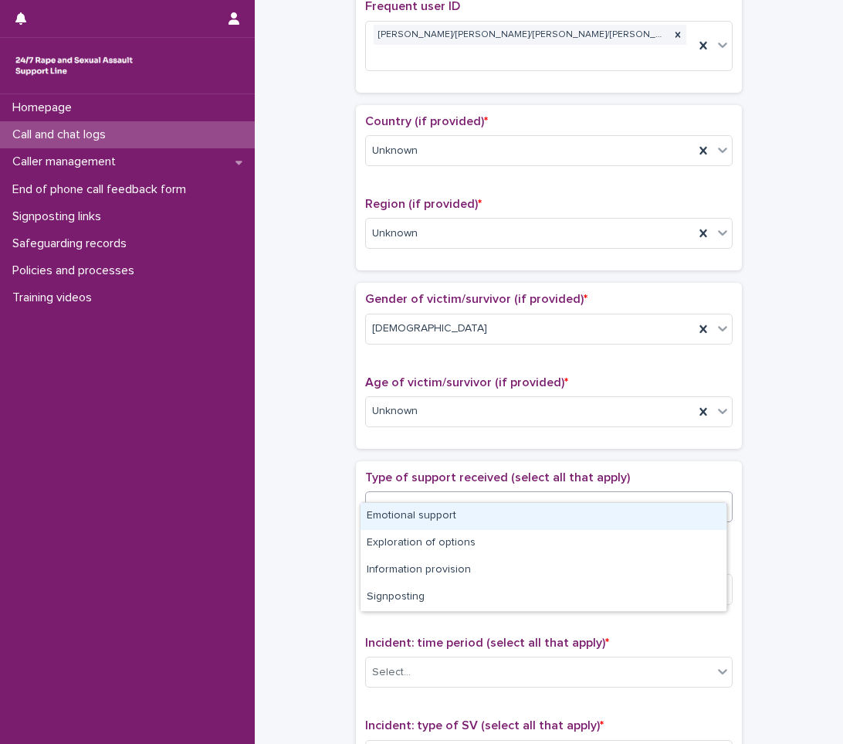
click at [408, 494] on div "Select..." at bounding box center [539, 506] width 347 height 25
drag, startPoint x: 408, startPoint y: 530, endPoint x: 410, endPoint y: 513, distance: 17.1
click at [410, 513] on div "Emotional support" at bounding box center [544, 516] width 366 height 27
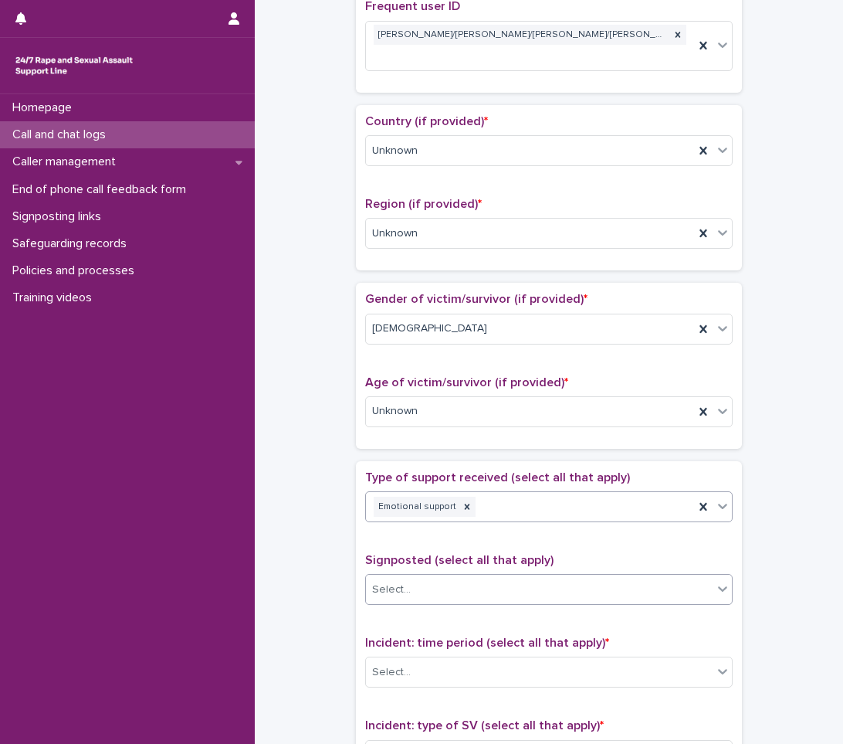
click at [413, 577] on div "Select..." at bounding box center [539, 589] width 347 height 25
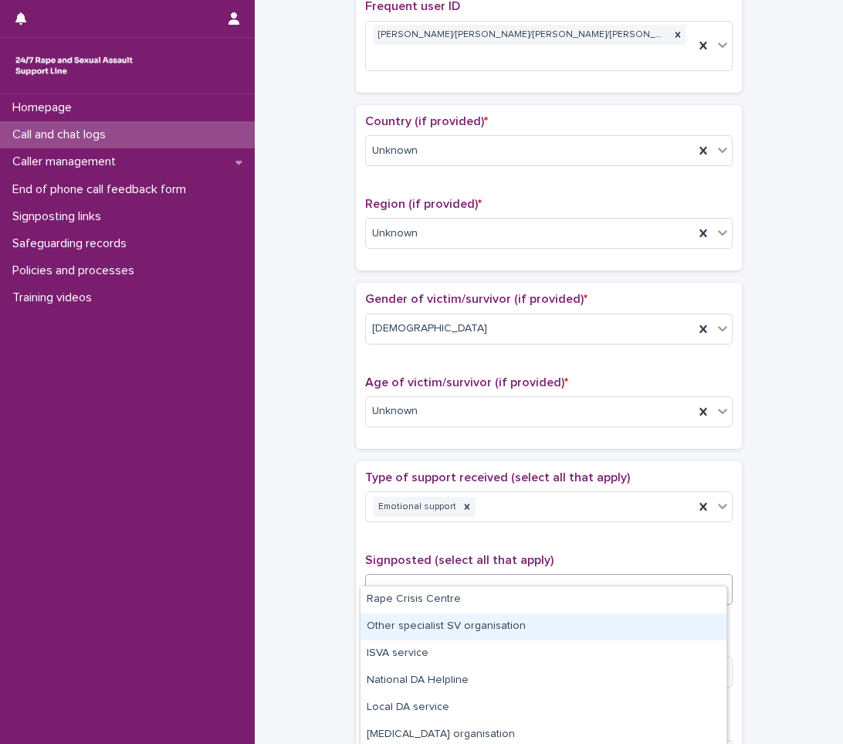
click at [312, 615] on div "**********" at bounding box center [548, 316] width 557 height 1694
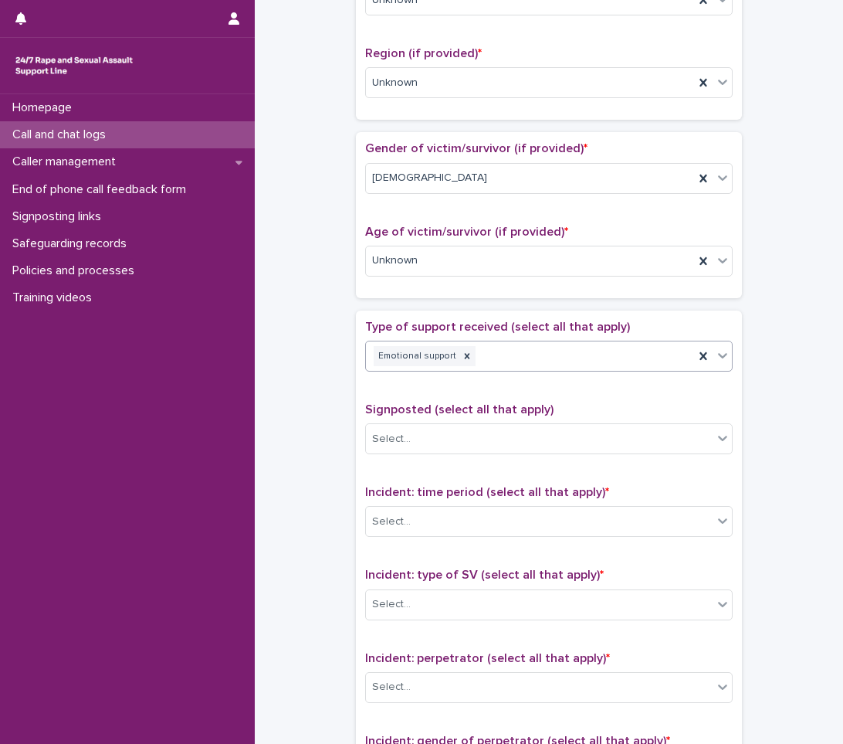
scroll to position [695, 0]
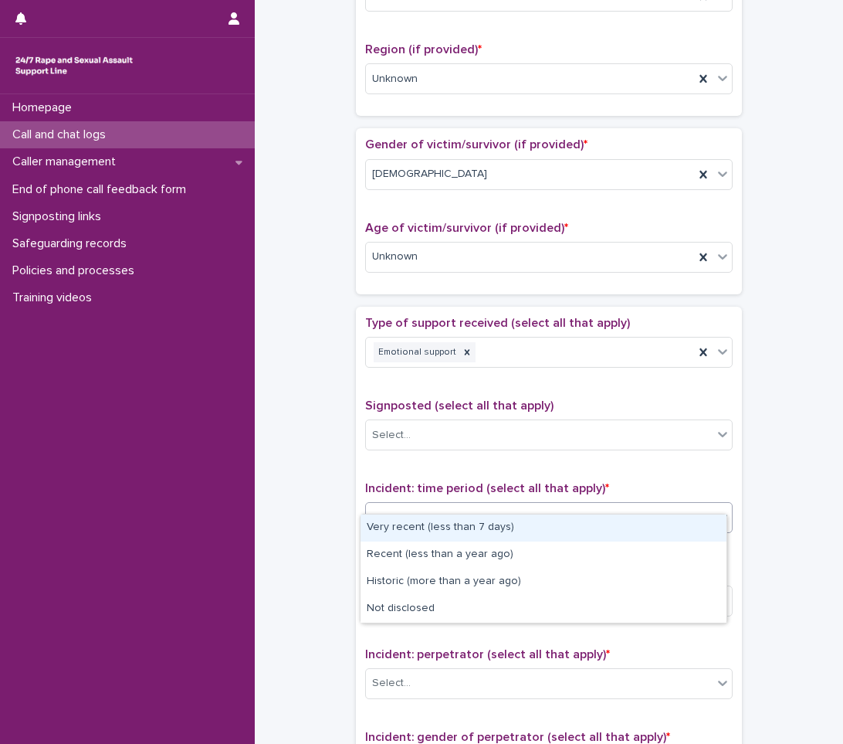
click at [476, 505] on div "Select..." at bounding box center [539, 517] width 347 height 25
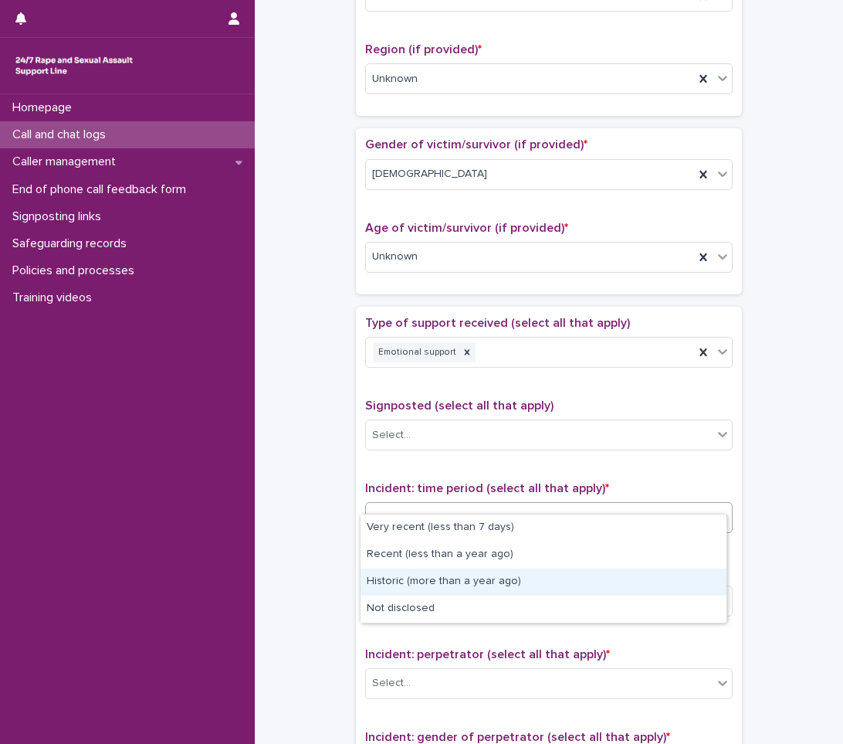
click at [394, 578] on div "Historic (more than a year ago)" at bounding box center [544, 581] width 366 height 27
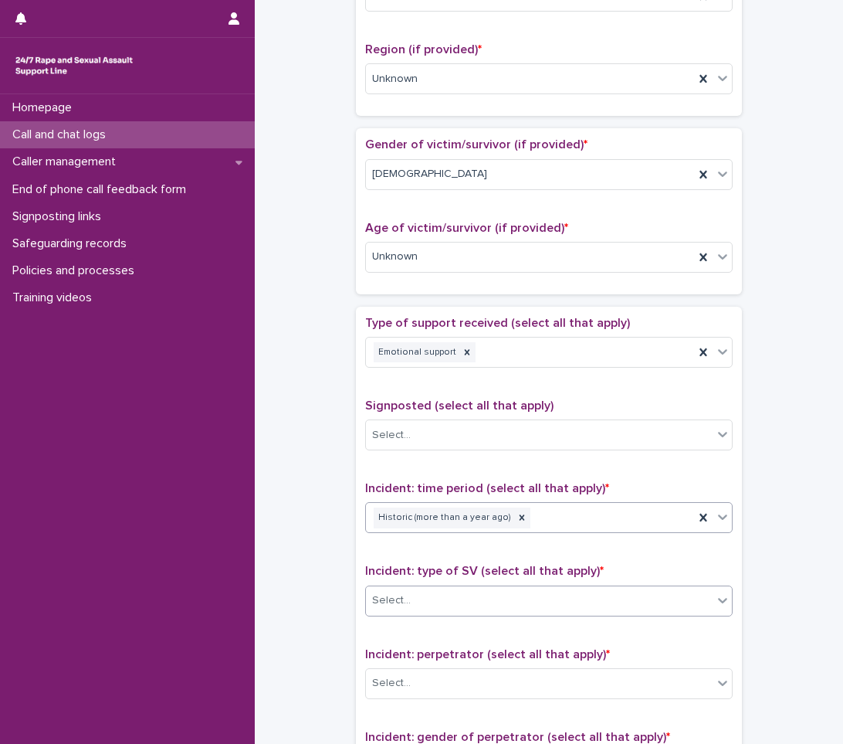
click at [450, 588] on div "Select..." at bounding box center [539, 600] width 347 height 25
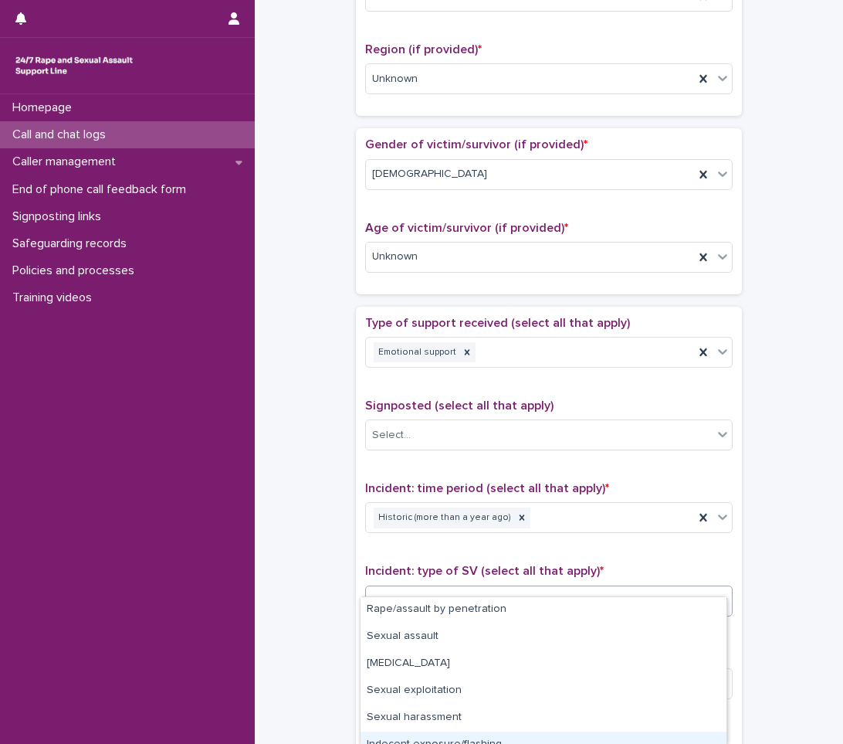
scroll to position [0, 0]
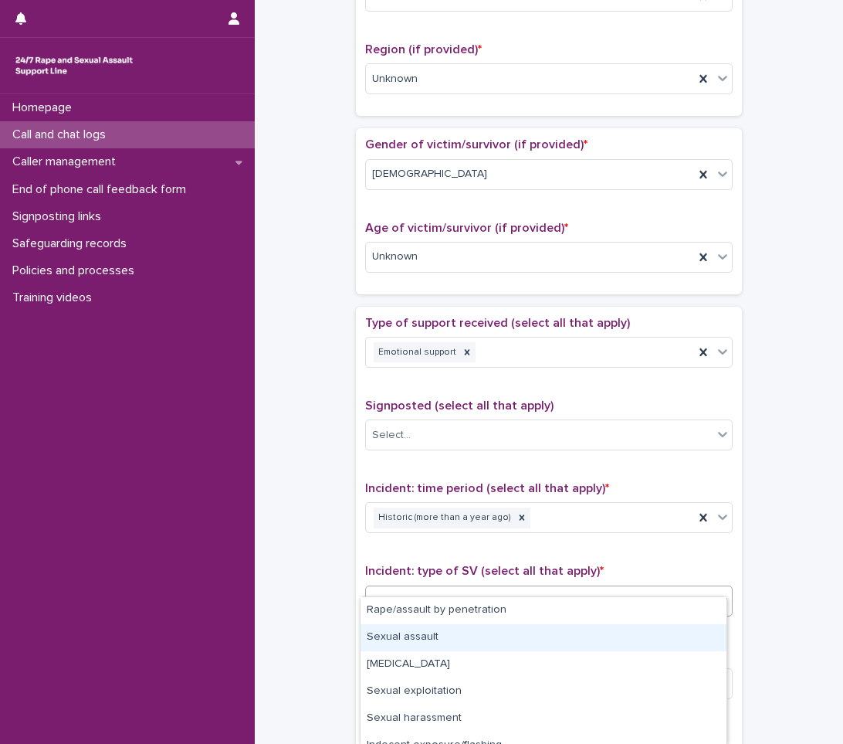
click at [403, 639] on div "Sexual assault" at bounding box center [544, 637] width 366 height 27
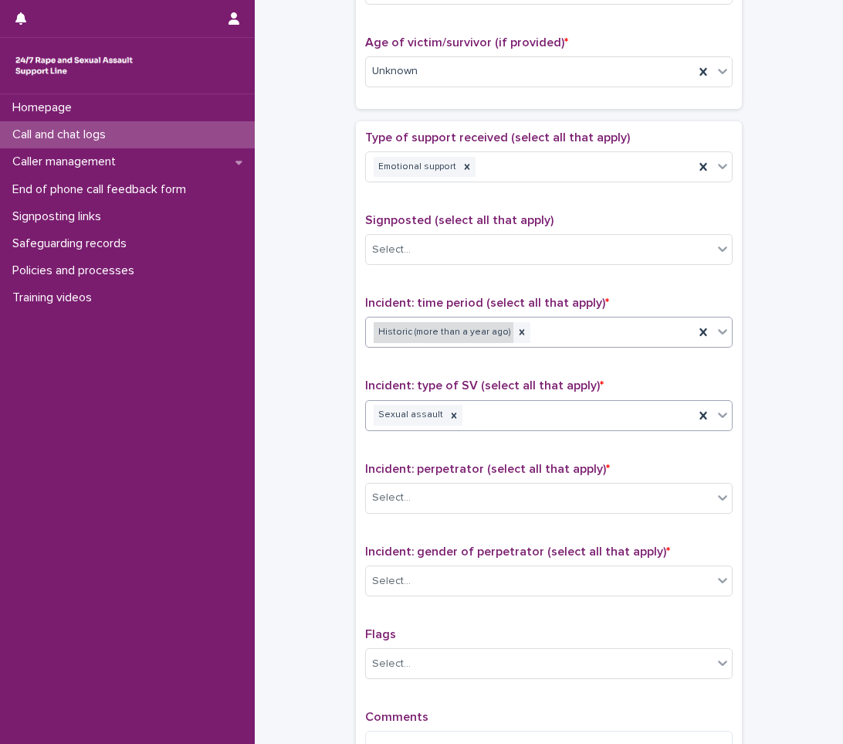
scroll to position [927, 0]
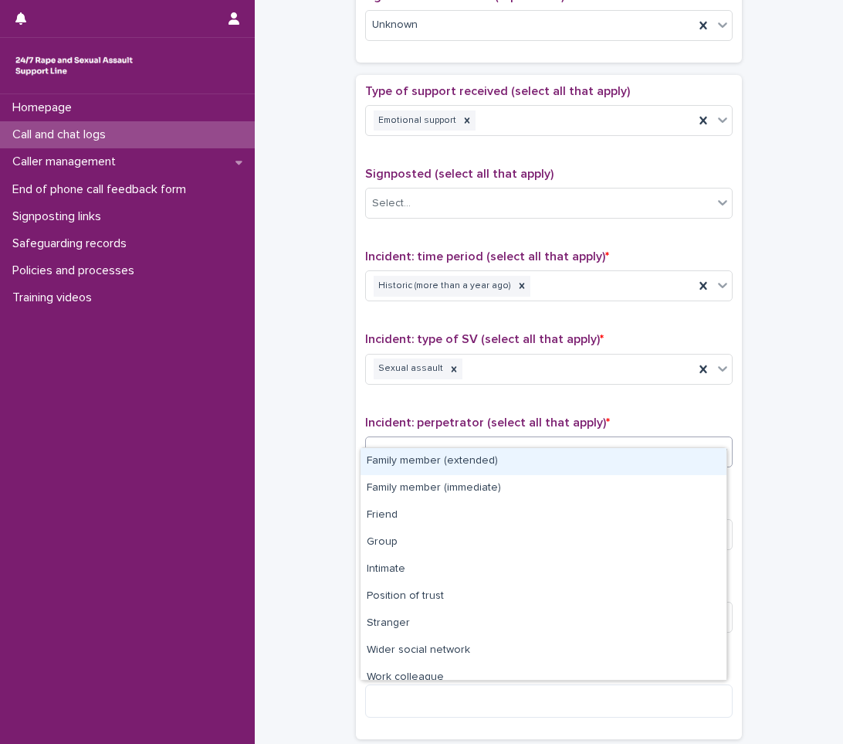
click at [466, 439] on div "Select..." at bounding box center [539, 451] width 347 height 25
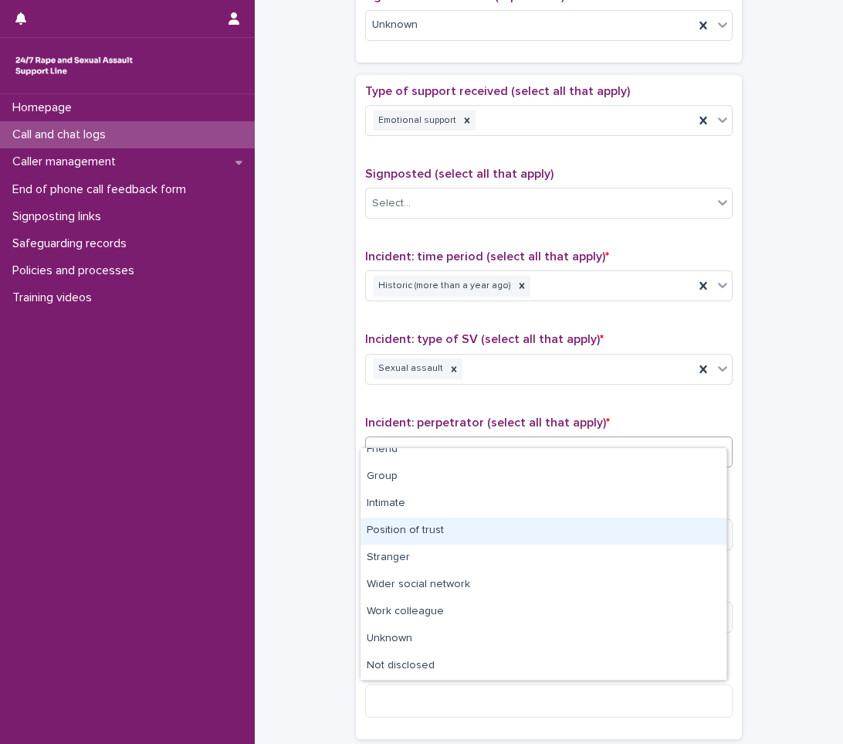
scroll to position [0, 0]
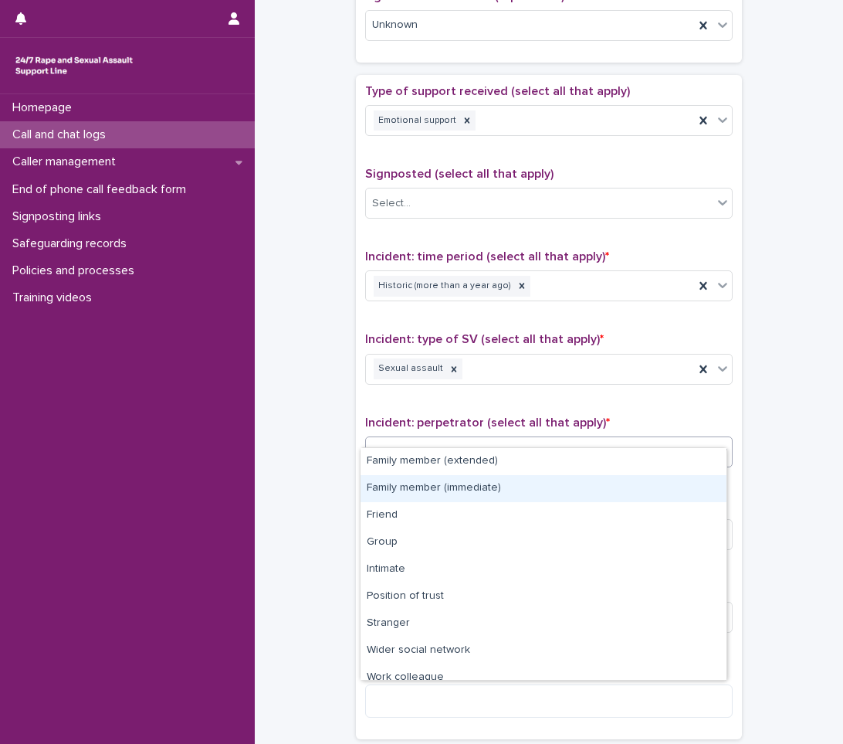
click at [484, 483] on div "Family member (immediate)" at bounding box center [544, 488] width 366 height 27
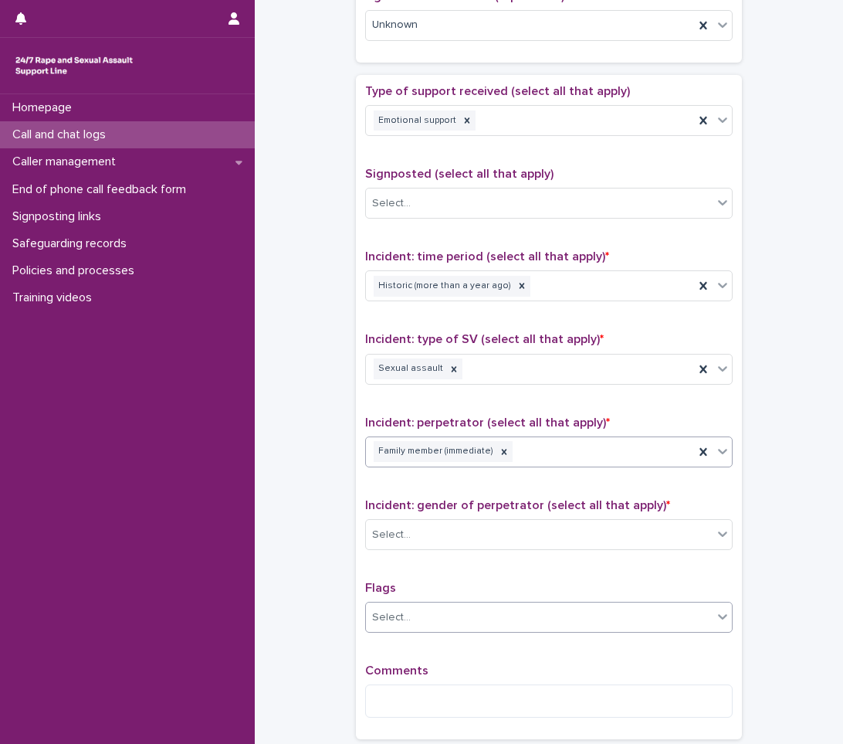
scroll to position [1004, 0]
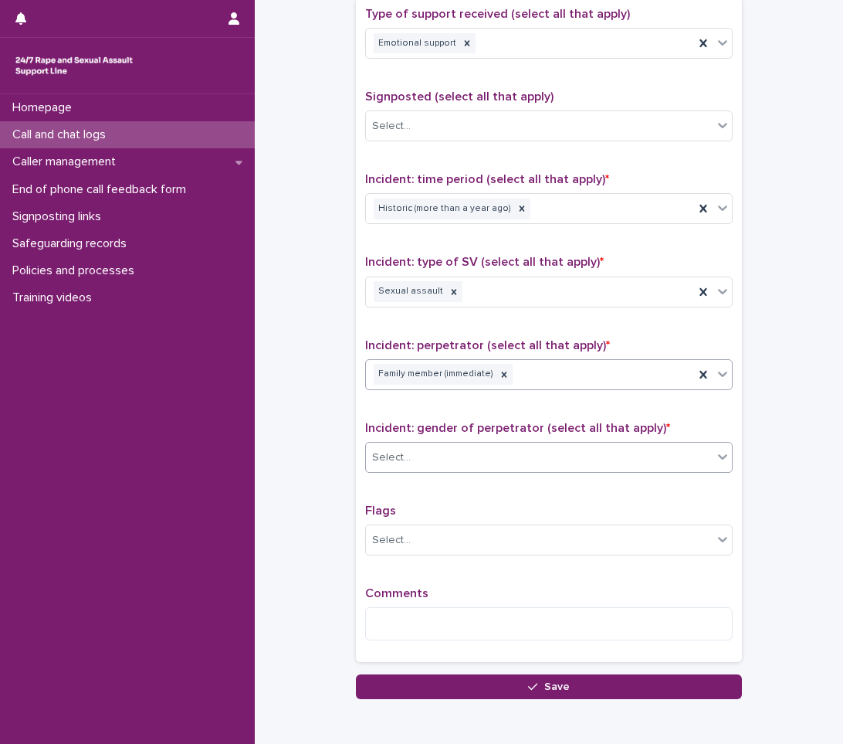
click at [504, 445] on div "Select..." at bounding box center [539, 457] width 347 height 25
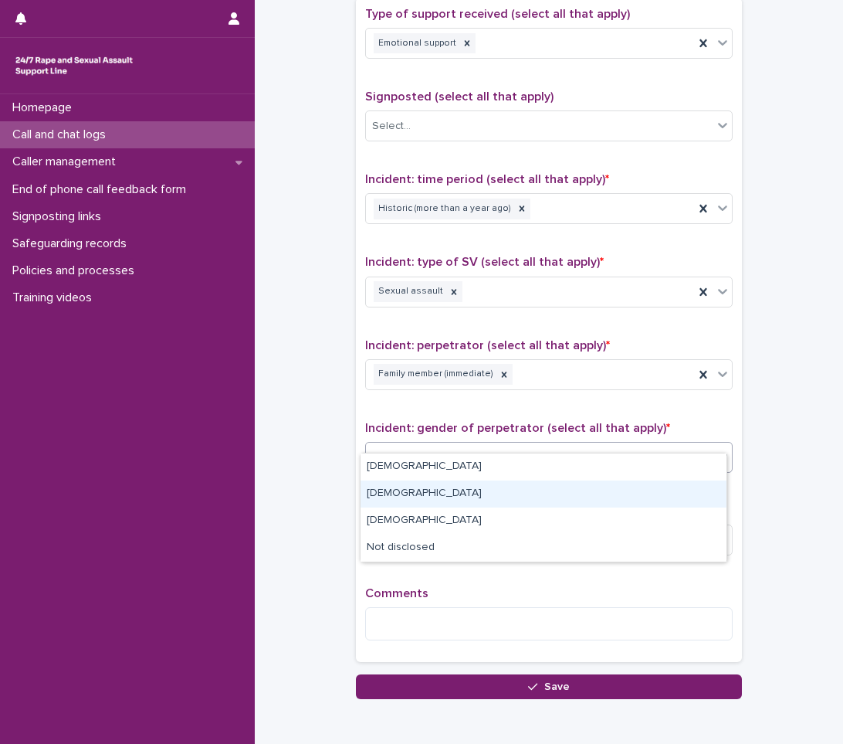
click at [435, 486] on div "[DEMOGRAPHIC_DATA]" at bounding box center [544, 493] width 366 height 27
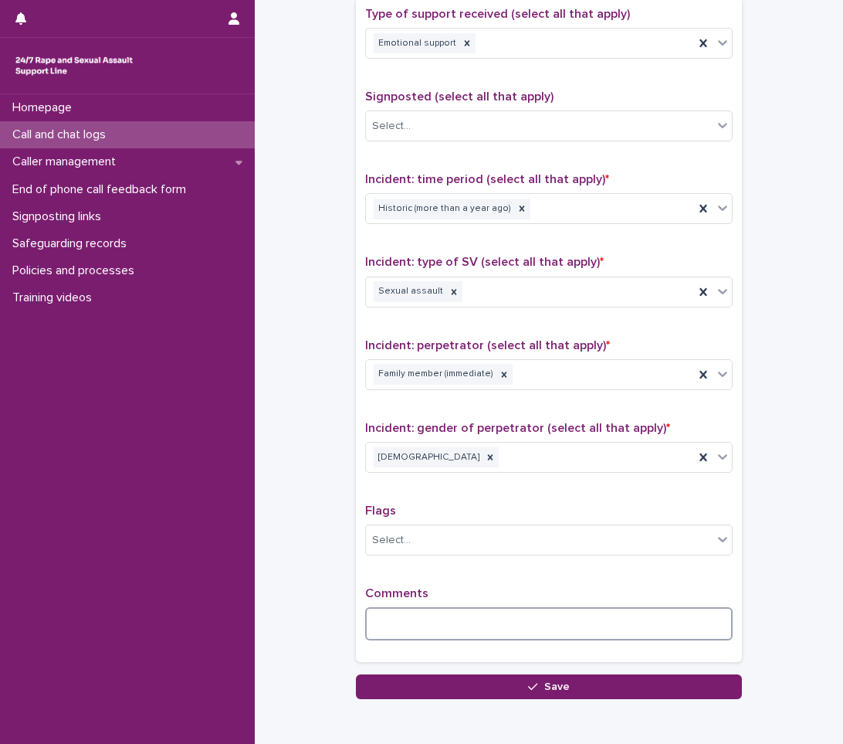
click at [378, 607] on textarea at bounding box center [549, 623] width 368 height 33
type textarea "*"
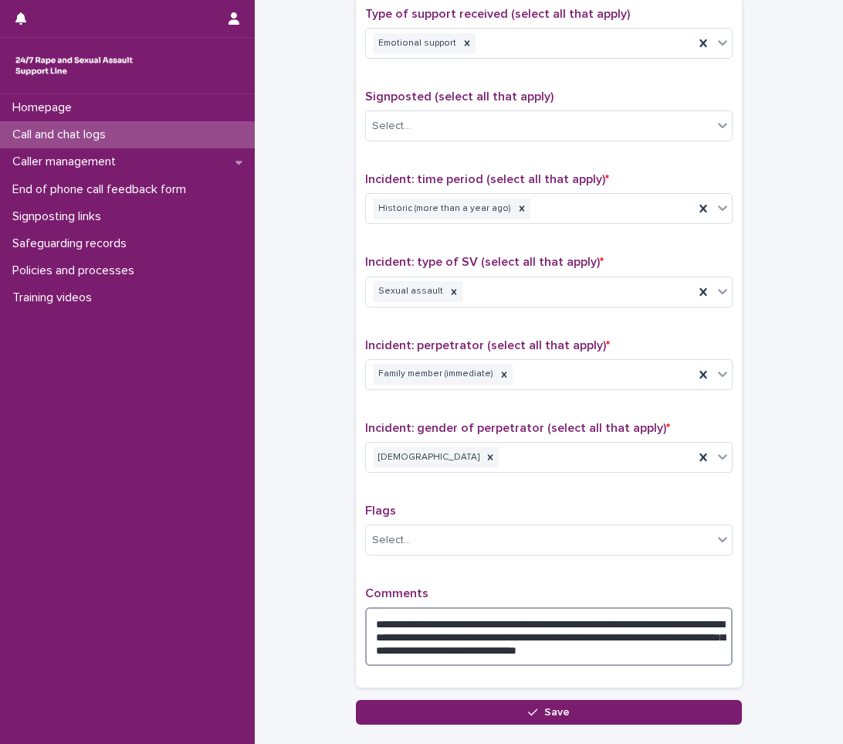
drag, startPoint x: 585, startPoint y: 629, endPoint x: 507, endPoint y: 632, distance: 78.1
click at [507, 632] on textarea "**********" at bounding box center [549, 636] width 368 height 59
click at [606, 607] on textarea "**********" at bounding box center [549, 636] width 368 height 59
drag, startPoint x: 666, startPoint y: 633, endPoint x: 359, endPoint y: 558, distance: 315.6
click at [356, 578] on div "**********" at bounding box center [549, 343] width 386 height 690
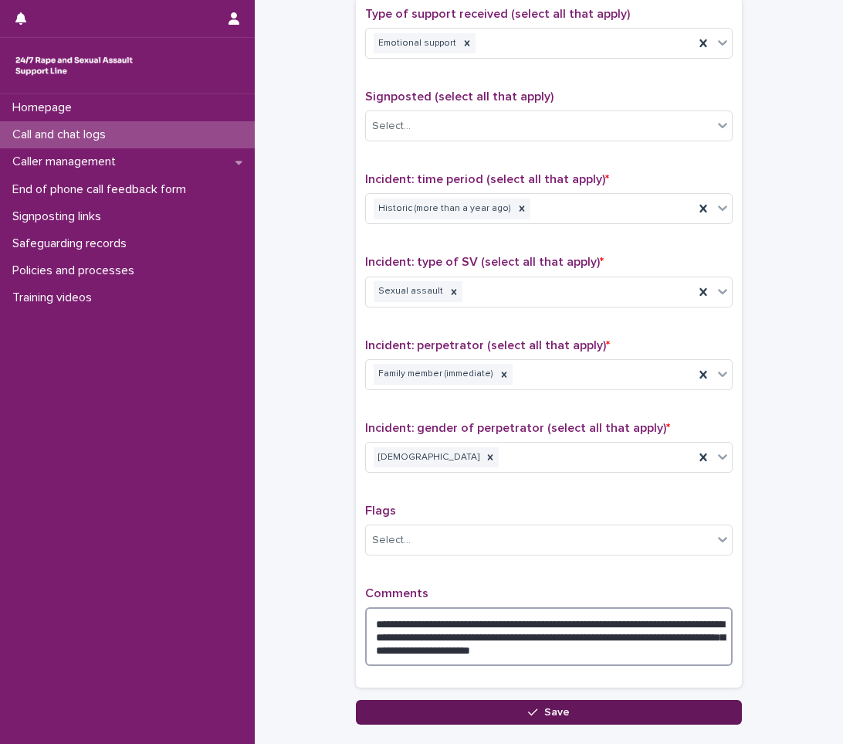
type textarea "**********"
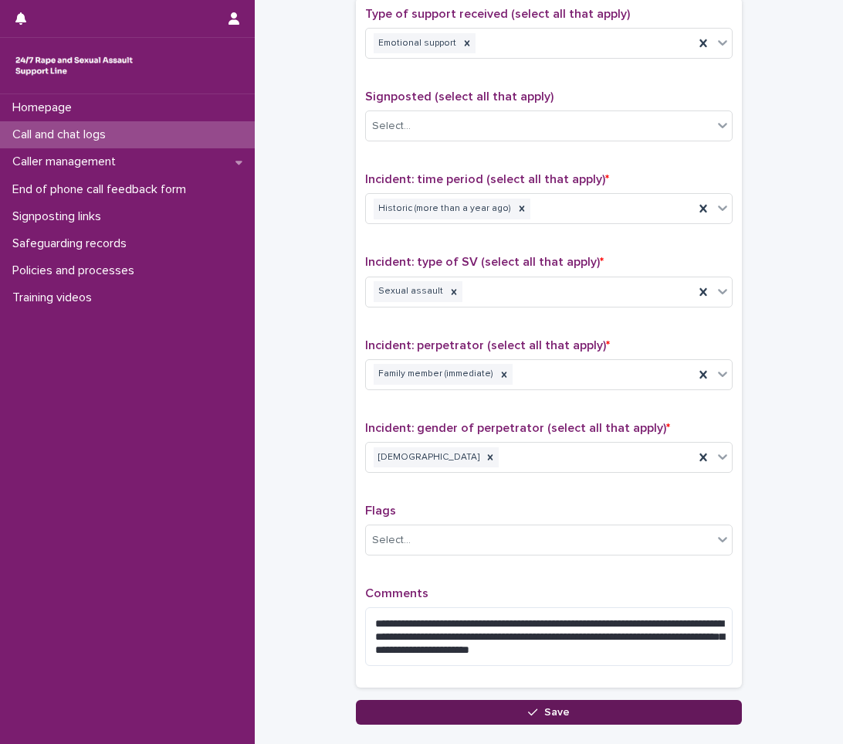
click at [447, 700] on button "Save" at bounding box center [549, 712] width 386 height 25
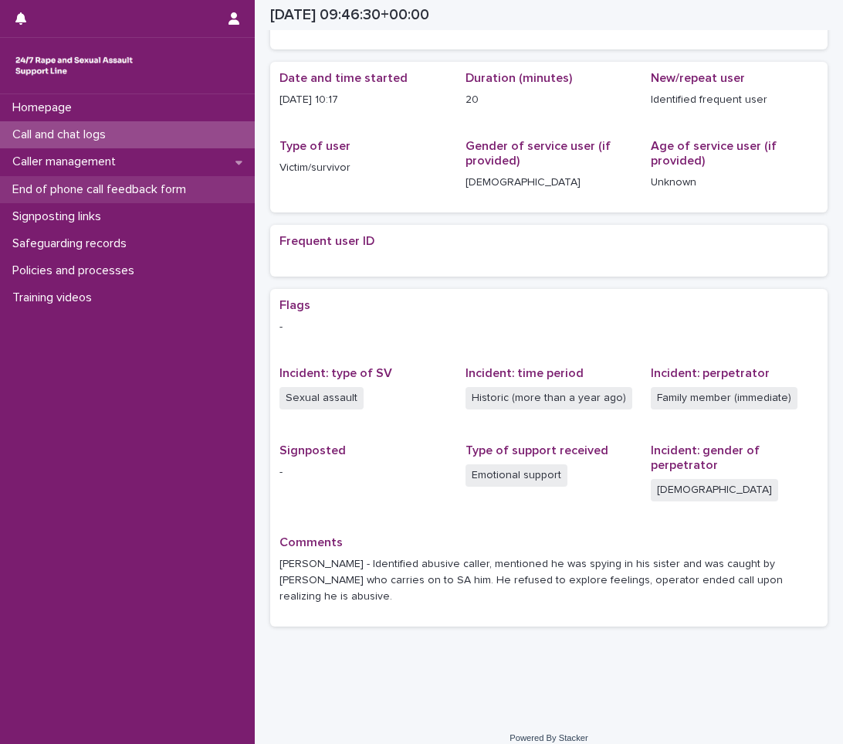
scroll to position [137, 0]
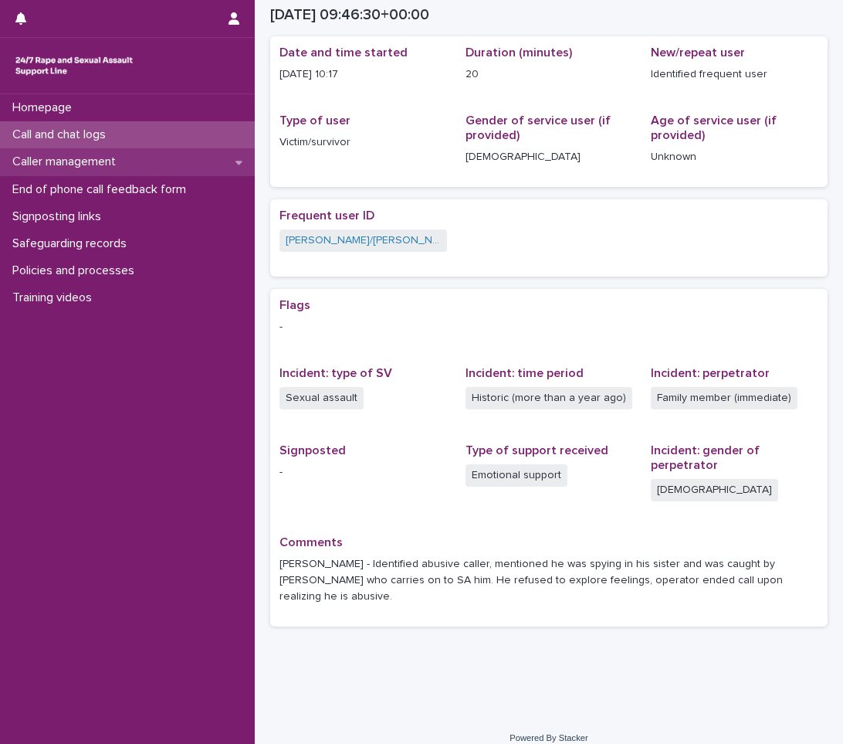
click at [90, 158] on p "Caller management" at bounding box center [67, 161] width 122 height 15
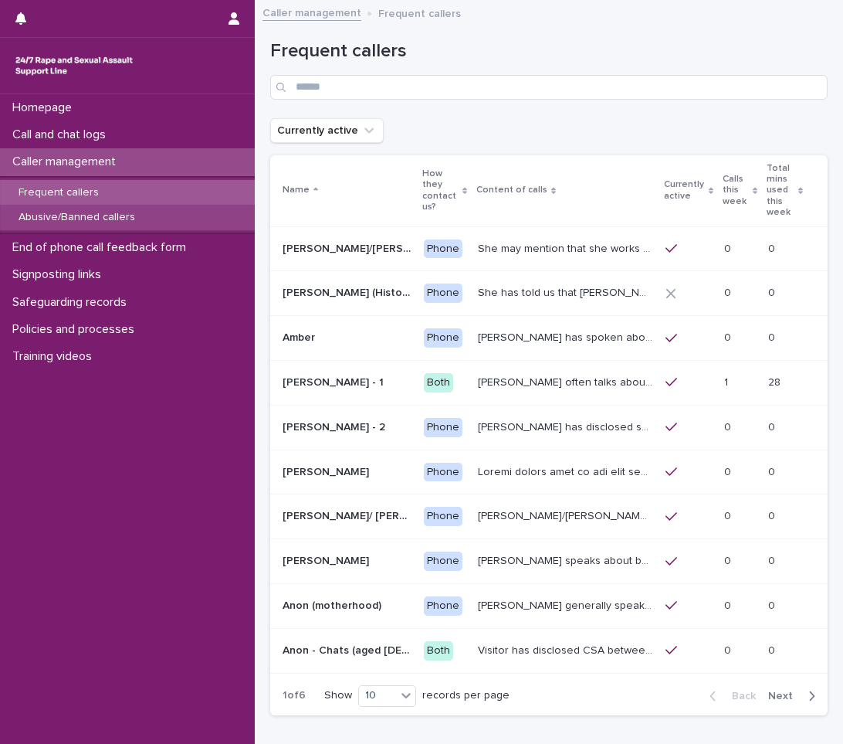
click at [92, 214] on p "Abusive/Banned callers" at bounding box center [76, 217] width 141 height 13
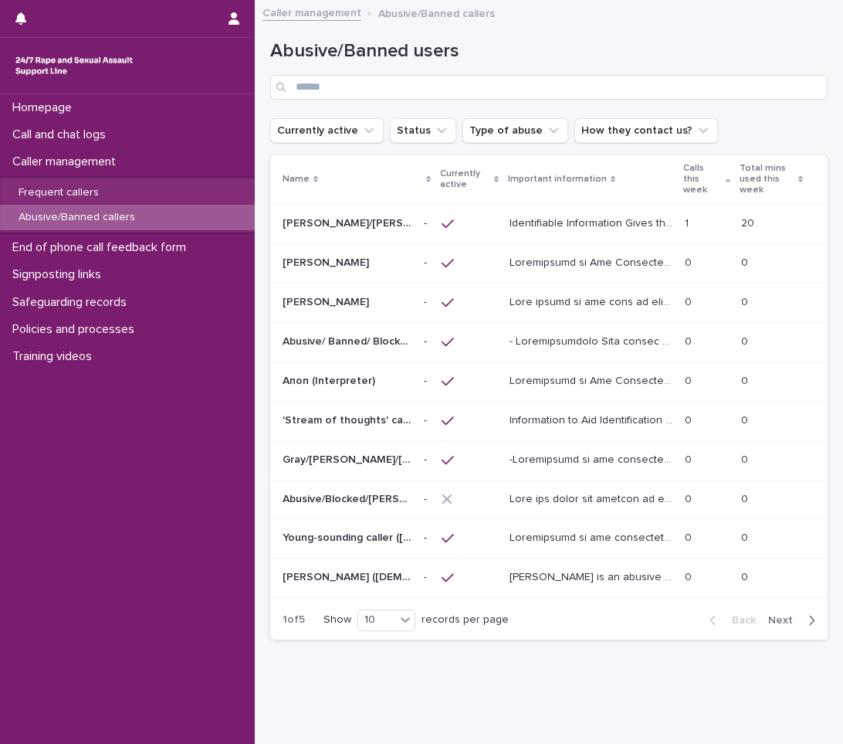
click at [571, 212] on div "Identifiable Information Gives the names [PERSON_NAME], [PERSON_NAME], [PERSON_…" at bounding box center [591, 223] width 163 height 25
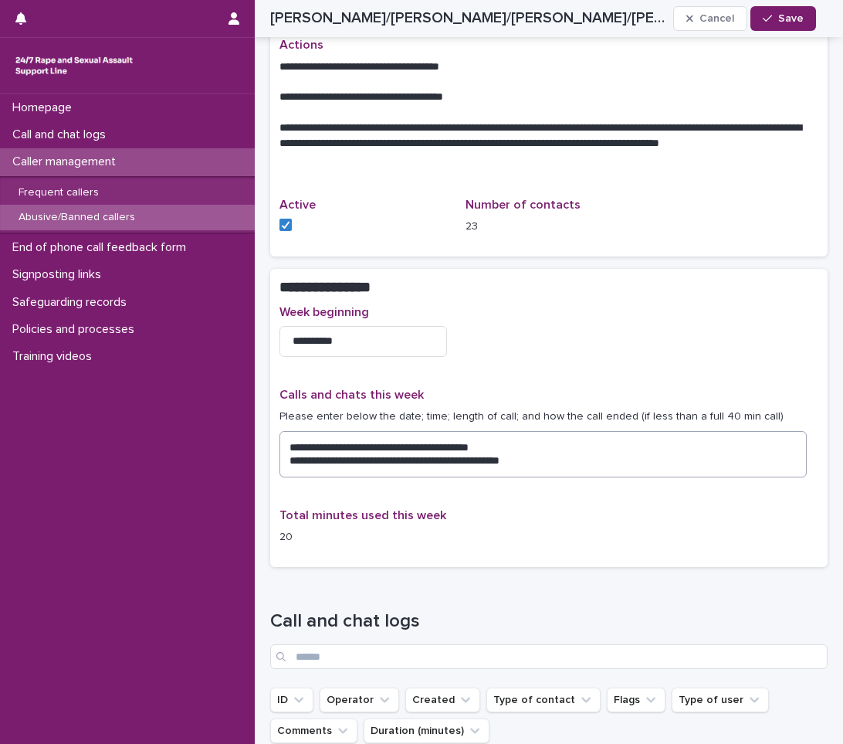
scroll to position [927, 0]
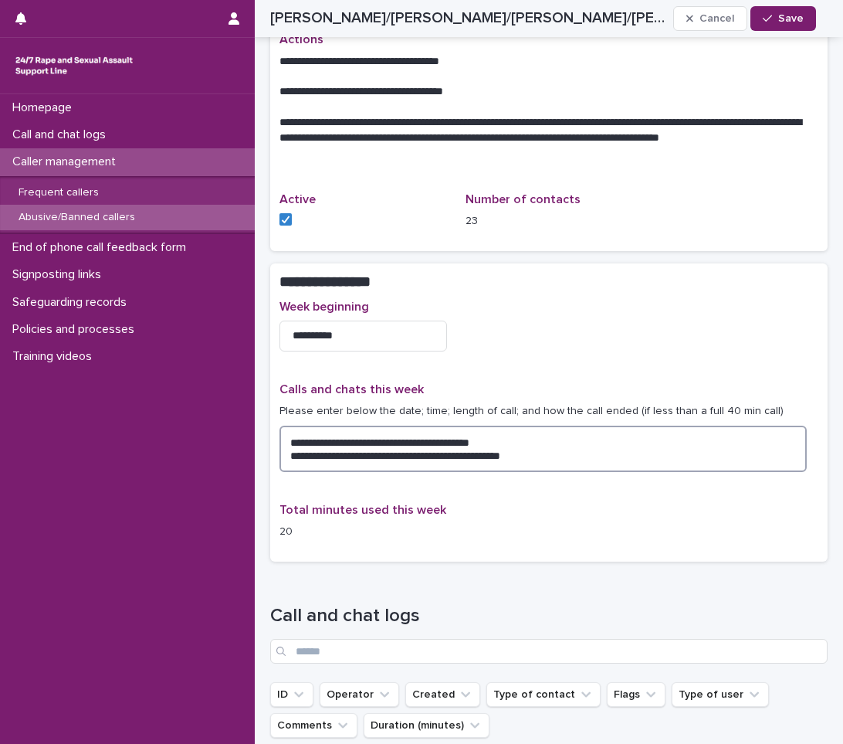
click at [557, 425] on textarea "**********" at bounding box center [543, 448] width 527 height 46
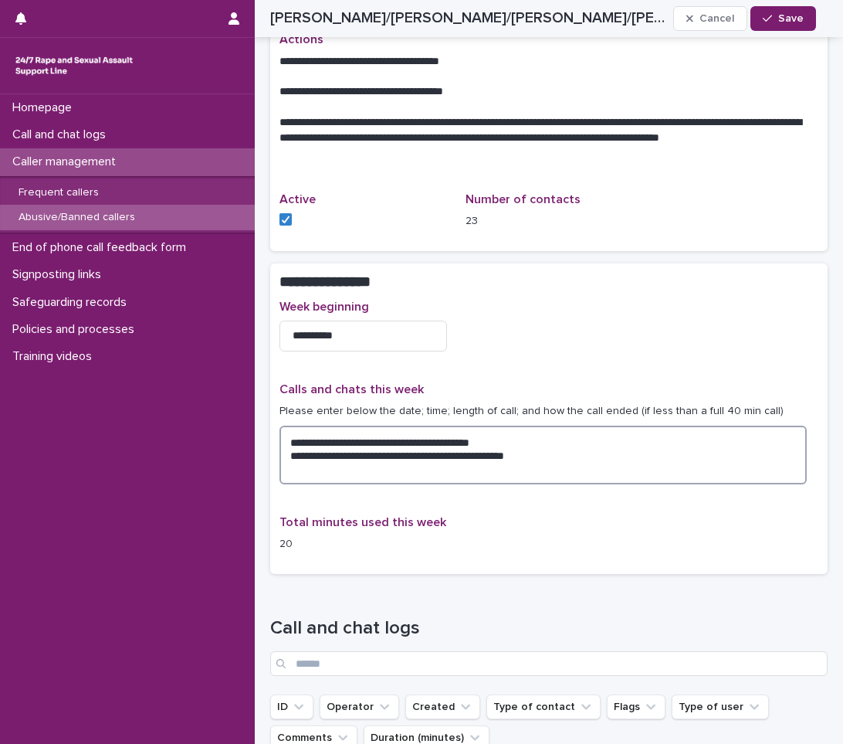
paste textarea "**********"
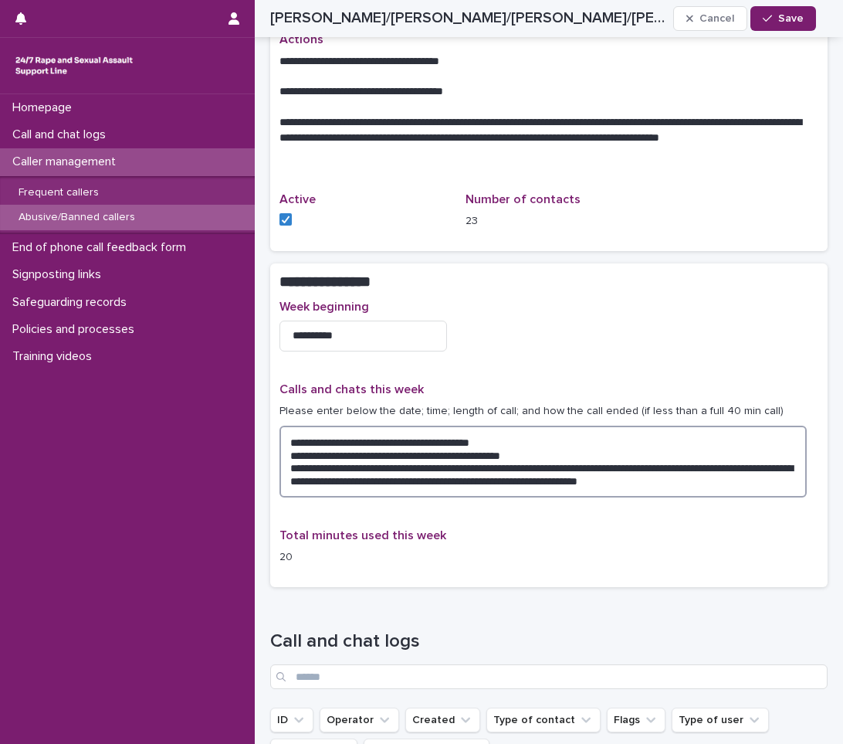
drag, startPoint x: 337, startPoint y: 432, endPoint x: 292, endPoint y: 425, distance: 46.1
click at [290, 430] on textarea "**********" at bounding box center [543, 461] width 527 height 72
drag, startPoint x: 408, startPoint y: 432, endPoint x: 282, endPoint y: 422, distance: 126.2
click at [286, 430] on textarea "**********" at bounding box center [543, 461] width 527 height 72
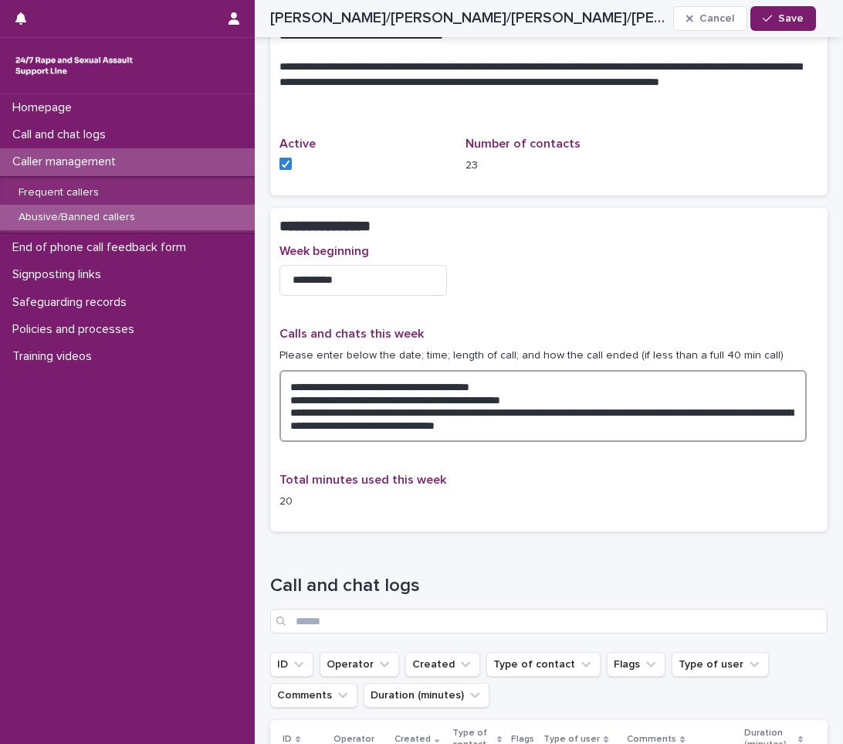
scroll to position [1004, 0]
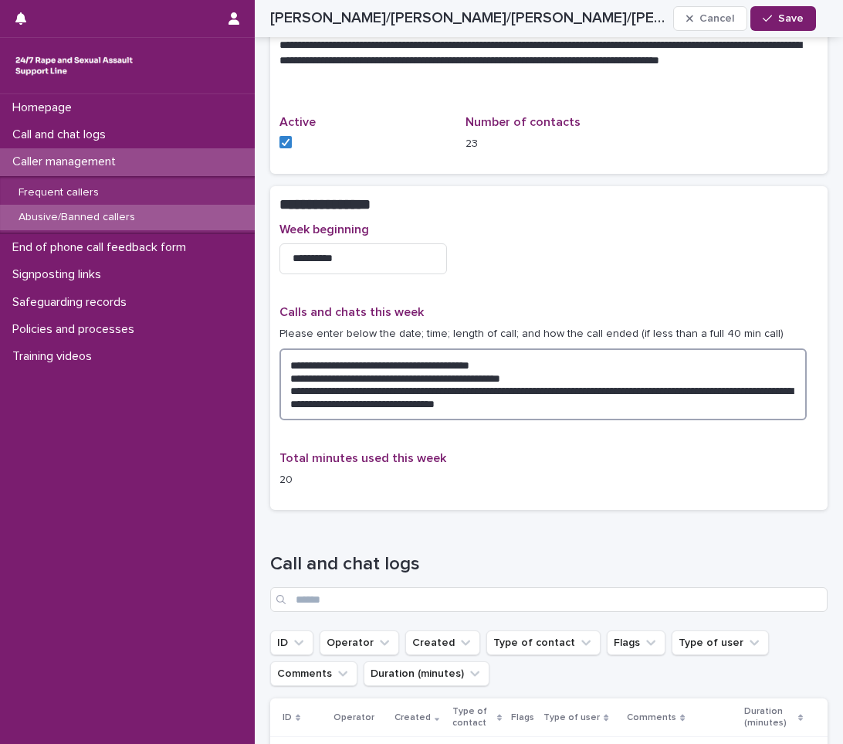
drag, startPoint x: 708, startPoint y: 357, endPoint x: 293, endPoint y: 356, distance: 415.4
click at [293, 356] on textarea "**********" at bounding box center [543, 384] width 527 height 72
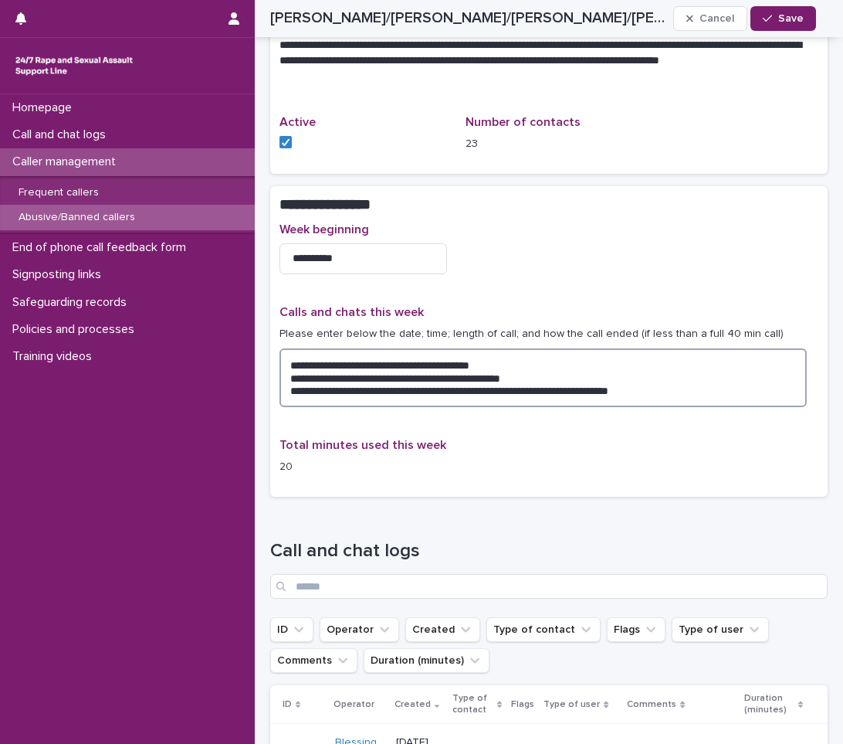
drag, startPoint x: 443, startPoint y: 354, endPoint x: 288, endPoint y: 356, distance: 155.2
click at [288, 356] on textarea "**********" at bounding box center [543, 377] width 527 height 59
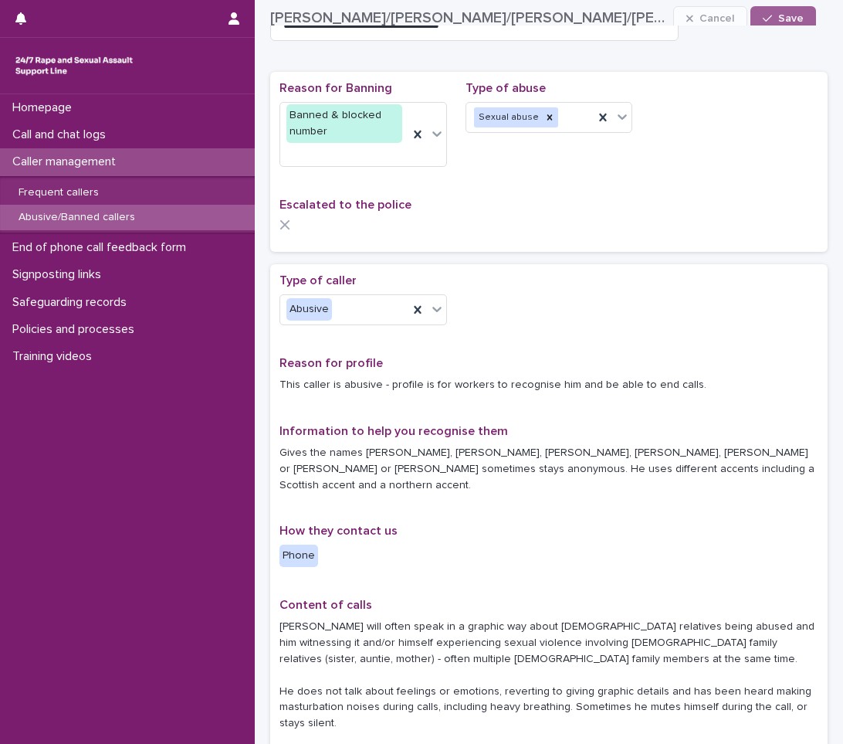
scroll to position [0, 0]
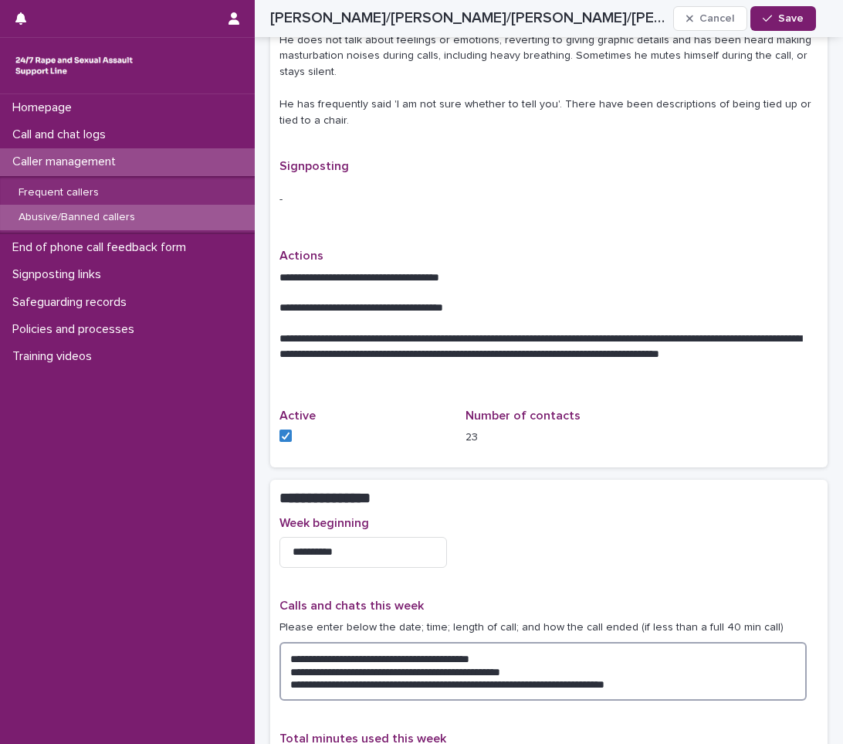
type textarea "**********"
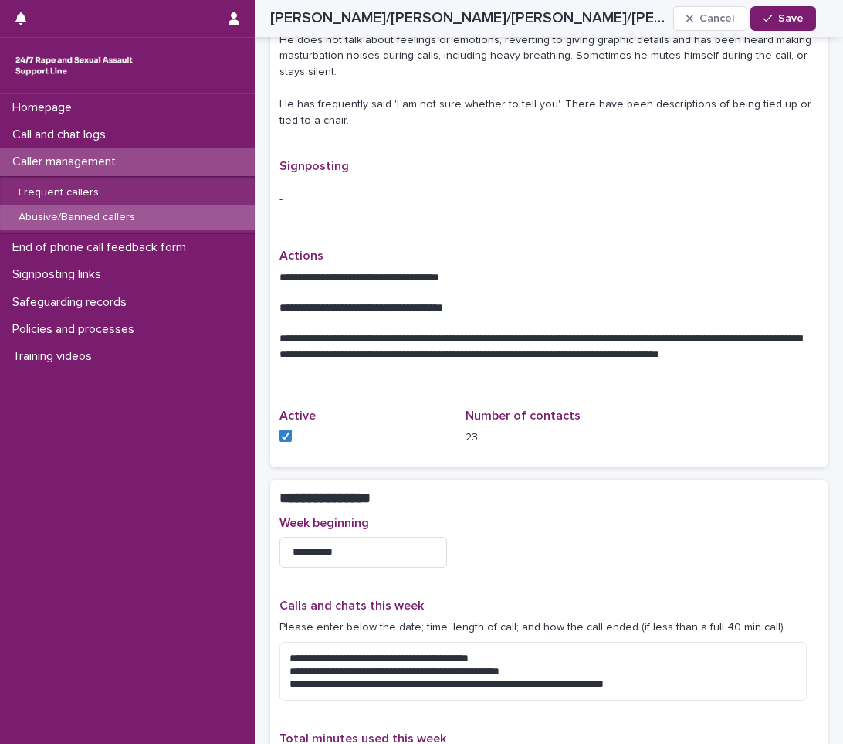
drag, startPoint x: 519, startPoint y: 263, endPoint x: 537, endPoint y: 232, distance: 36.0
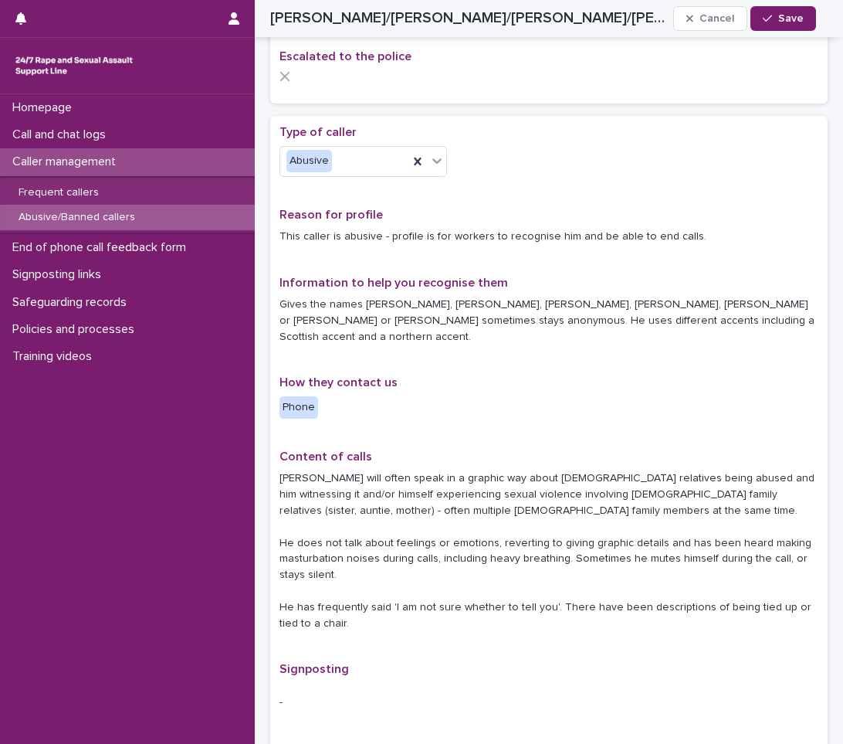
scroll to position [132, 0]
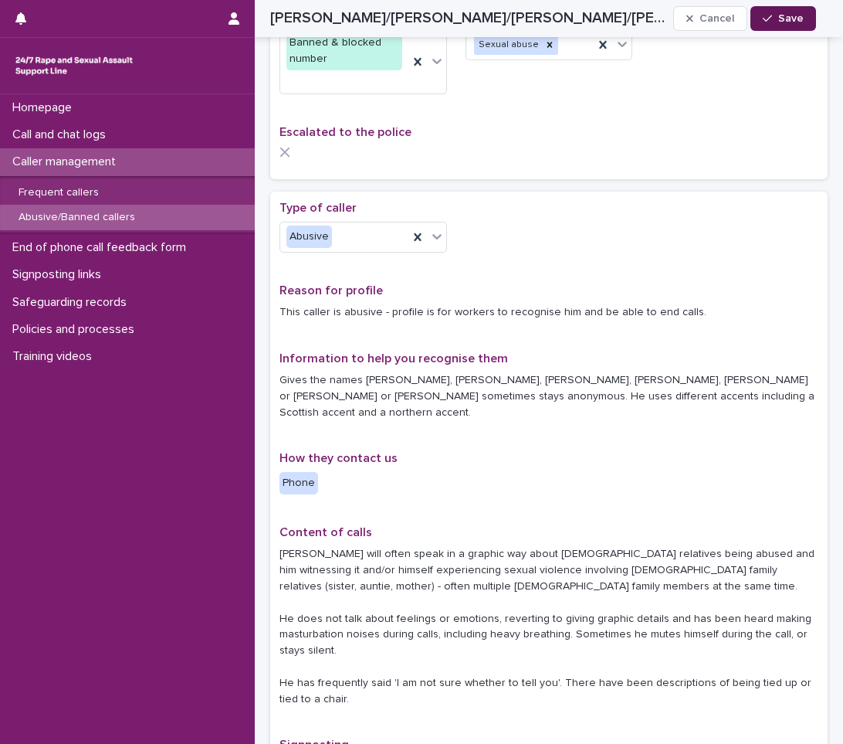
click at [788, 17] on span "Save" at bounding box center [790, 18] width 25 height 11
